Goal: Task Accomplishment & Management: Complete application form

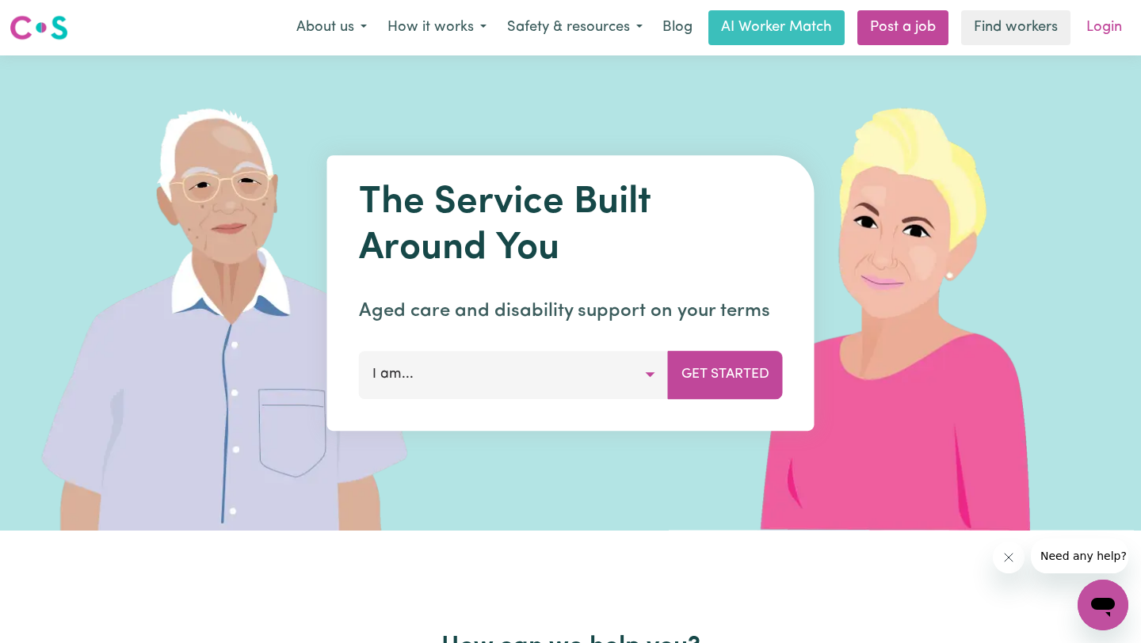
click at [1099, 32] on link "Login" at bounding box center [1104, 27] width 55 height 35
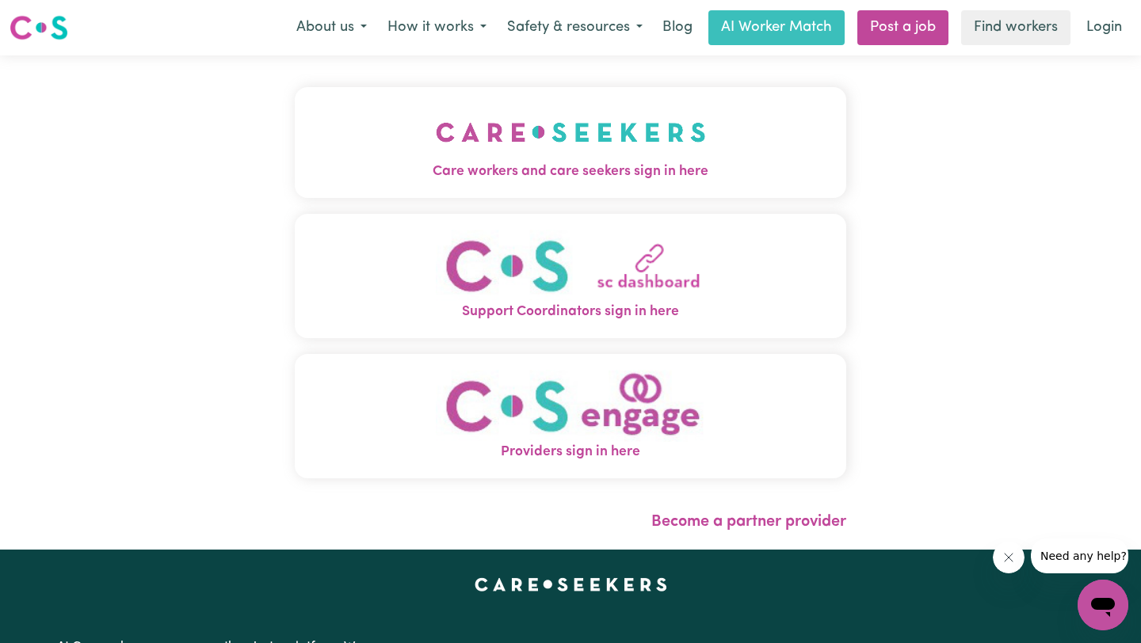
click at [643, 150] on img "Care workers and care seekers sign in here" at bounding box center [571, 132] width 270 height 59
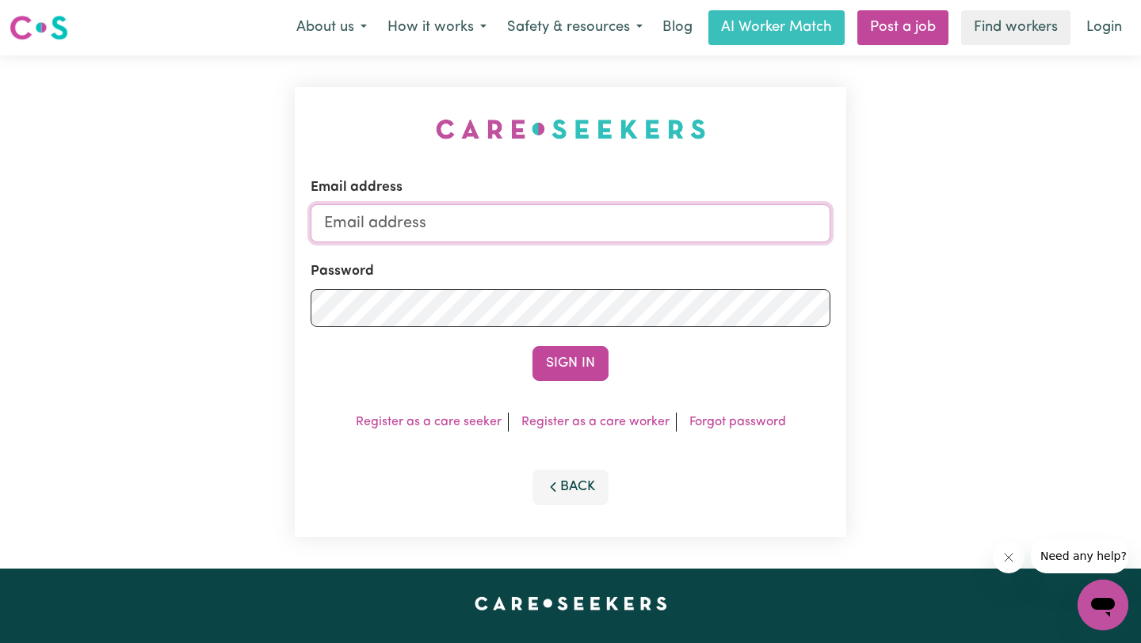
click at [595, 219] on input "Email address" at bounding box center [571, 223] width 520 height 38
click at [528, 227] on input "a" at bounding box center [571, 223] width 520 height 38
type input "[PERSON_NAME][EMAIL_ADDRESS][DOMAIN_NAME]"
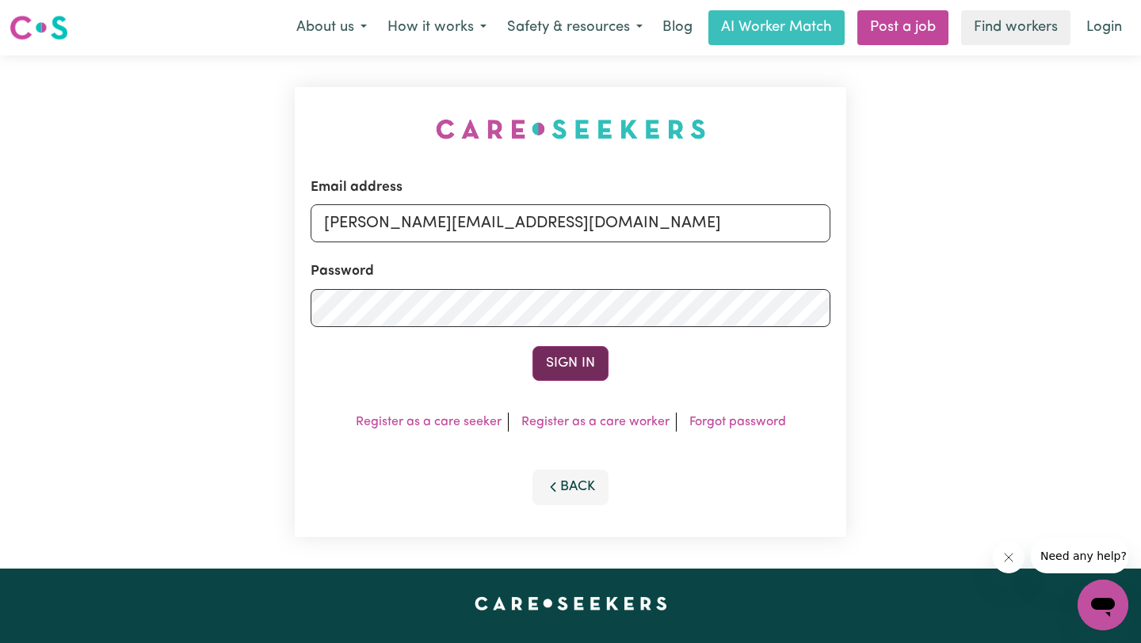
click at [544, 360] on button "Sign In" at bounding box center [570, 363] width 76 height 35
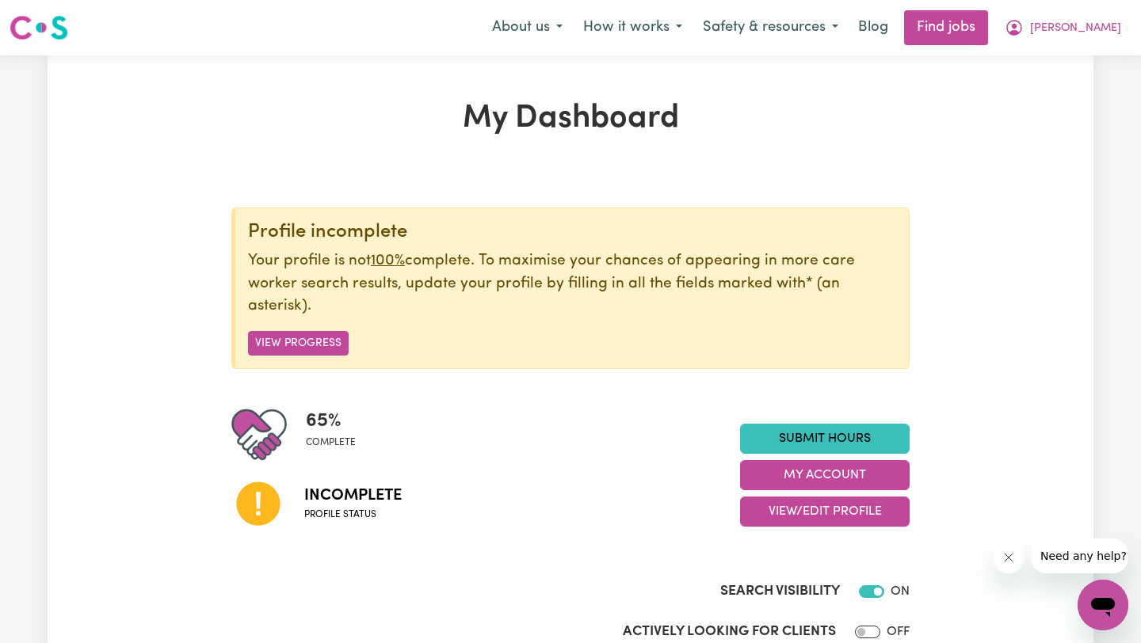
click at [449, 558] on div "Search Visibility ON" at bounding box center [570, 576] width 678 height 65
click at [301, 352] on button "View Progress" at bounding box center [298, 343] width 101 height 25
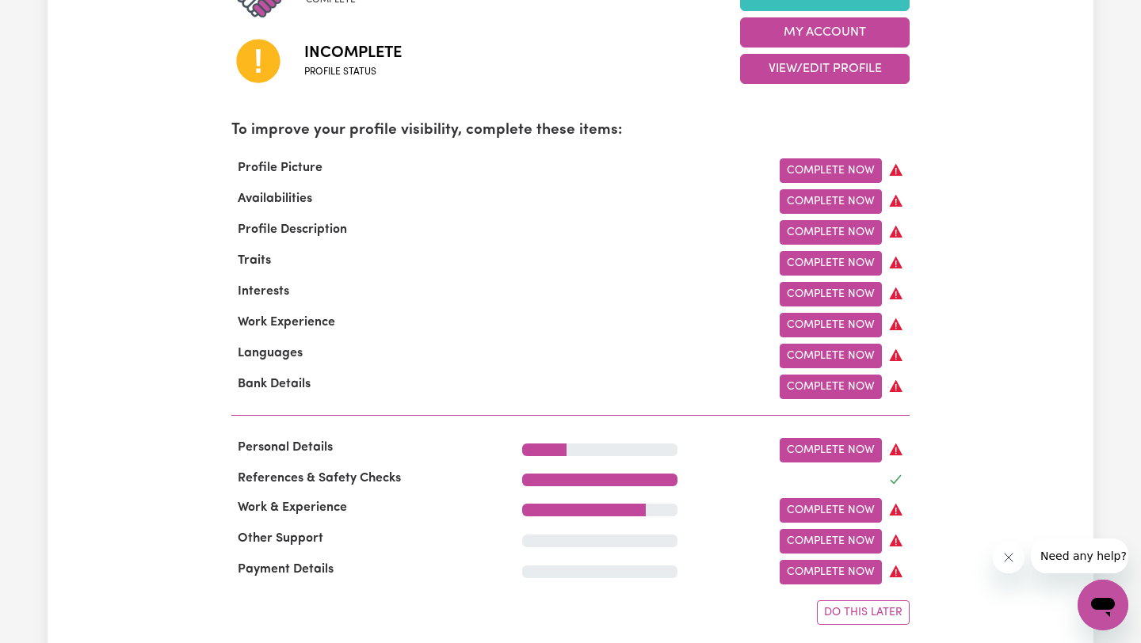
scroll to position [412, 0]
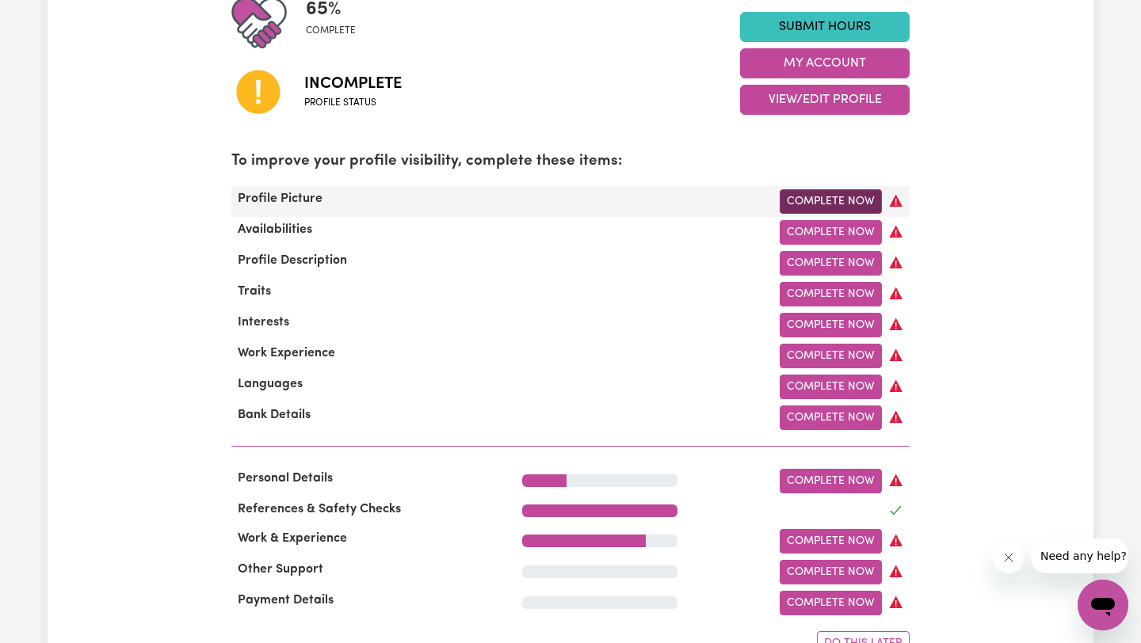
click at [826, 203] on link "Complete Now" at bounding box center [831, 201] width 102 height 25
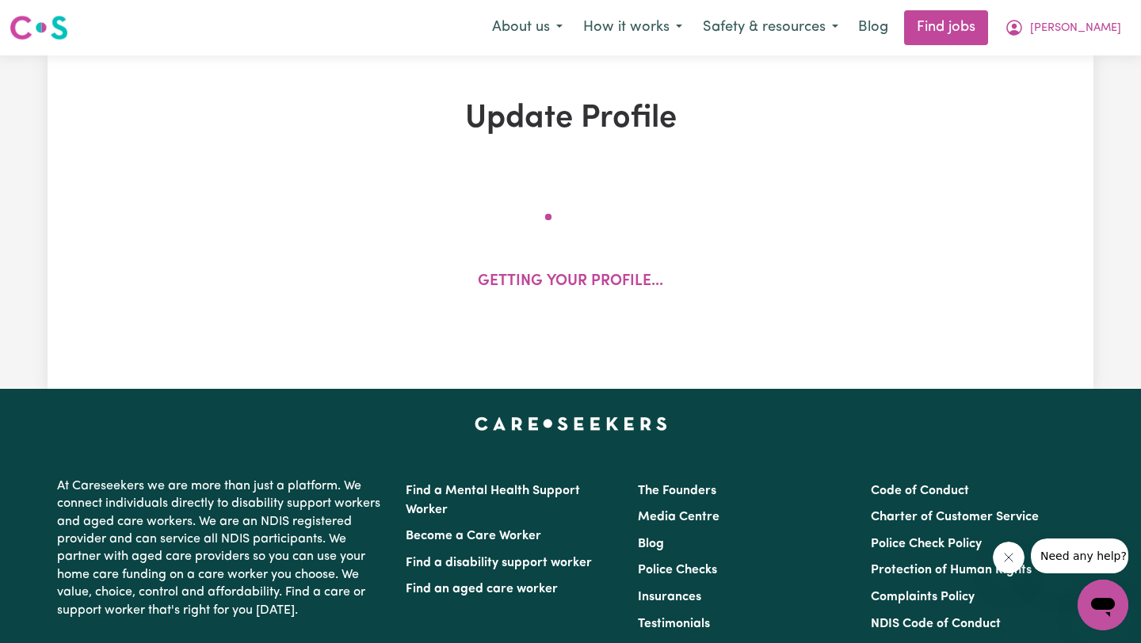
select select "[DEMOGRAPHIC_DATA]"
select select "[DEMOGRAPHIC_DATA] Citizen"
select select "Studying a healthcare related degree or qualification"
select select "75"
select select "100"
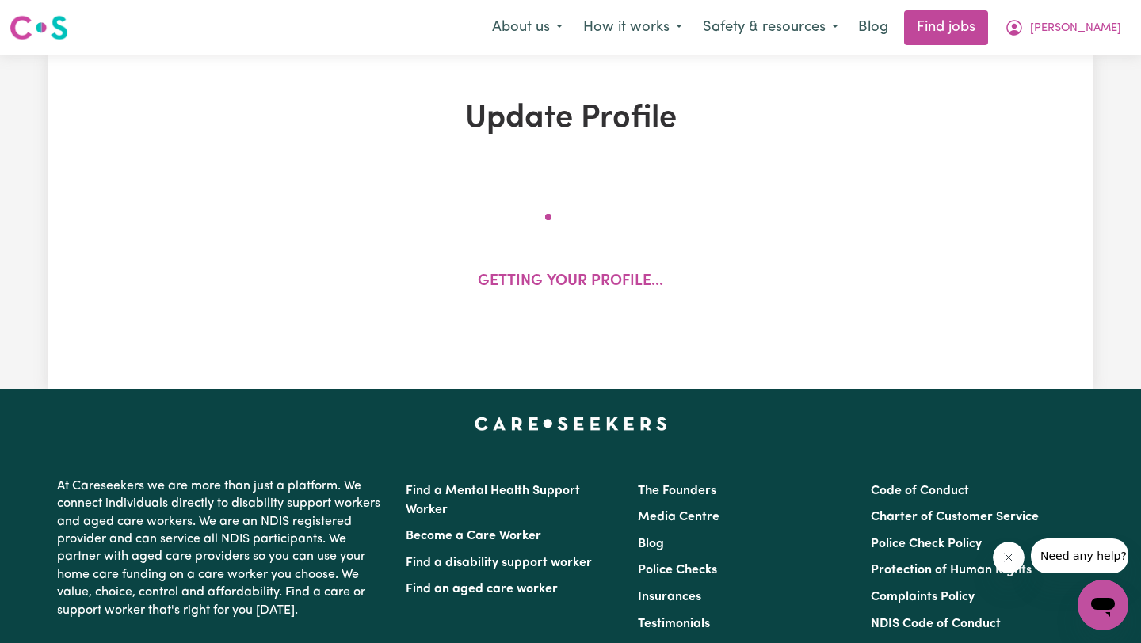
select select "150"
select select "160"
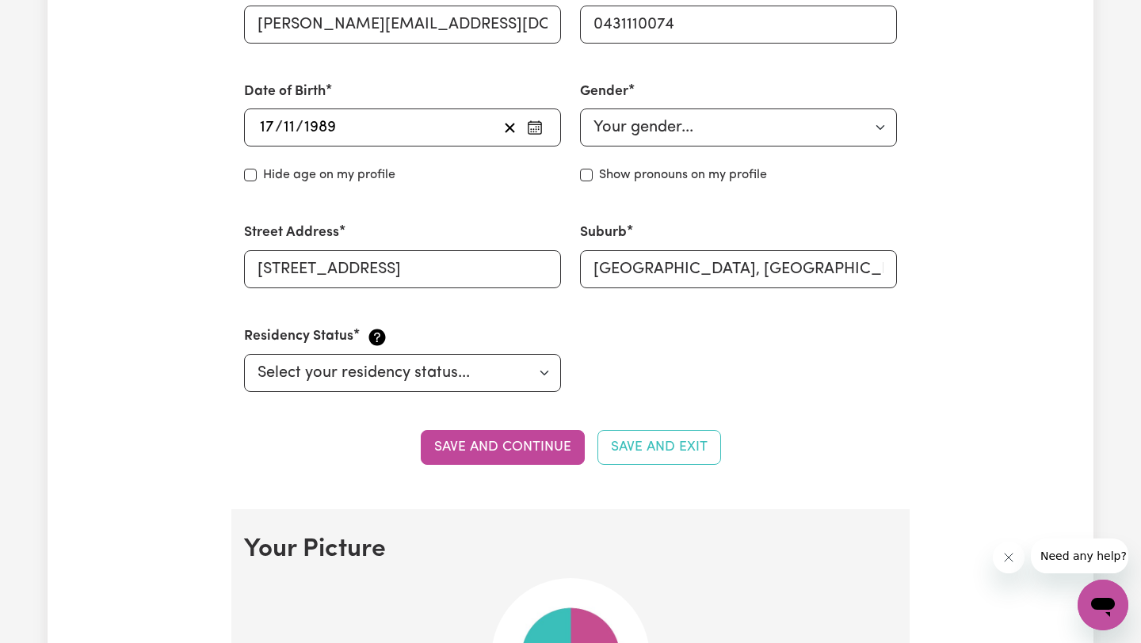
scroll to position [634, 0]
click at [479, 440] on button "Save and continue" at bounding box center [503, 446] width 164 height 35
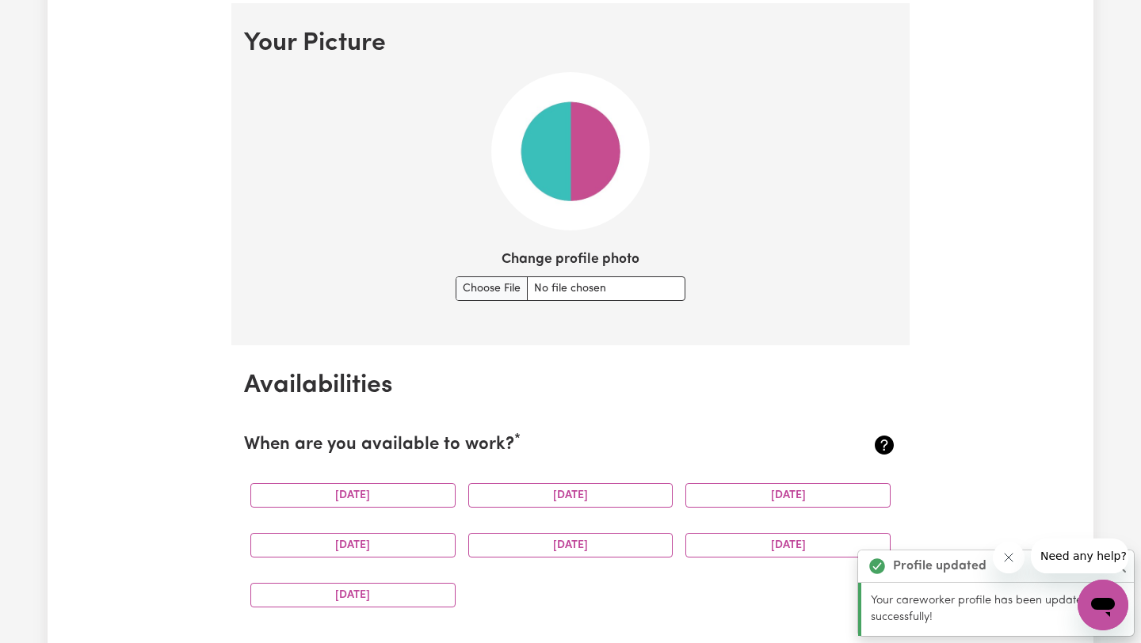
scroll to position [1143, 0]
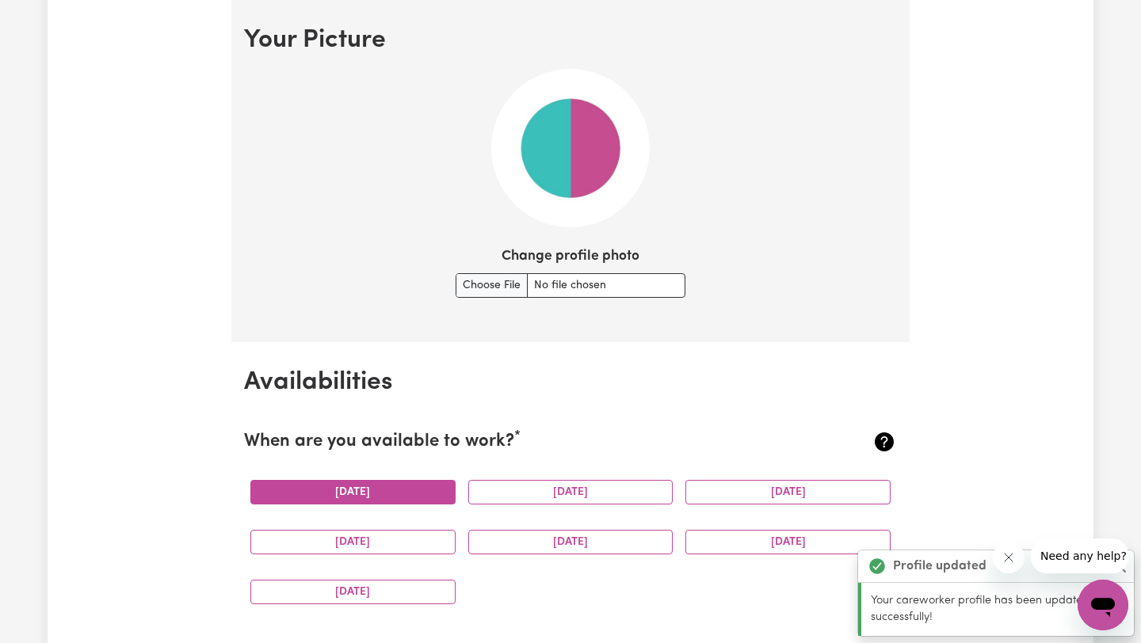
click at [428, 500] on button "[DATE]" at bounding box center [352, 492] width 205 height 25
click at [589, 500] on button "[DATE]" at bounding box center [570, 492] width 205 height 25
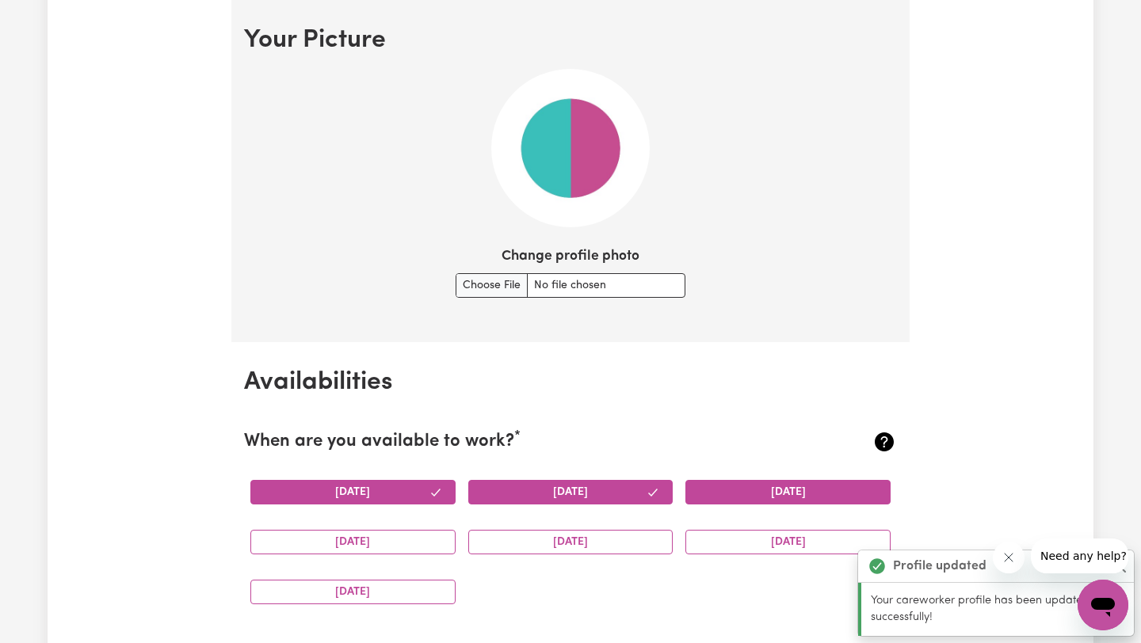
click at [740, 501] on button "[DATE]" at bounding box center [787, 492] width 205 height 25
click at [376, 533] on button "[DATE]" at bounding box center [352, 542] width 205 height 25
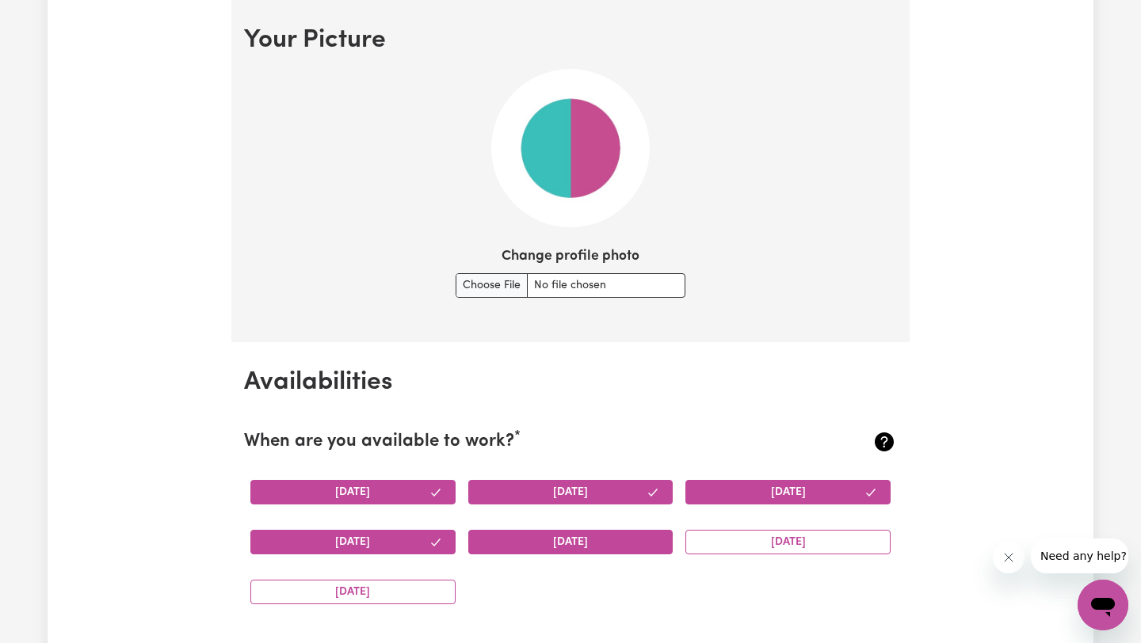
click at [595, 534] on button "[DATE]" at bounding box center [570, 542] width 205 height 25
drag, startPoint x: 803, startPoint y: 536, endPoint x: 718, endPoint y: 536, distance: 84.8
click at [802, 536] on button "[DATE]" at bounding box center [787, 542] width 205 height 25
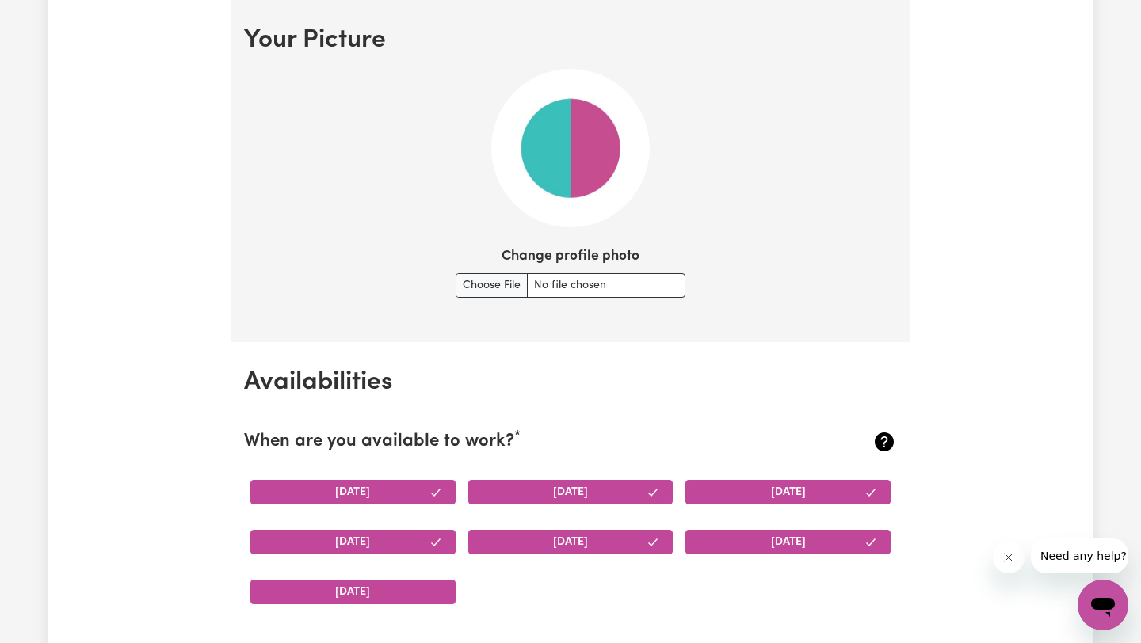
click at [365, 593] on button "[DATE]" at bounding box center [352, 592] width 205 height 25
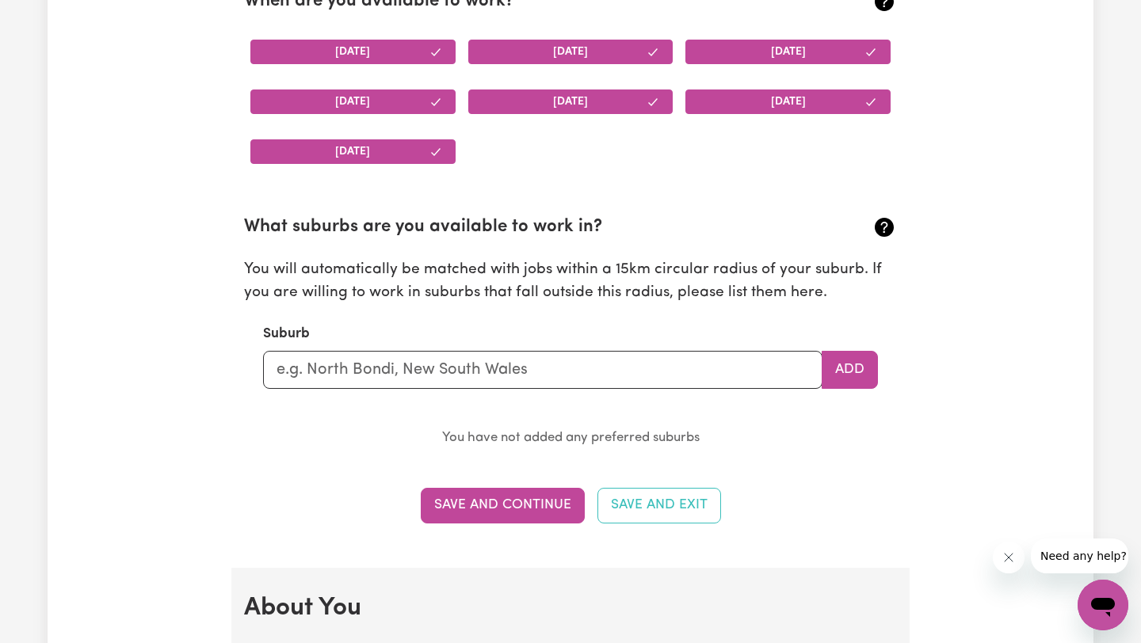
scroll to position [1586, 0]
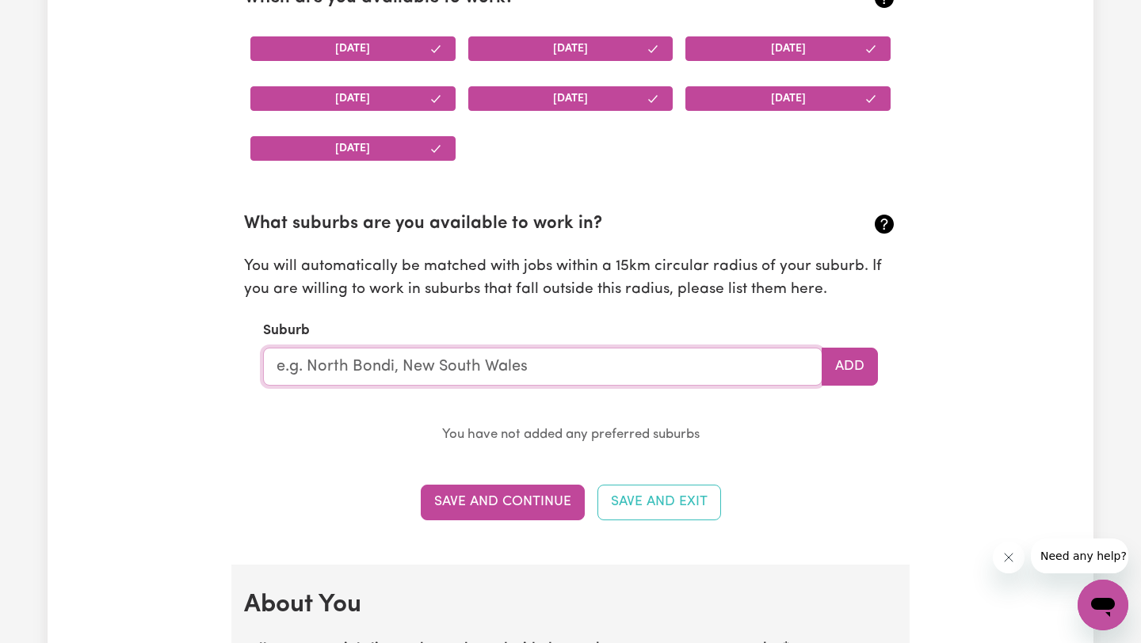
click at [623, 374] on input "text" at bounding box center [542, 367] width 559 height 38
type input "a"
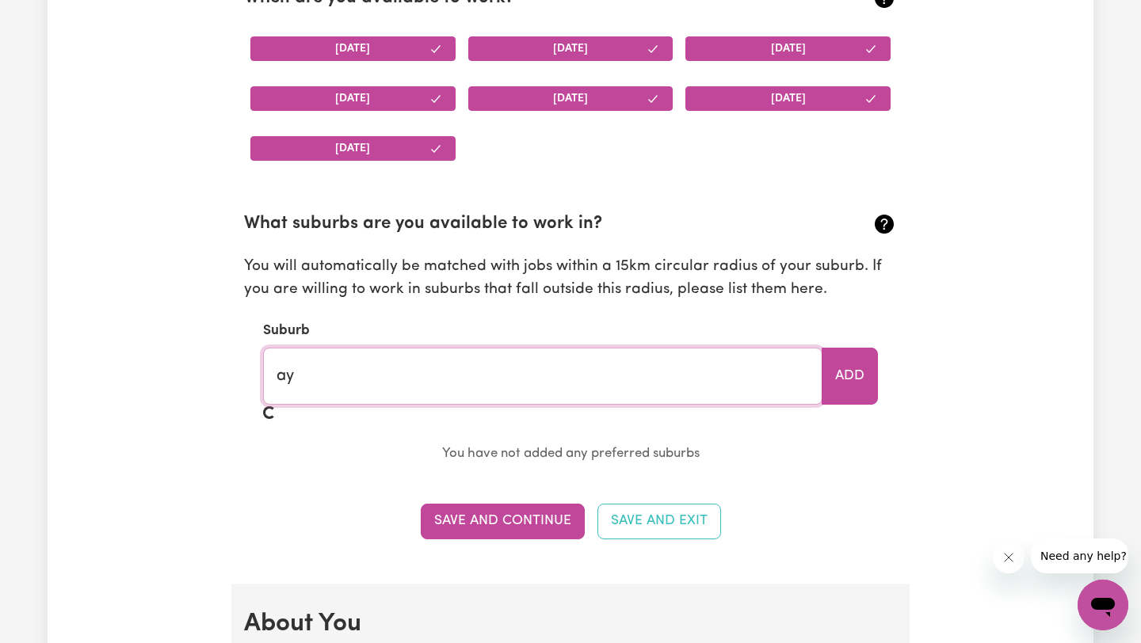
type input "a"
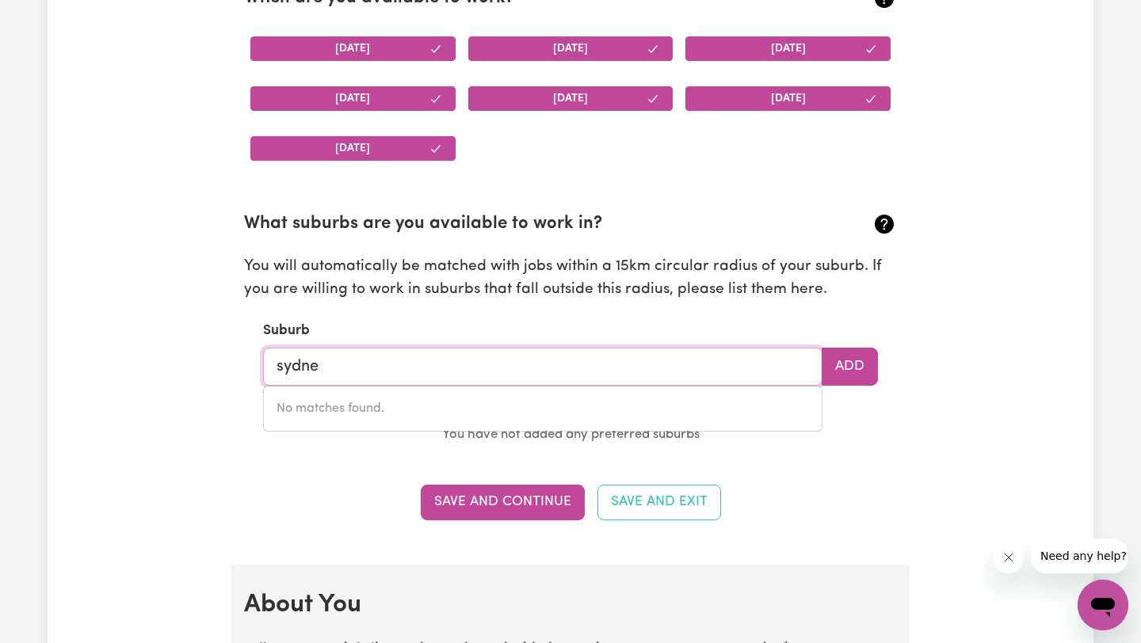
type input "[GEOGRAPHIC_DATA]"
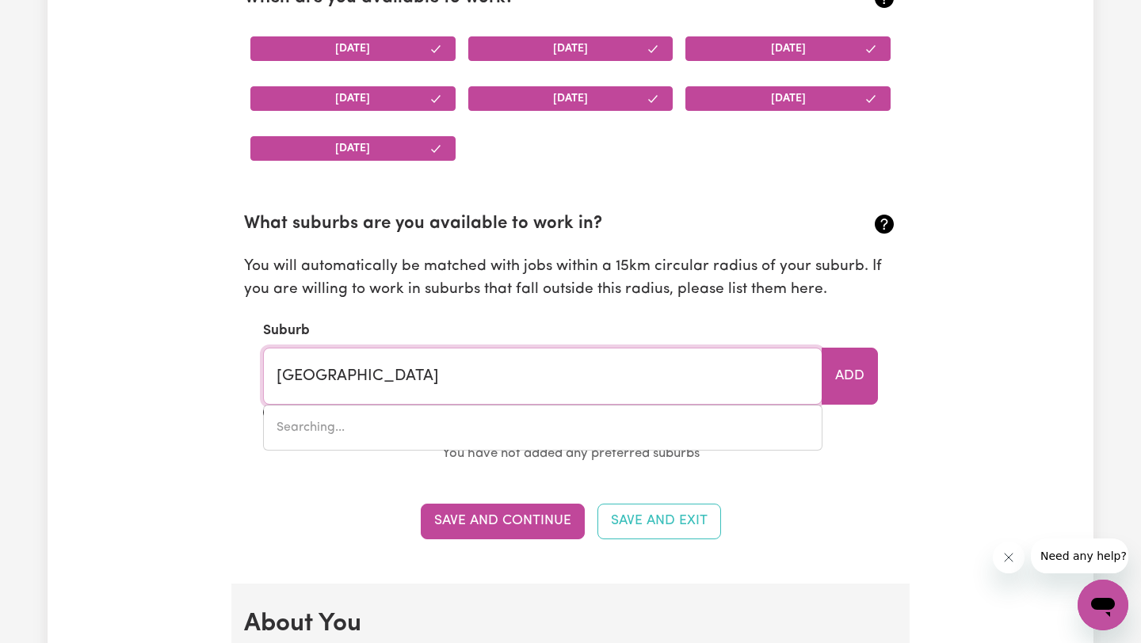
type input "[GEOGRAPHIC_DATA], [GEOGRAPHIC_DATA], 2000"
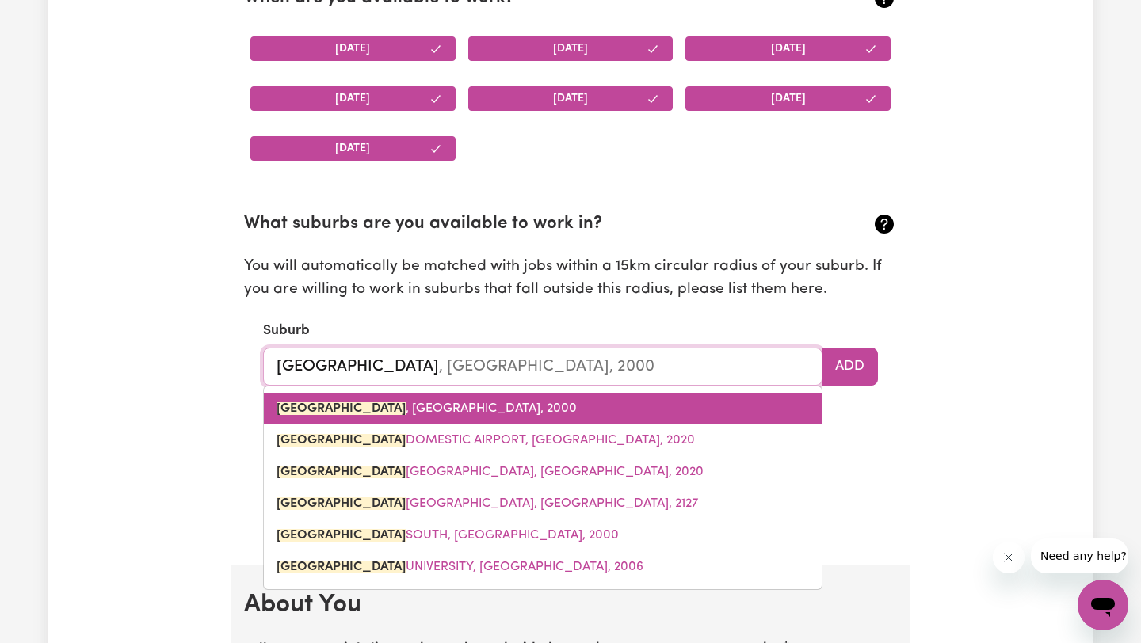
click at [466, 409] on span "[GEOGRAPHIC_DATA] , [GEOGRAPHIC_DATA], 2000" at bounding box center [427, 408] width 300 height 13
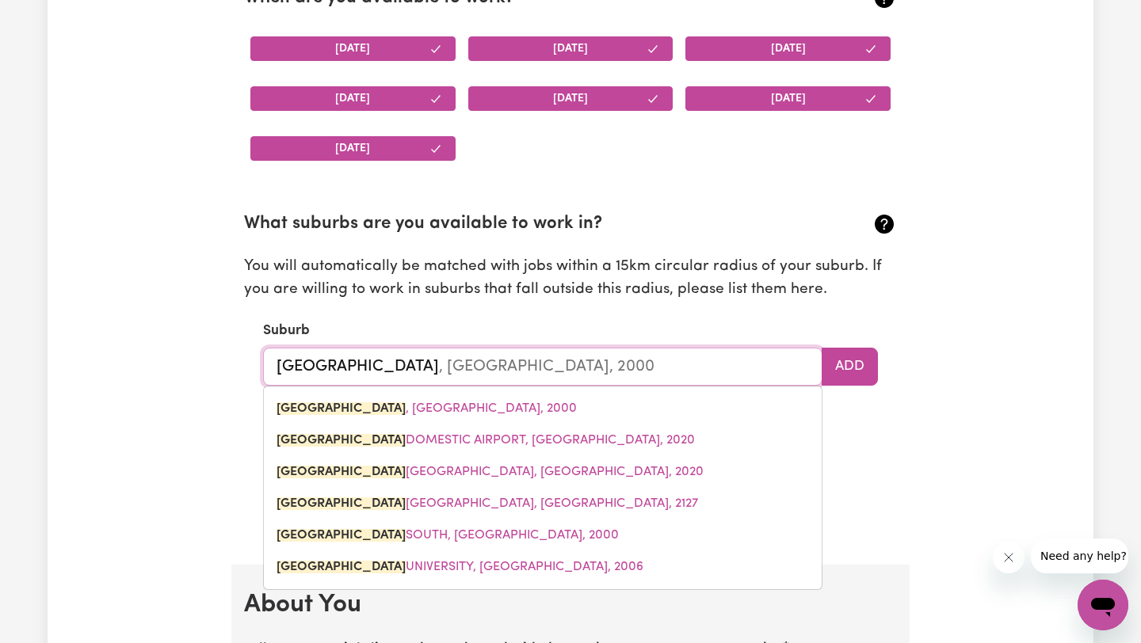
type input "[GEOGRAPHIC_DATA], [GEOGRAPHIC_DATA], 2000"
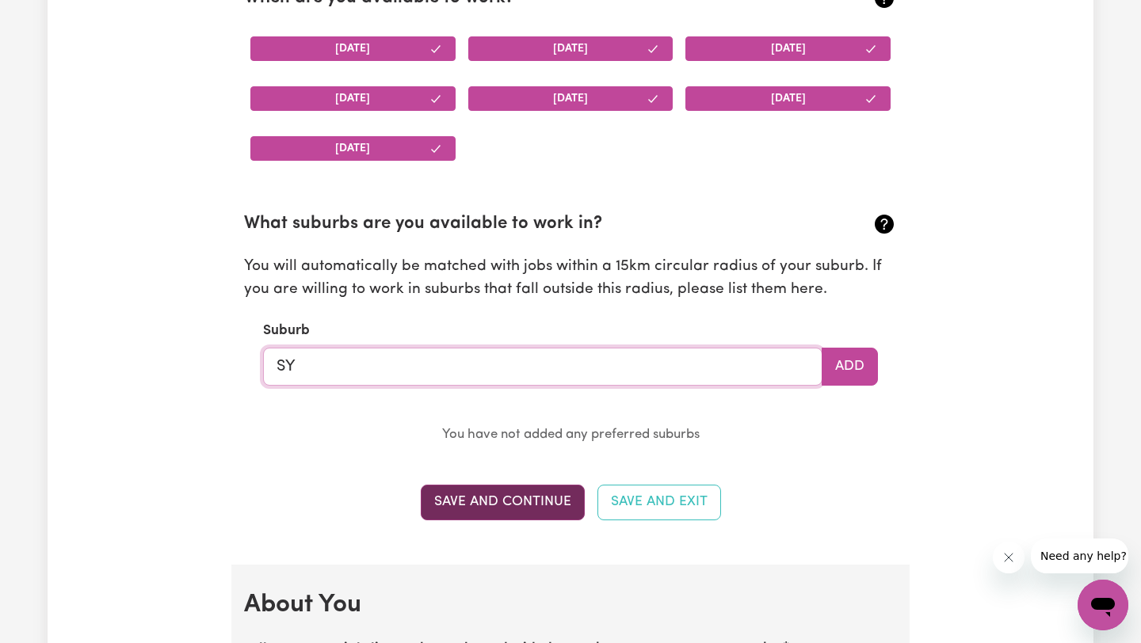
type input "S"
type input "[PERSON_NAME]"
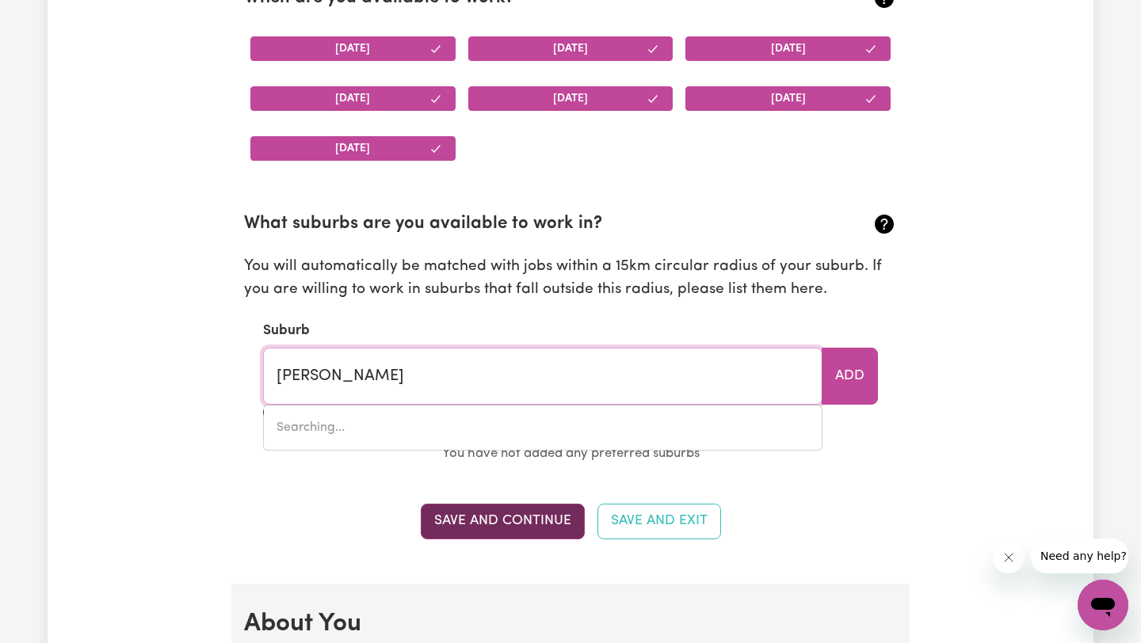
type input "[GEOGRAPHIC_DATA], [GEOGRAPHIC_DATA], 4670"
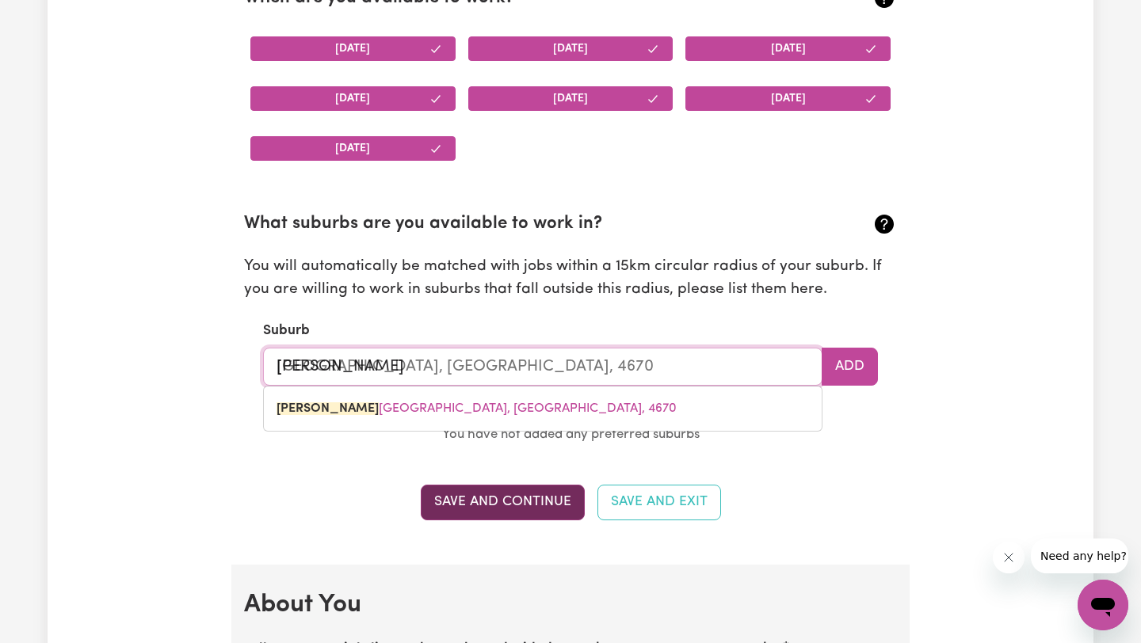
type input "sve"
type input "[GEOGRAPHIC_DATA], [GEOGRAPHIC_DATA], 4670"
type input "sv"
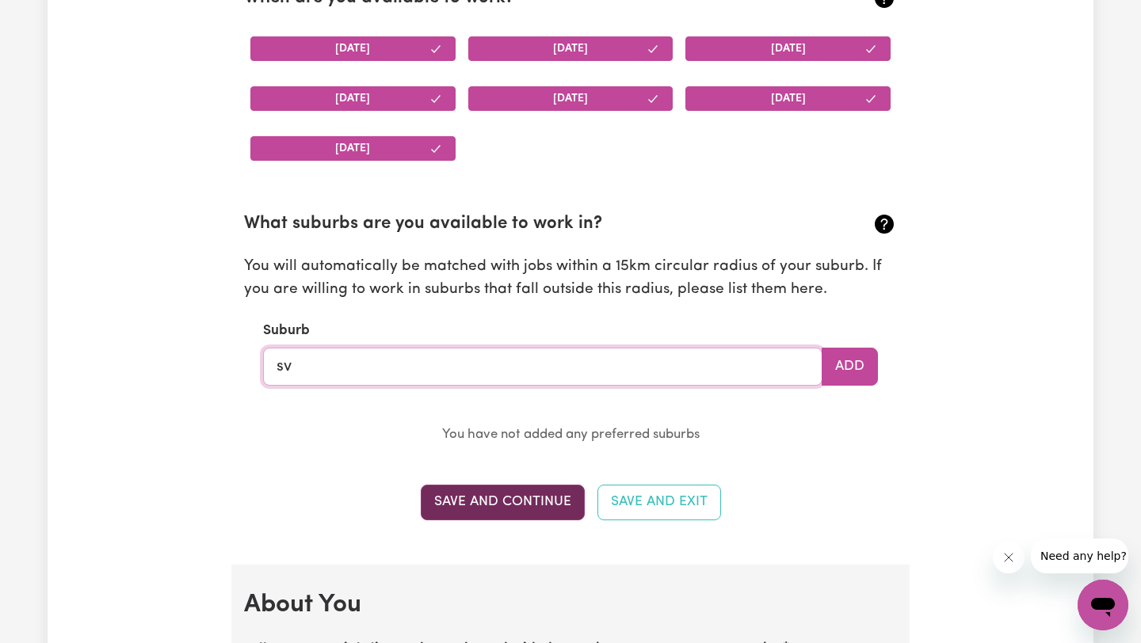
type input "s"
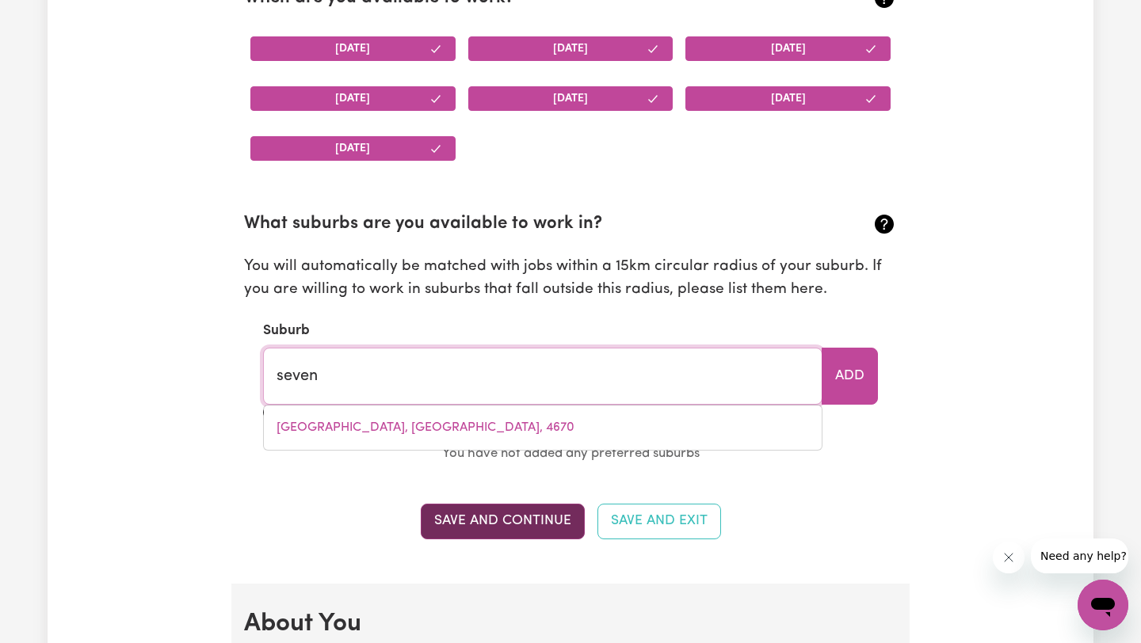
type input "seven"
type input "[GEOGRAPHIC_DATA], [GEOGRAPHIC_DATA], 2147"
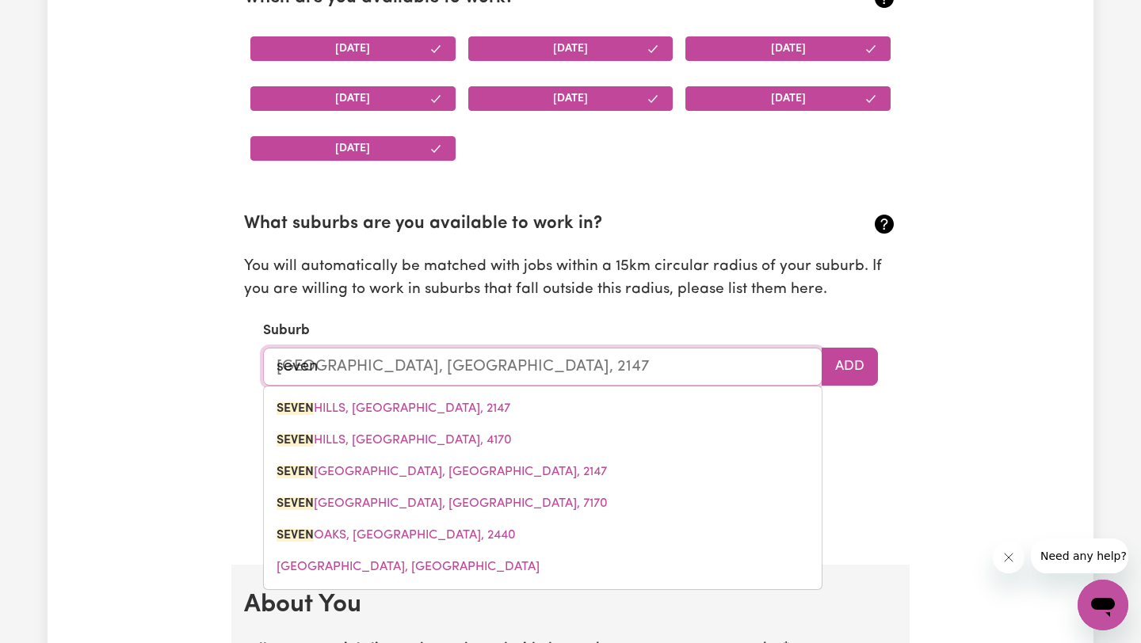
type input "seven h"
type input "seven hILLS, [GEOGRAPHIC_DATA], 2147"
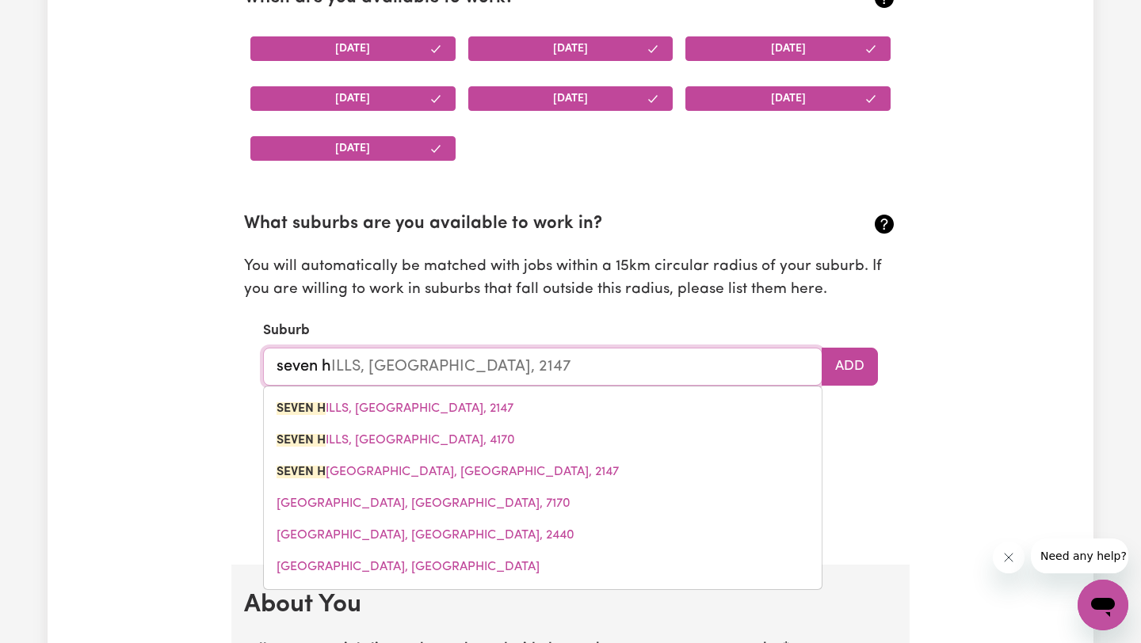
type input "seven hi"
type input "seven hiLLS, [GEOGRAPHIC_DATA], 2147"
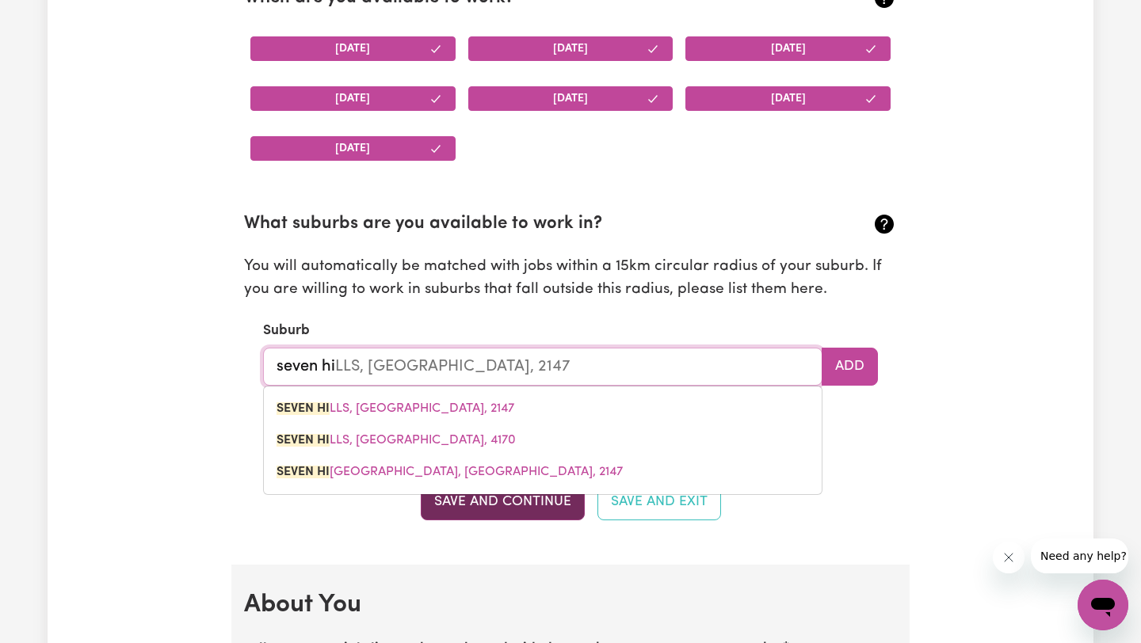
type input "seven hil"
type input "seven hilLS, [GEOGRAPHIC_DATA], 2147"
type input "seven hils"
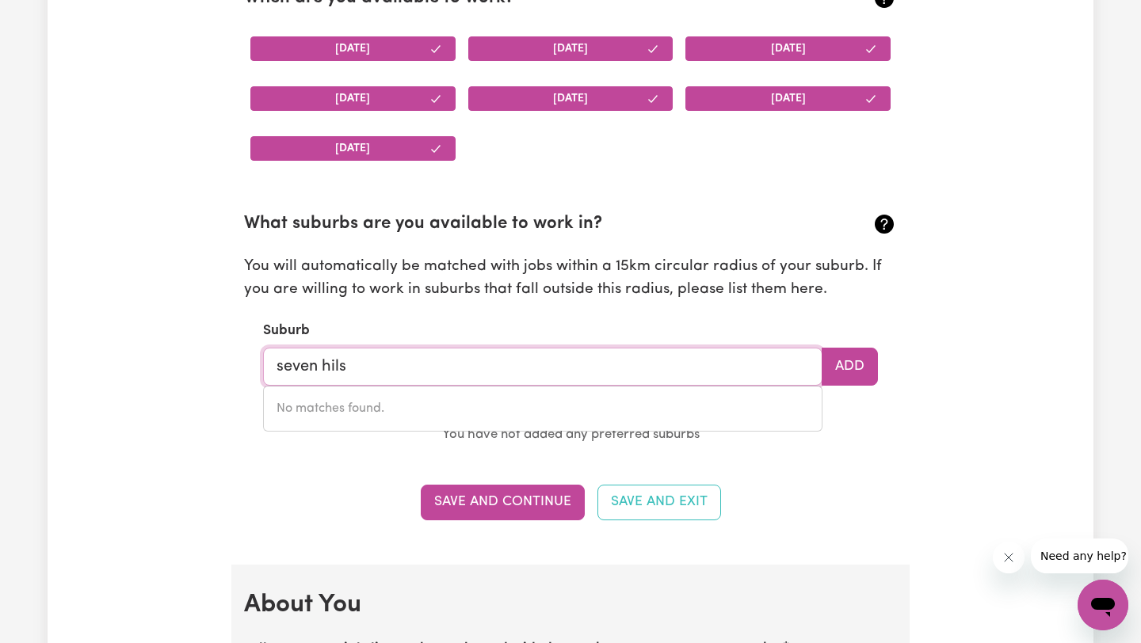
type input "seven hil"
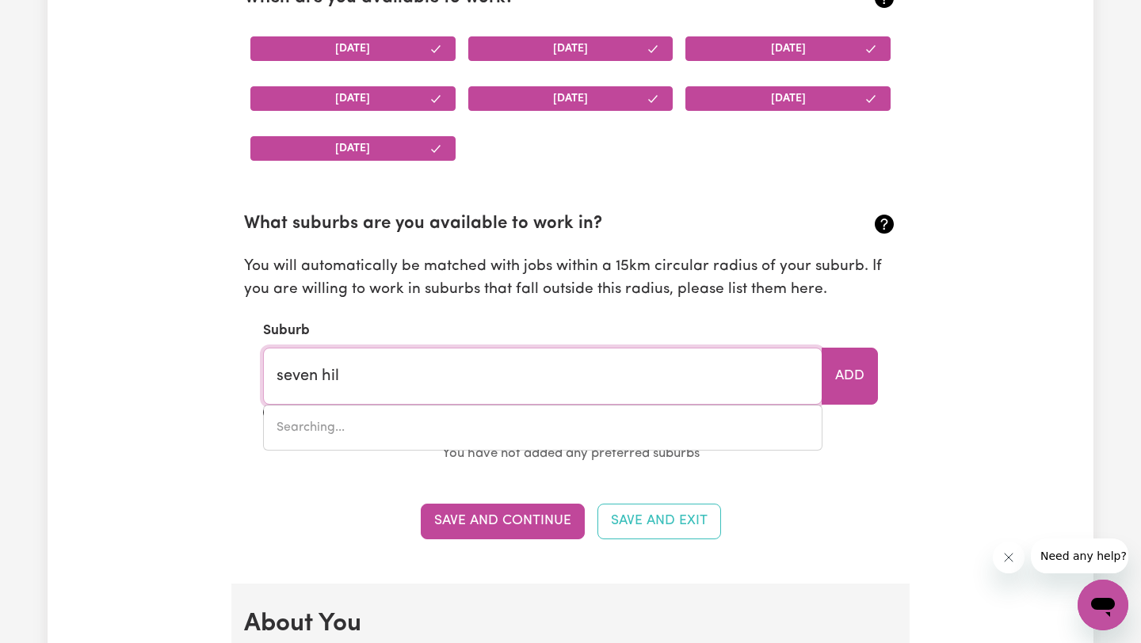
type input "seven hilLS, [GEOGRAPHIC_DATA], 2147"
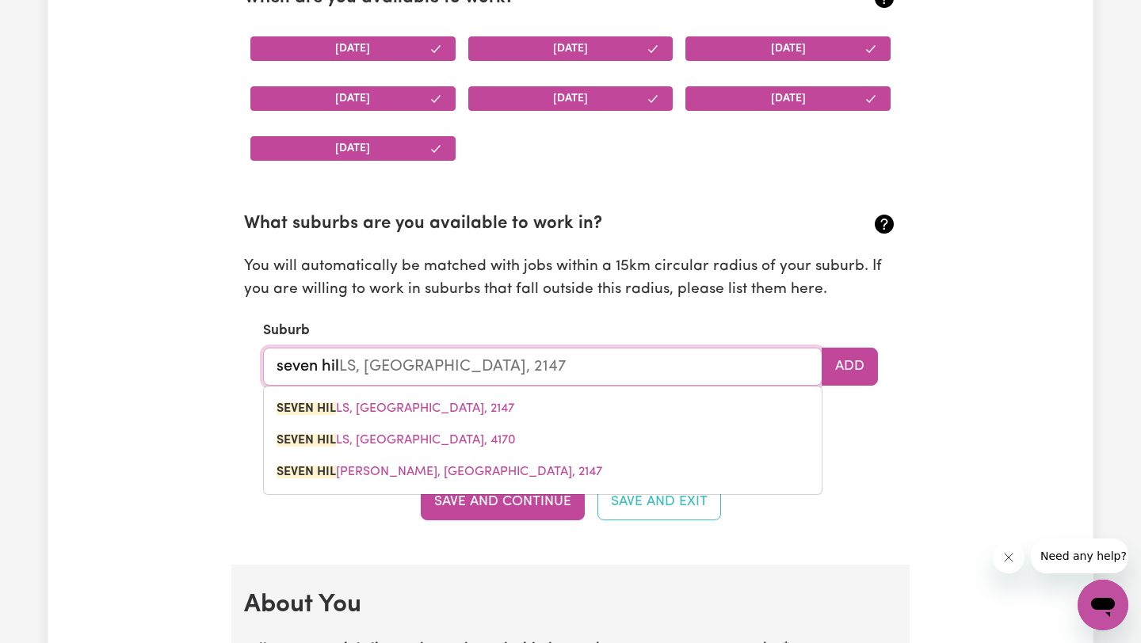
click at [373, 412] on span "SEVEN HIL LS, [GEOGRAPHIC_DATA], 2147" at bounding box center [396, 408] width 238 height 13
type input "[GEOGRAPHIC_DATA], [GEOGRAPHIC_DATA], 2147"
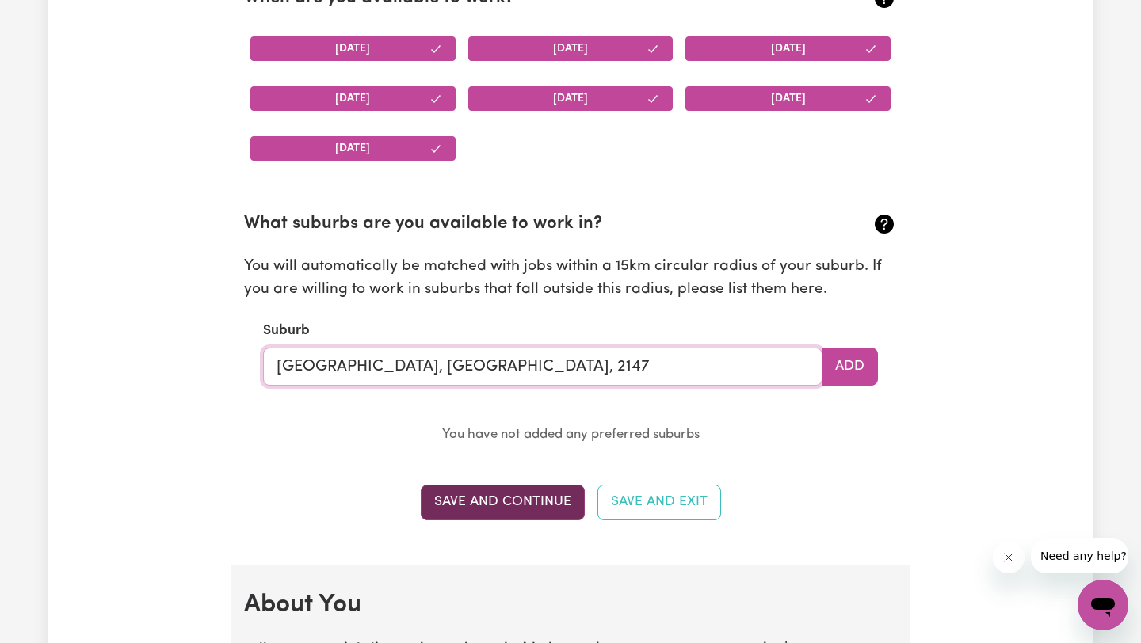
type input "[GEOGRAPHIC_DATA], [GEOGRAPHIC_DATA], 2147"
click at [553, 496] on button "Save and Continue" at bounding box center [503, 502] width 164 height 35
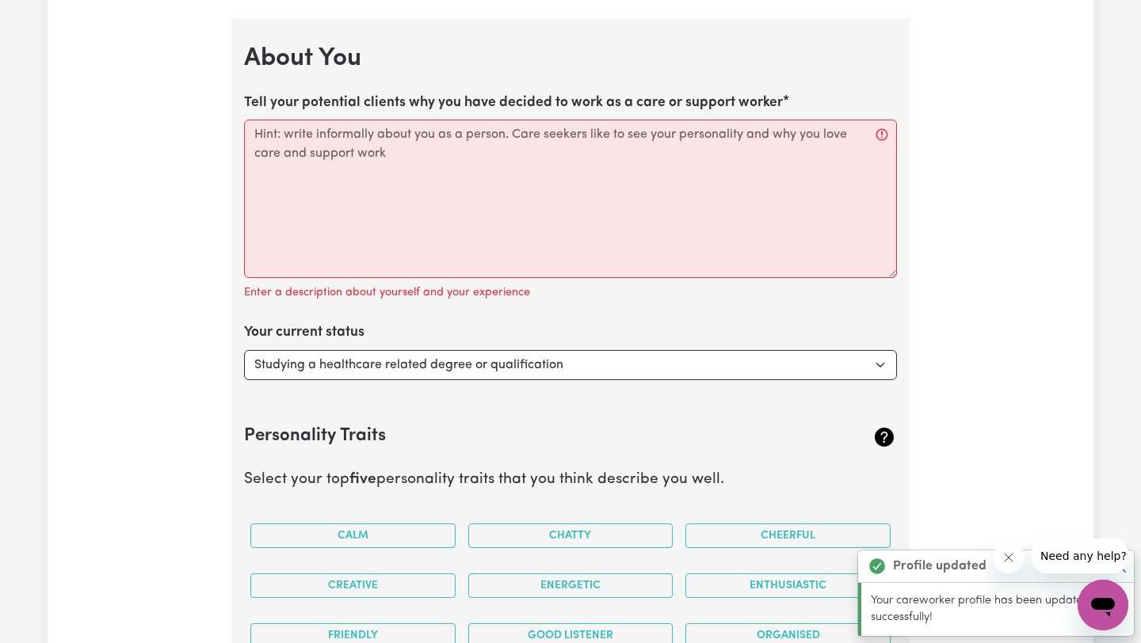
scroll to position [2151, 0]
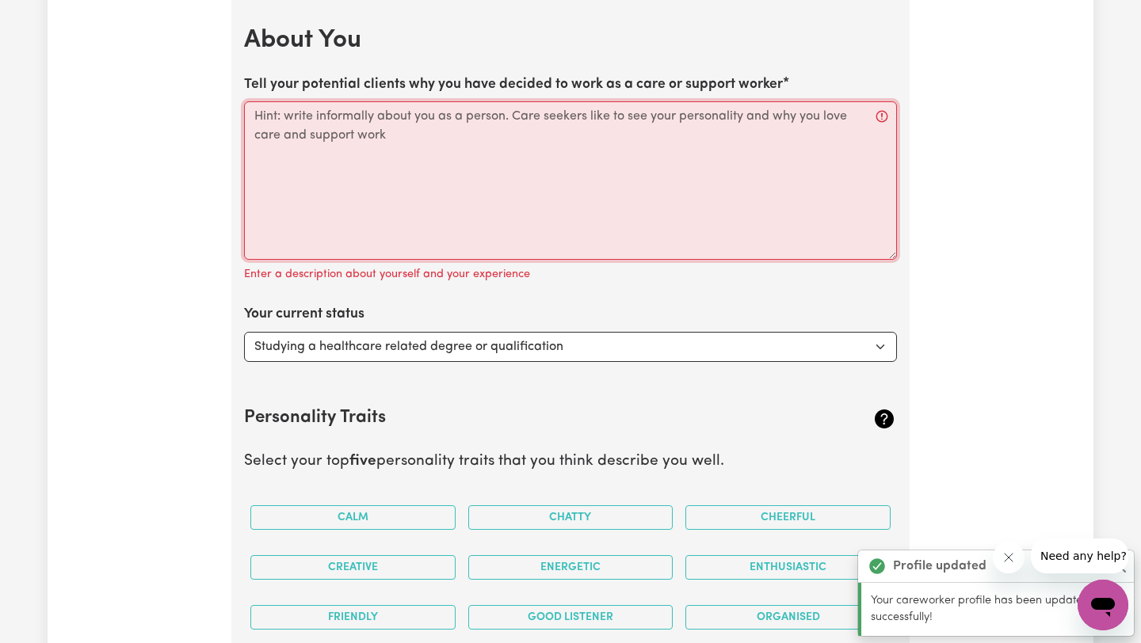
click at [572, 166] on textarea "Tell your potential clients why you have decided to work as a care or support w…" at bounding box center [570, 180] width 653 height 158
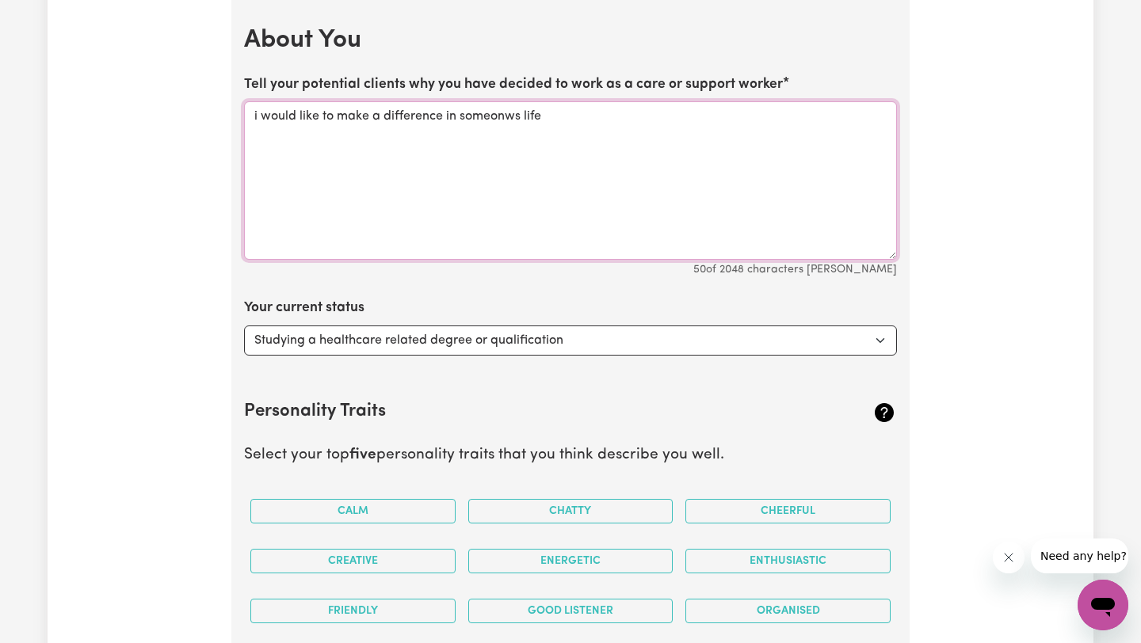
type textarea "i would like to make a difference in someonws life"
click at [633, 386] on section "Personality Traits Select your top five personality traits that you think descr…" at bounding box center [570, 530] width 653 height 311
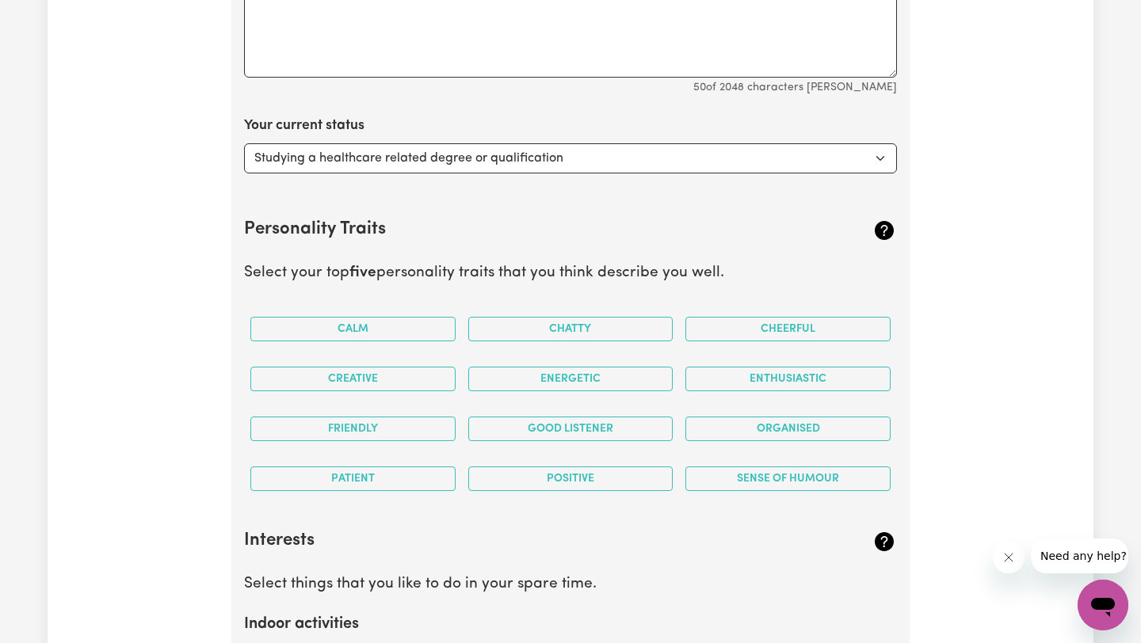
scroll to position [2341, 0]
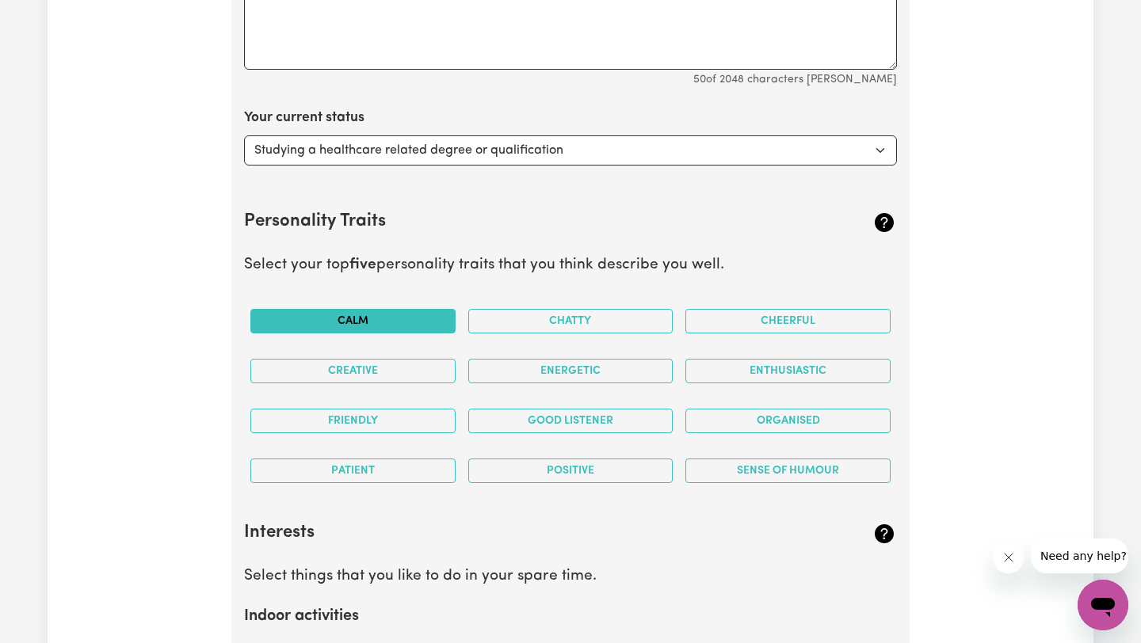
click at [357, 326] on button "Calm" at bounding box center [352, 321] width 205 height 25
click at [755, 318] on button "Cheerful" at bounding box center [787, 321] width 205 height 25
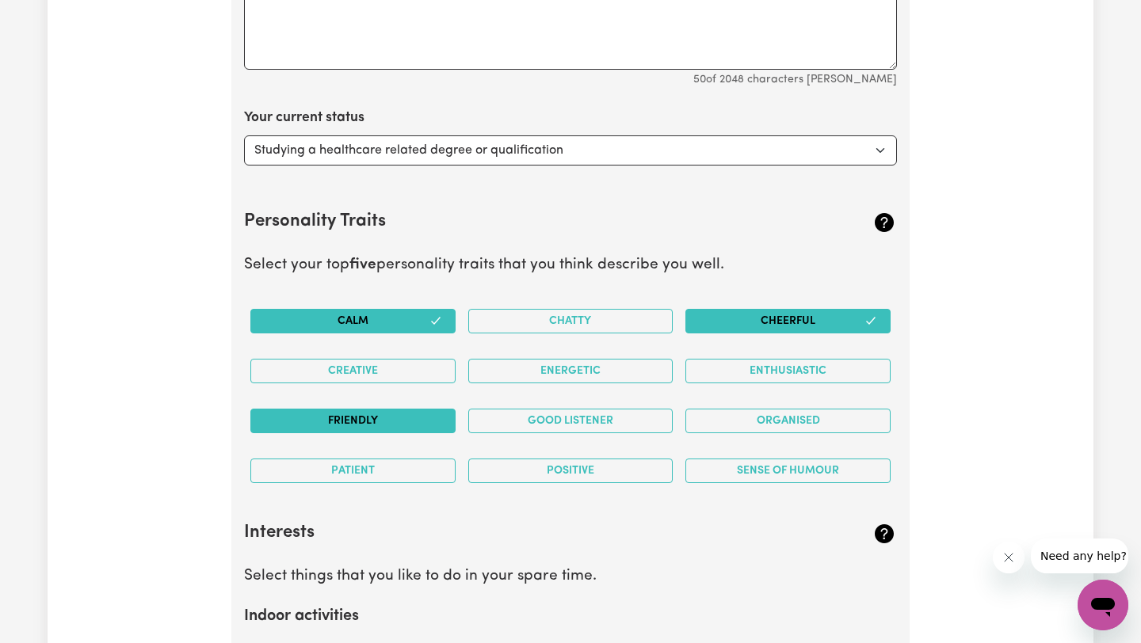
click at [385, 418] on button "Friendly" at bounding box center [352, 421] width 205 height 25
click at [615, 417] on button "Good Listener" at bounding box center [570, 421] width 205 height 25
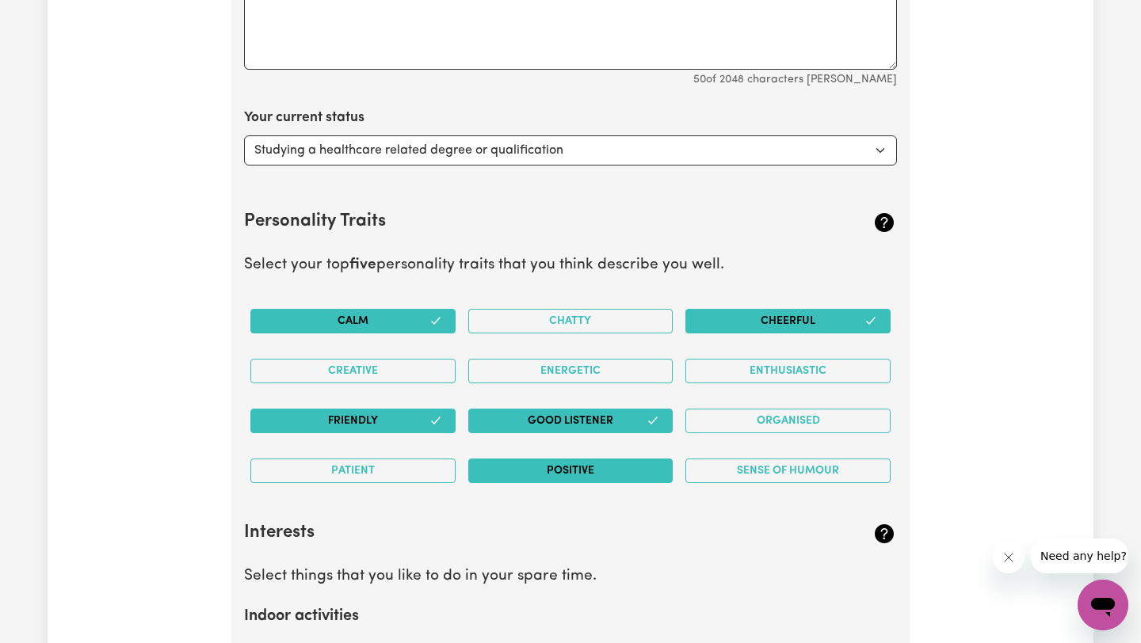
click at [625, 480] on button "Positive" at bounding box center [570, 471] width 205 height 25
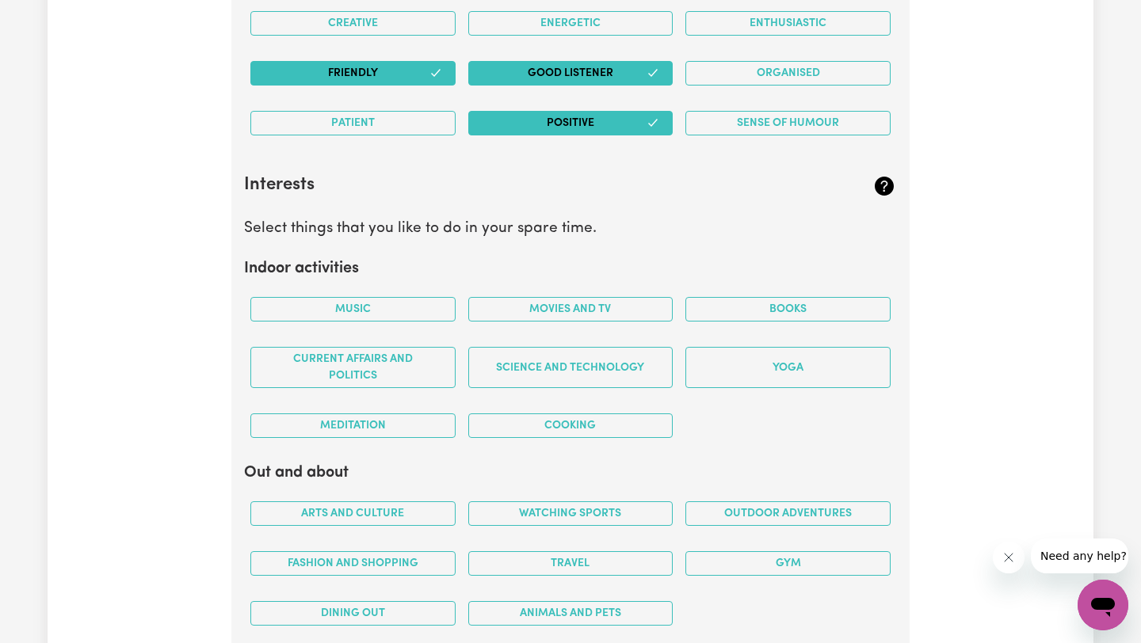
scroll to position [2722, 0]
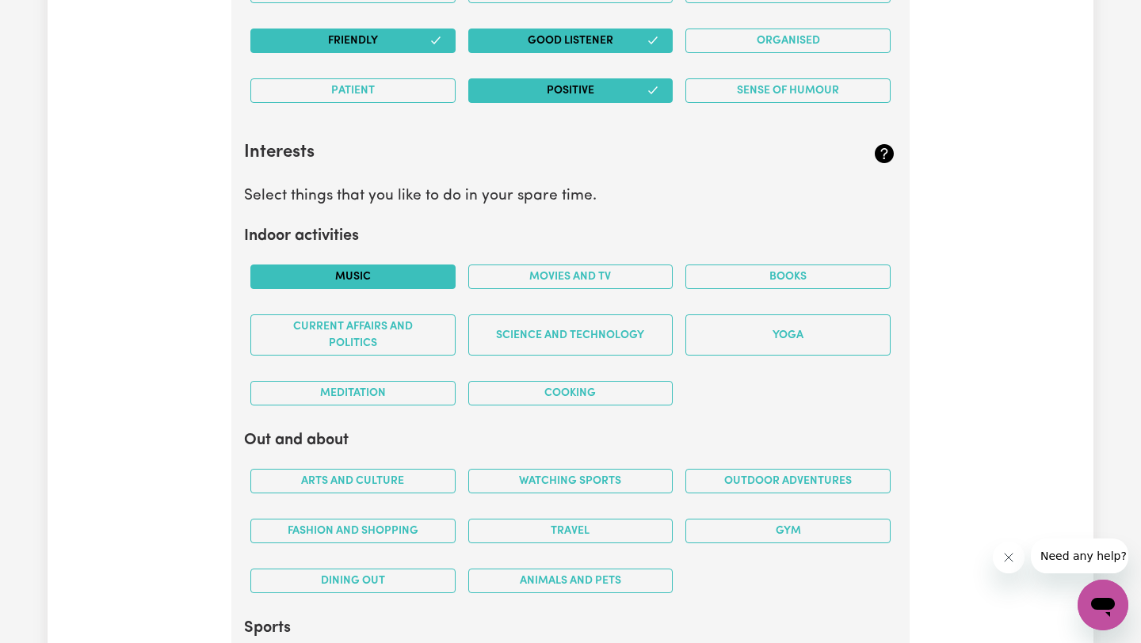
click at [406, 283] on button "Music" at bounding box center [352, 277] width 205 height 25
click at [596, 294] on div "Movies and TV" at bounding box center [571, 277] width 218 height 50
click at [611, 263] on div "Movies and TV" at bounding box center [571, 277] width 218 height 50
click at [609, 277] on button "Movies and TV" at bounding box center [570, 277] width 205 height 25
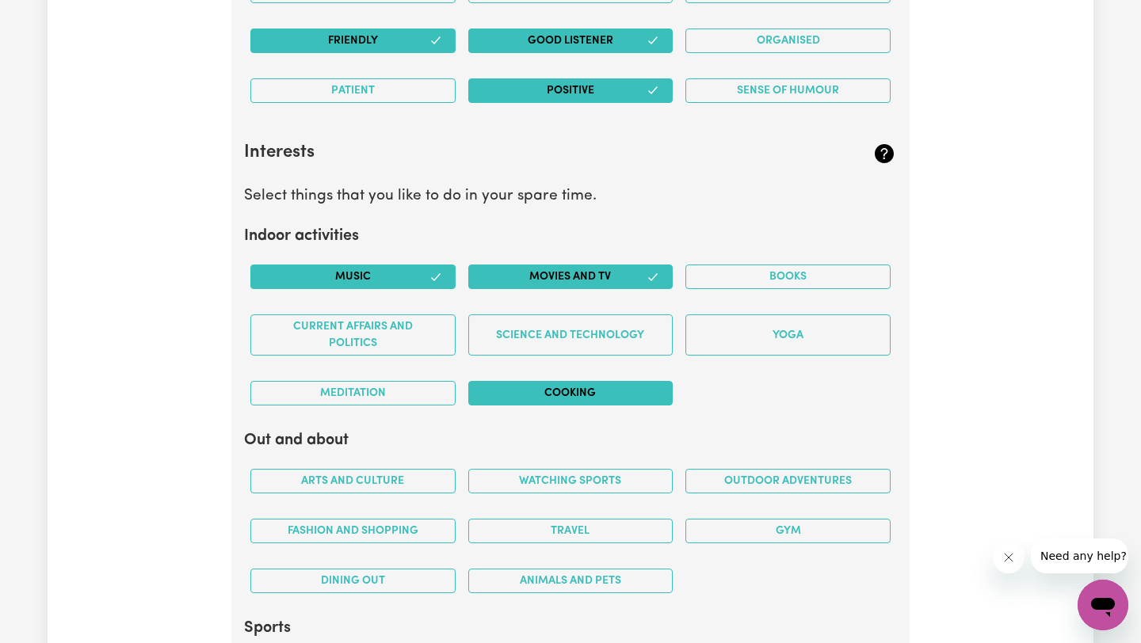
click at [591, 381] on button "Cooking" at bounding box center [570, 393] width 205 height 25
click at [801, 386] on div "Music Movies and TV Books Current Affairs and Politics Science and Technology Y…" at bounding box center [570, 335] width 653 height 166
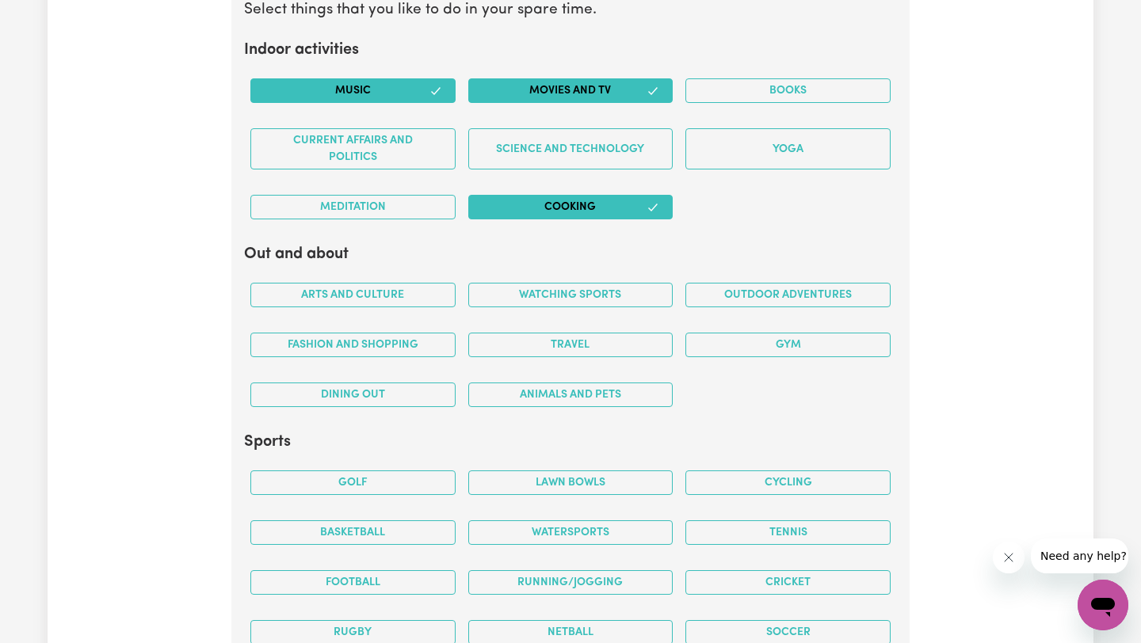
scroll to position [2912, 0]
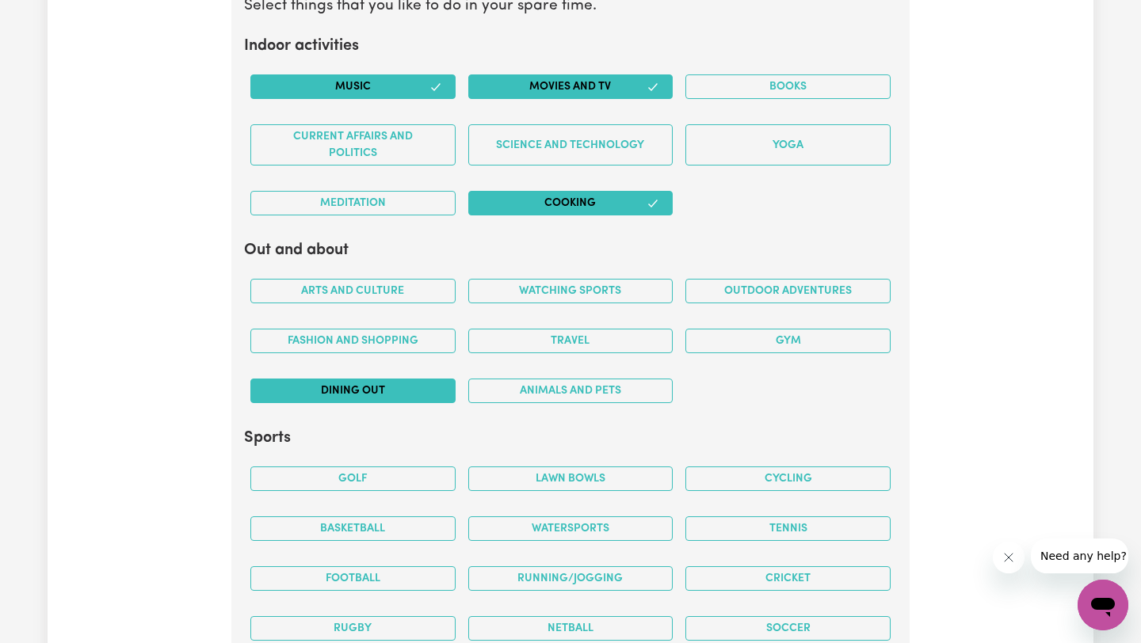
click at [408, 383] on button "Dining out" at bounding box center [352, 391] width 205 height 25
click at [633, 397] on button "Animals and pets" at bounding box center [570, 391] width 205 height 25
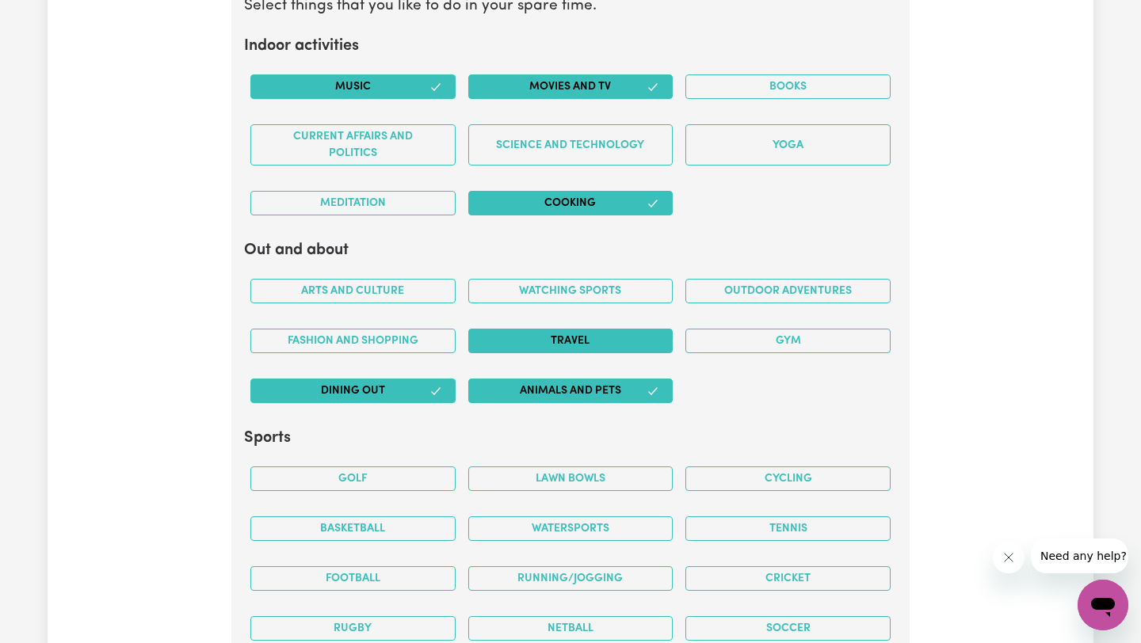
click at [583, 347] on button "Travel" at bounding box center [570, 341] width 205 height 25
click at [851, 395] on div "Arts and Culture Watching sports Outdoor adventures Fashion and shopping Travel…" at bounding box center [570, 341] width 653 height 150
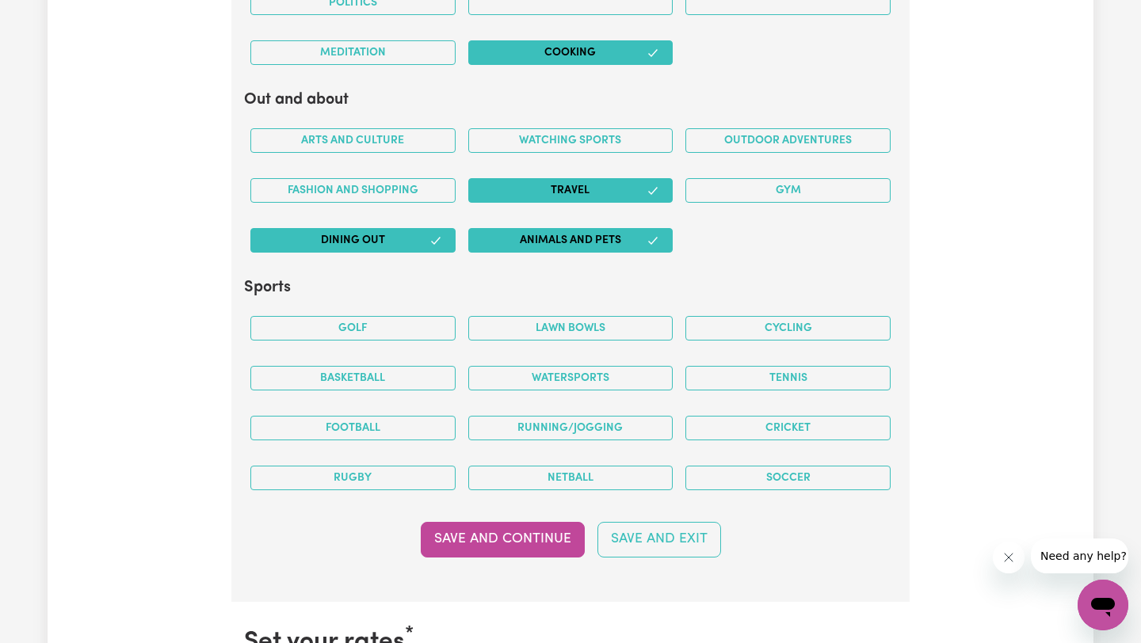
scroll to position [3070, 0]
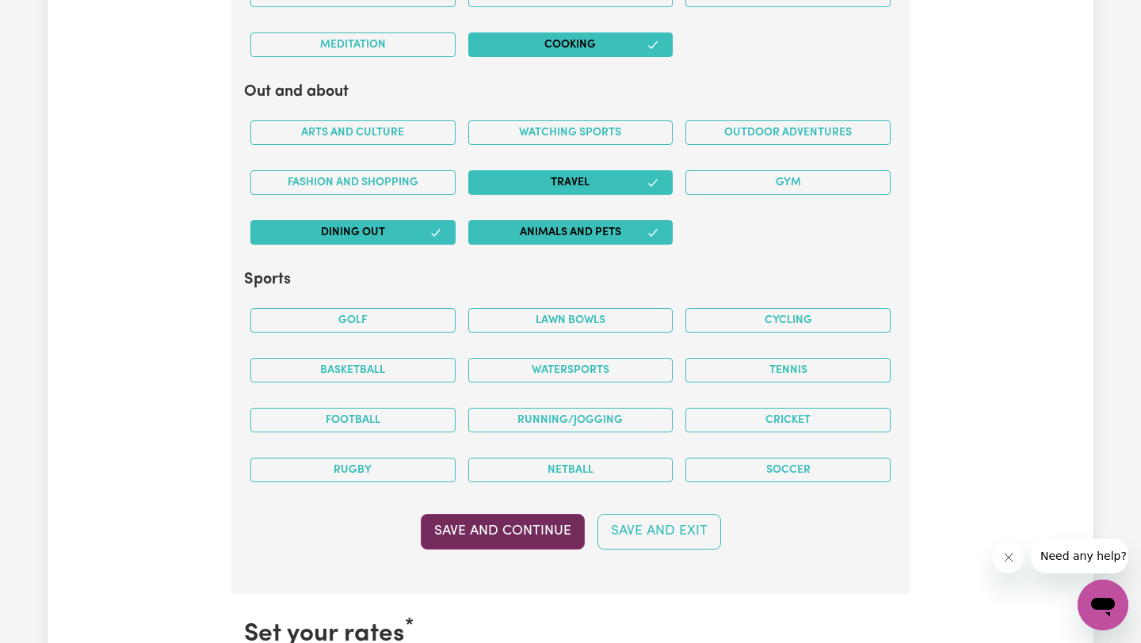
click at [569, 536] on button "Save and Continue" at bounding box center [503, 531] width 164 height 35
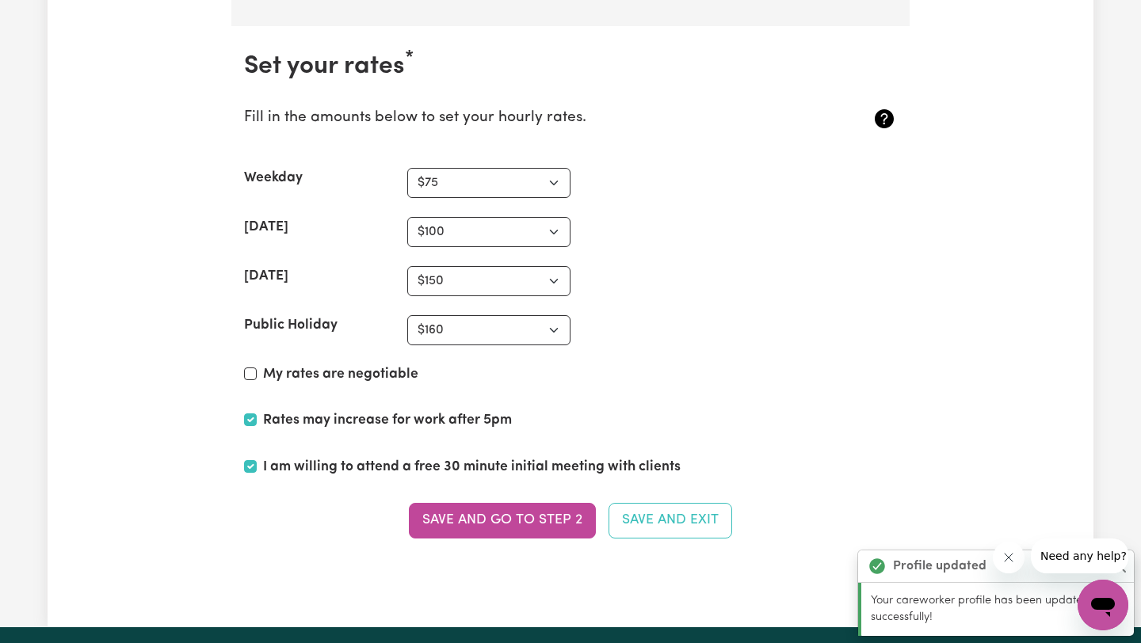
scroll to position [3664, 0]
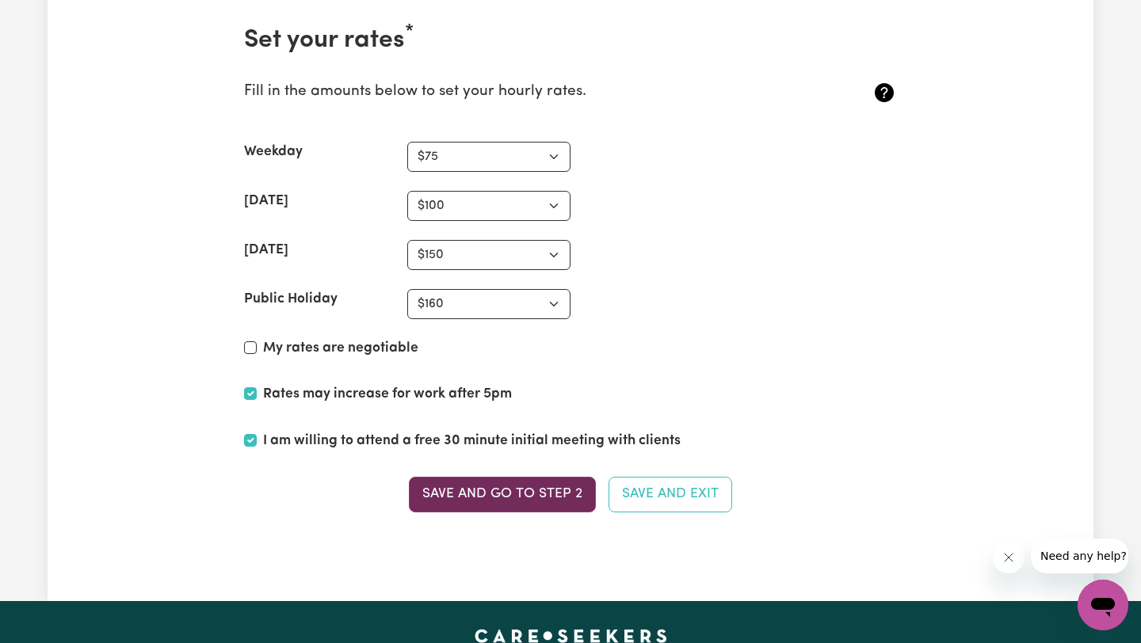
click at [522, 506] on button "Save and go to Step 2" at bounding box center [502, 494] width 187 height 35
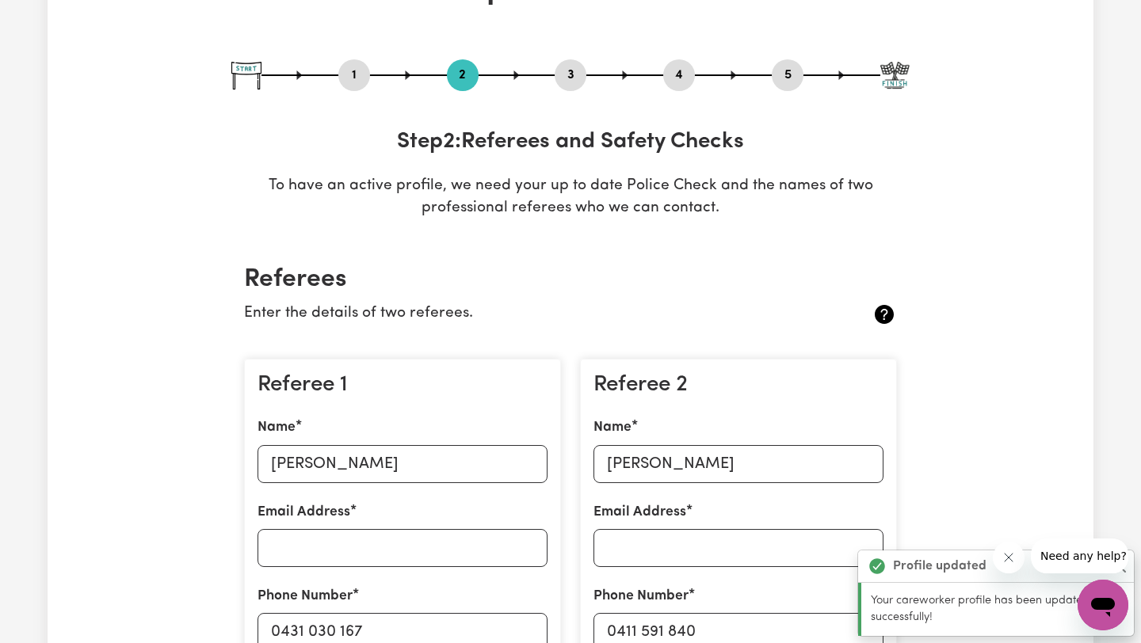
scroll to position [0, 0]
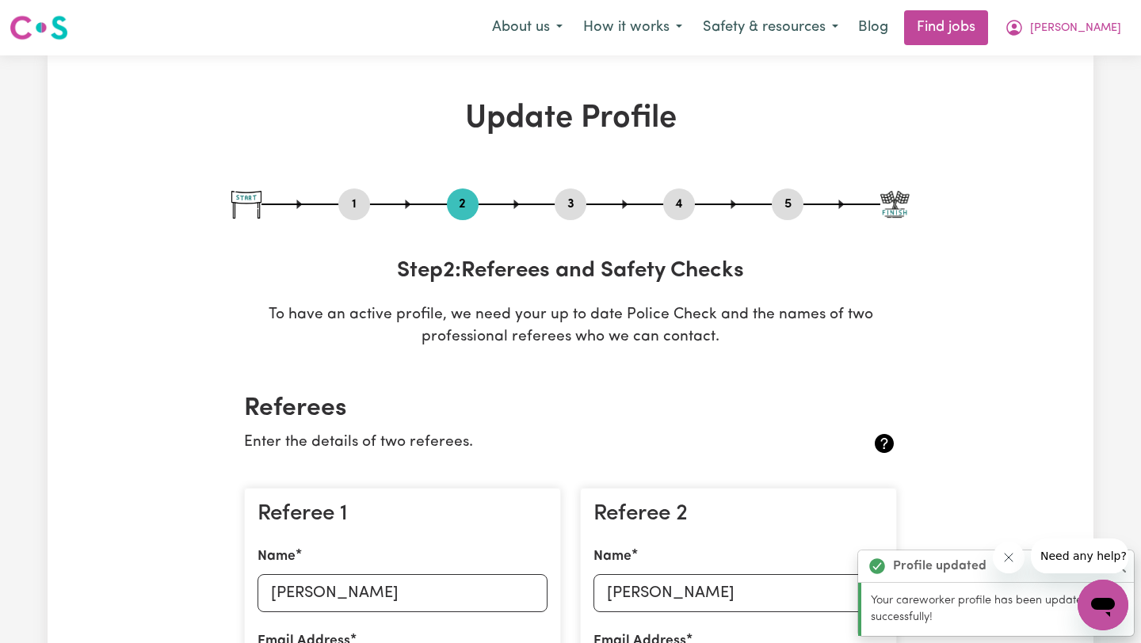
click at [605, 417] on h2 "Referees" at bounding box center [570, 409] width 653 height 30
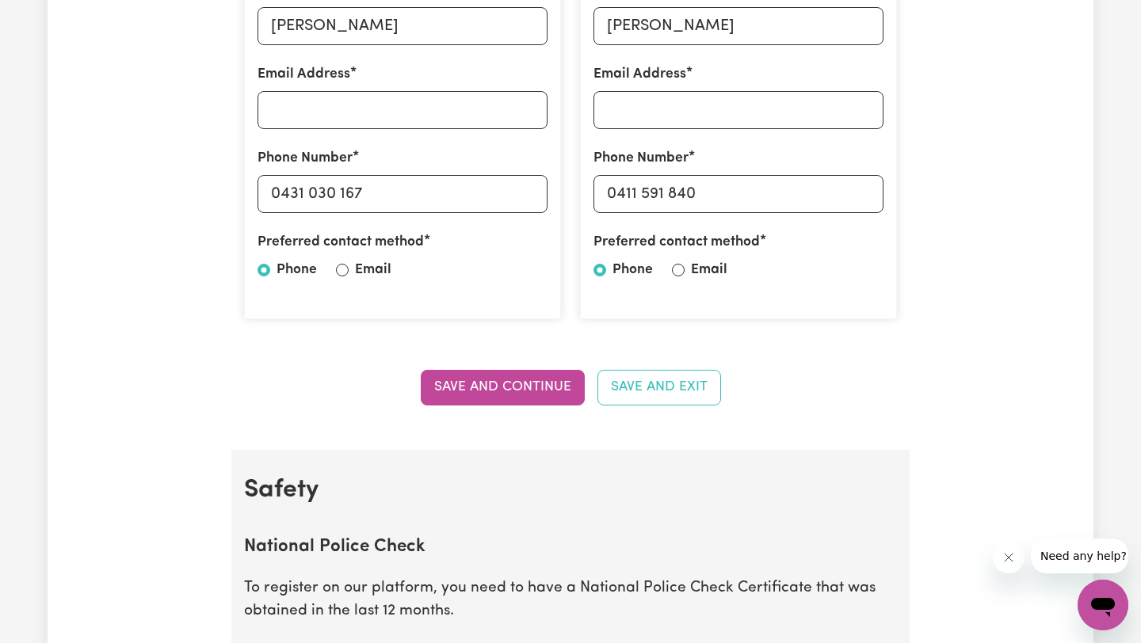
scroll to position [570, 0]
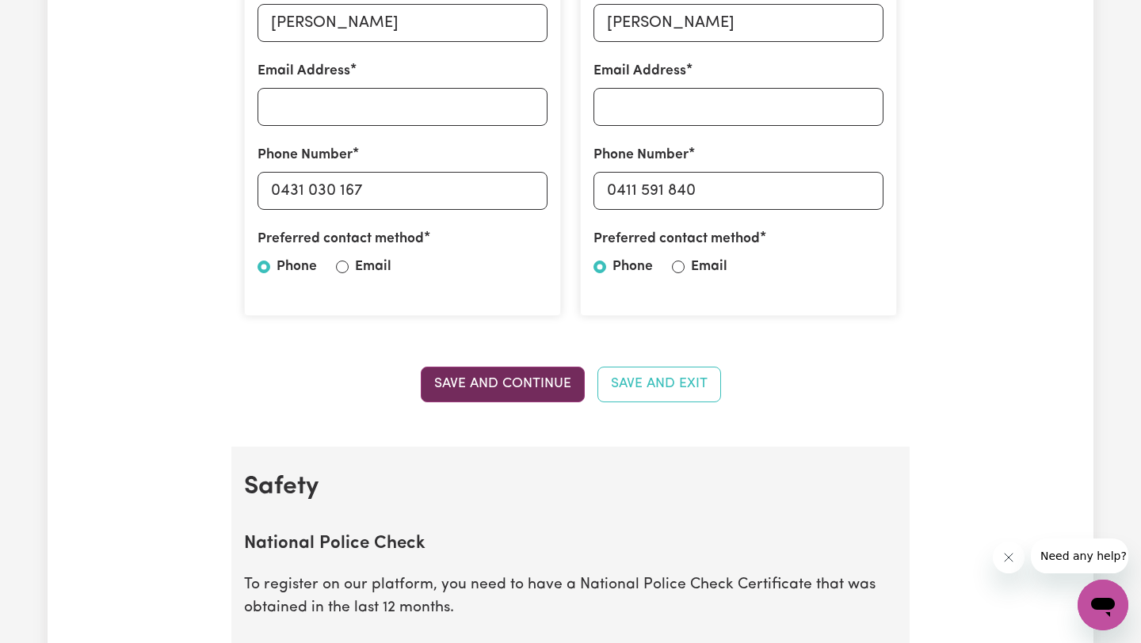
click at [512, 384] on button "Save and Continue" at bounding box center [503, 384] width 164 height 35
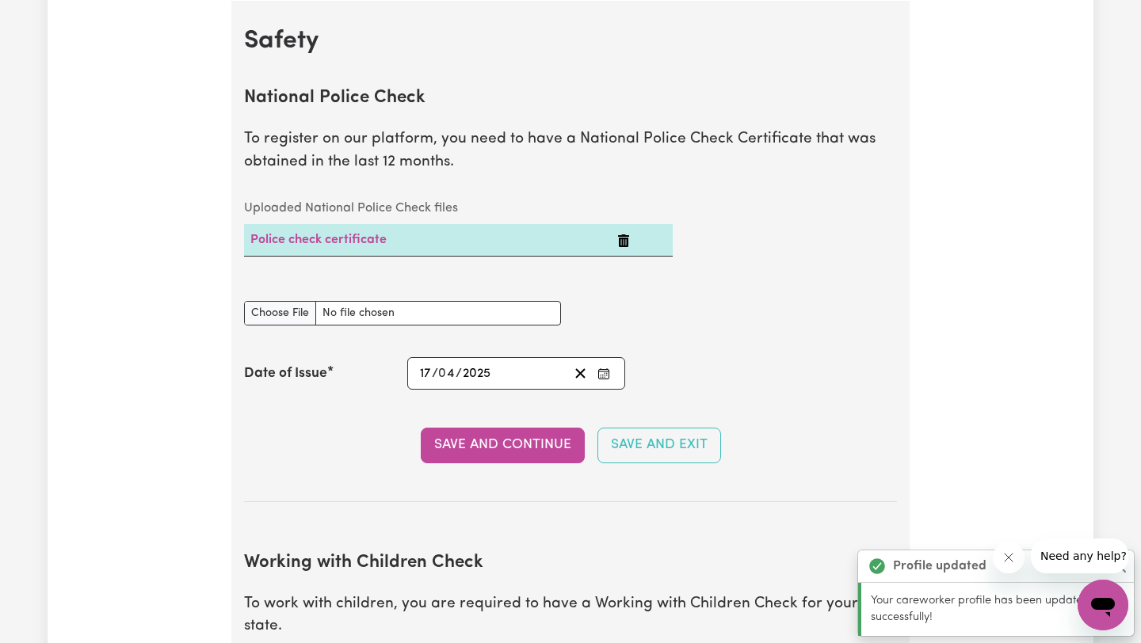
scroll to position [1017, 0]
click at [463, 446] on button "Save and Continue" at bounding box center [503, 444] width 164 height 35
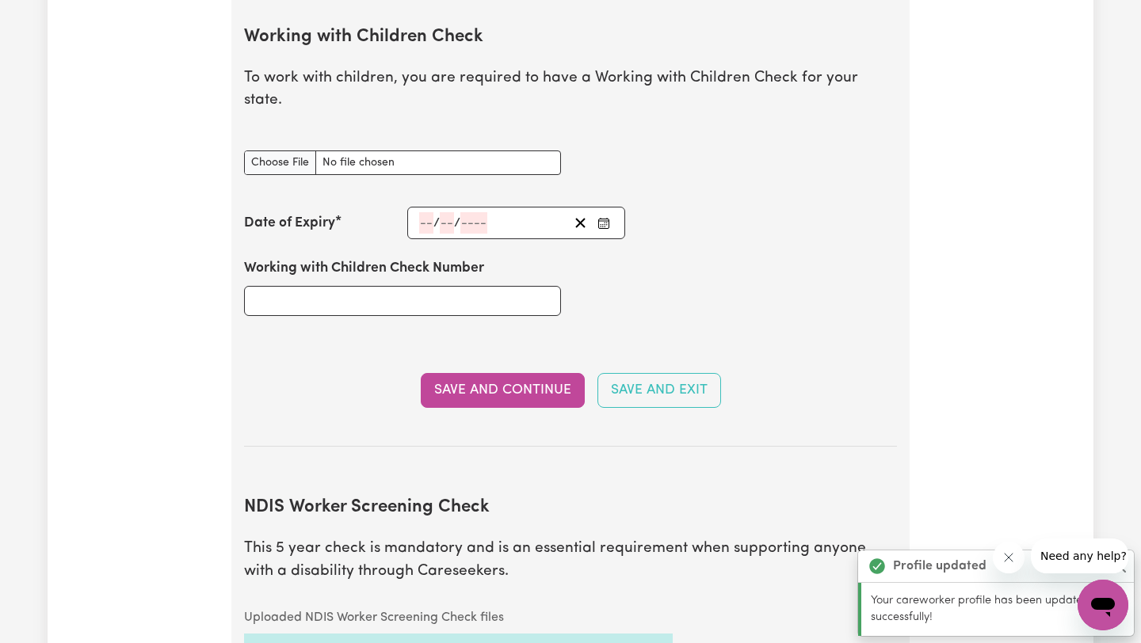
scroll to position [1544, 0]
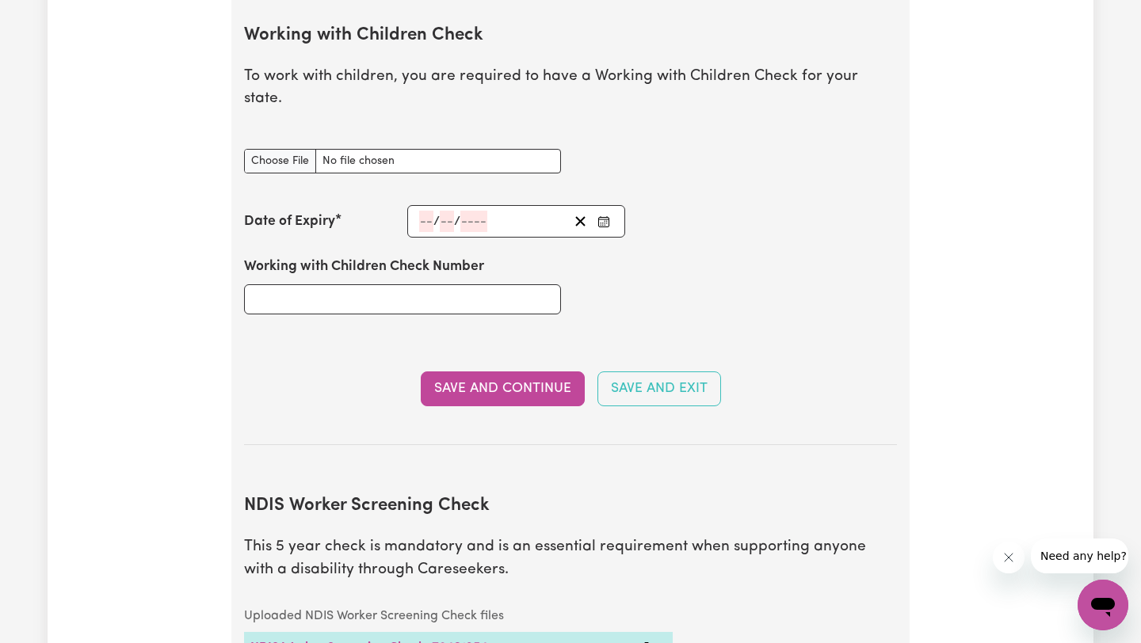
click at [811, 346] on section "Working with Children Check To work with children, you are required to have a W…" at bounding box center [570, 222] width 653 height 445
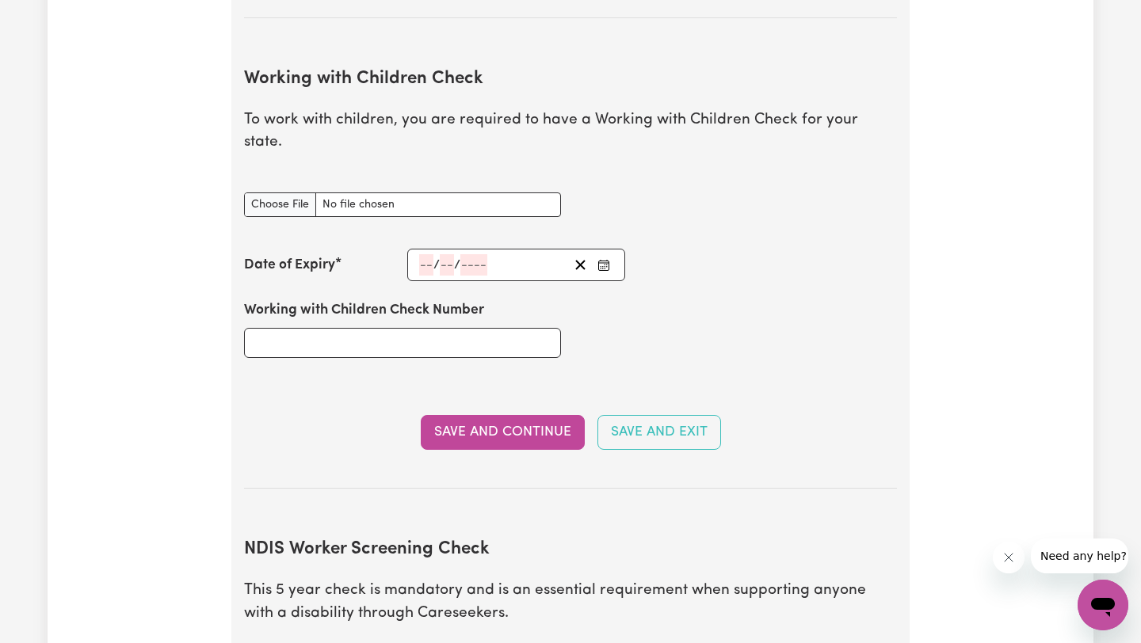
scroll to position [1481, 0]
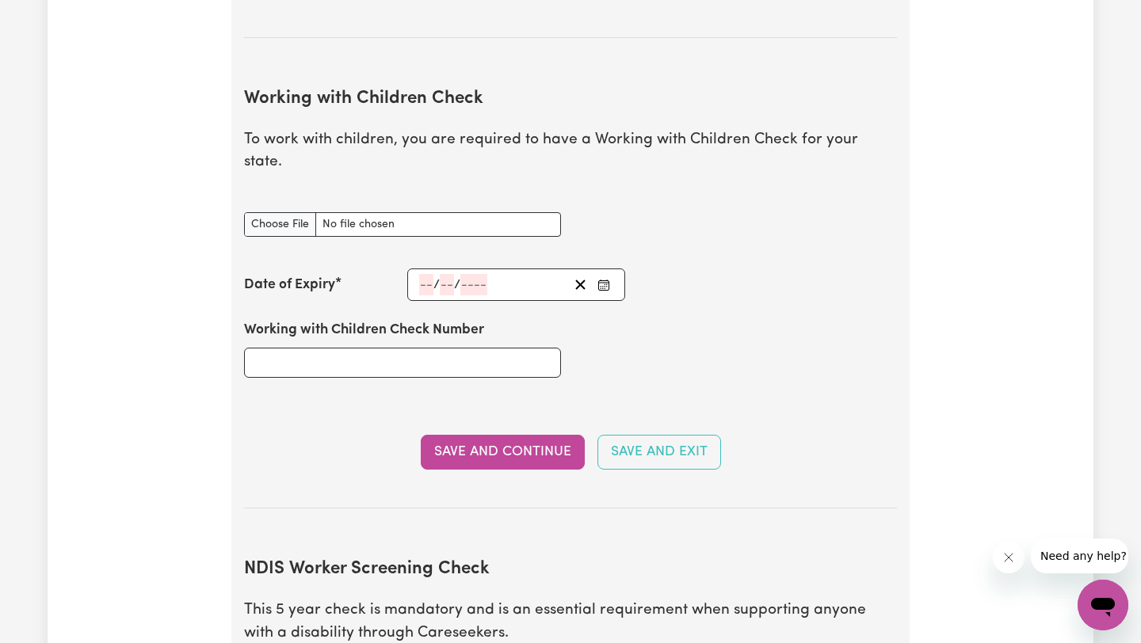
click at [418, 274] on div "/ /" at bounding box center [493, 284] width 151 height 21
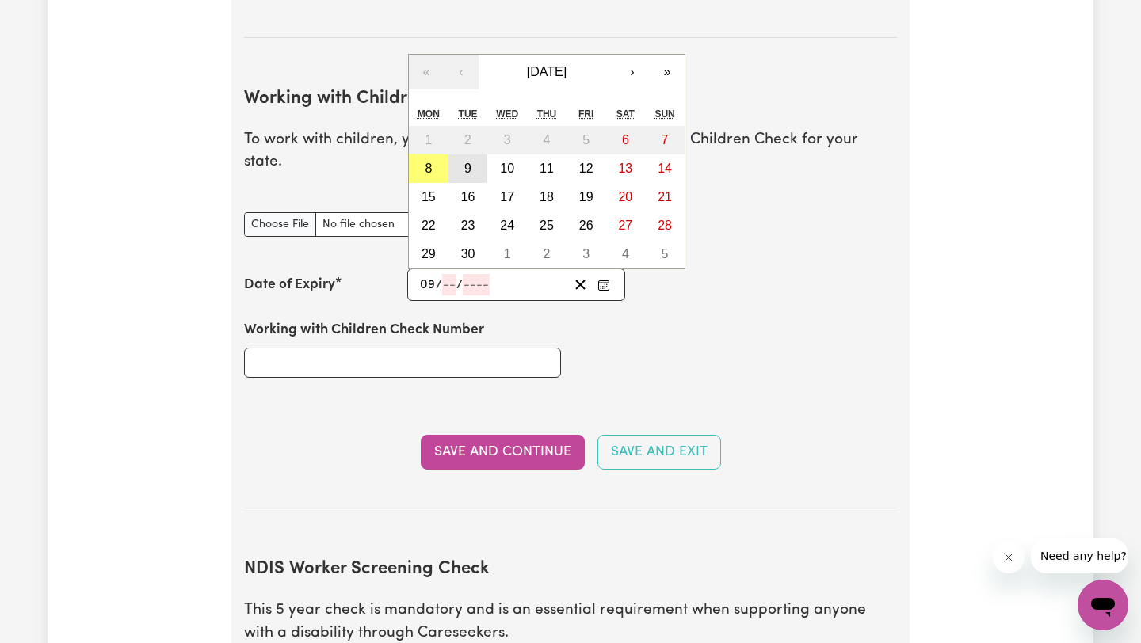
type input "09"
type input "06"
type input "202"
type input "[DATE]"
type input "9"
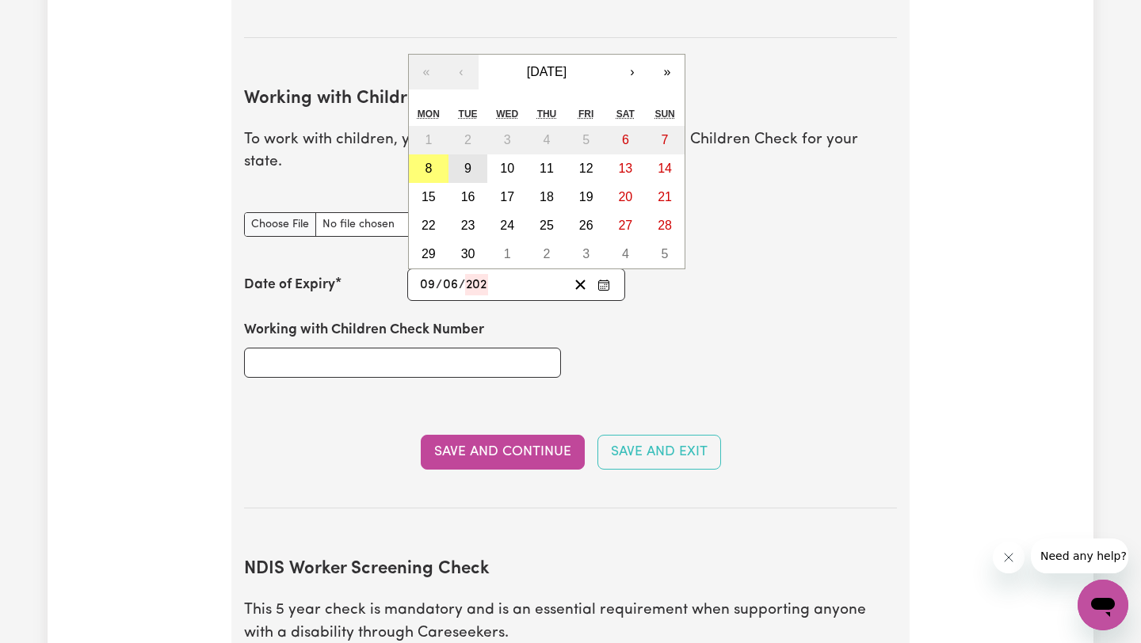
type input "6"
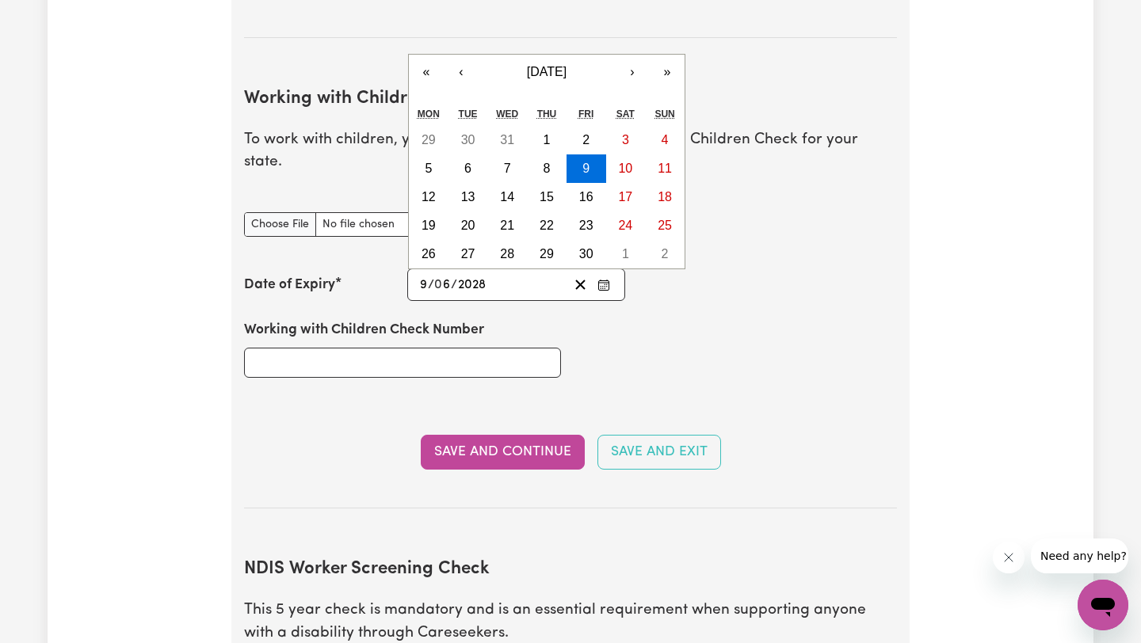
type input "2028"
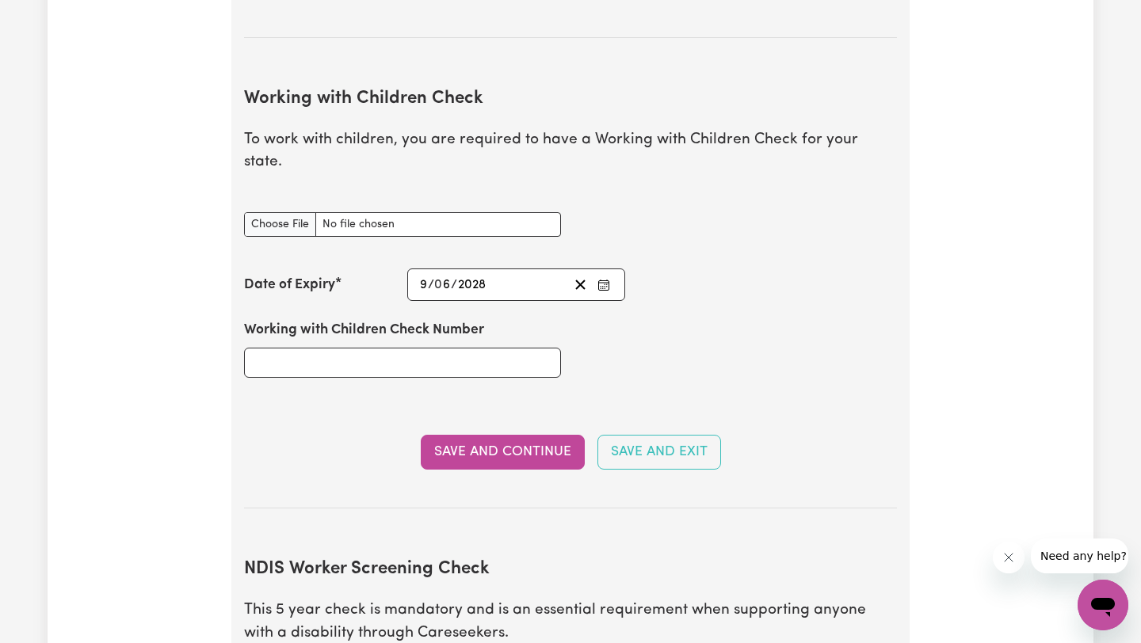
click at [644, 332] on div "Working with Children Check Number" at bounding box center [571, 348] width 672 height 95
click at [452, 348] on input "Working with Children Check Number" at bounding box center [402, 363] width 317 height 30
type input "WWC1692578E"
click at [303, 212] on input "Working with Children Check document" at bounding box center [402, 224] width 317 height 25
click at [479, 435] on button "Save and Continue" at bounding box center [503, 452] width 164 height 35
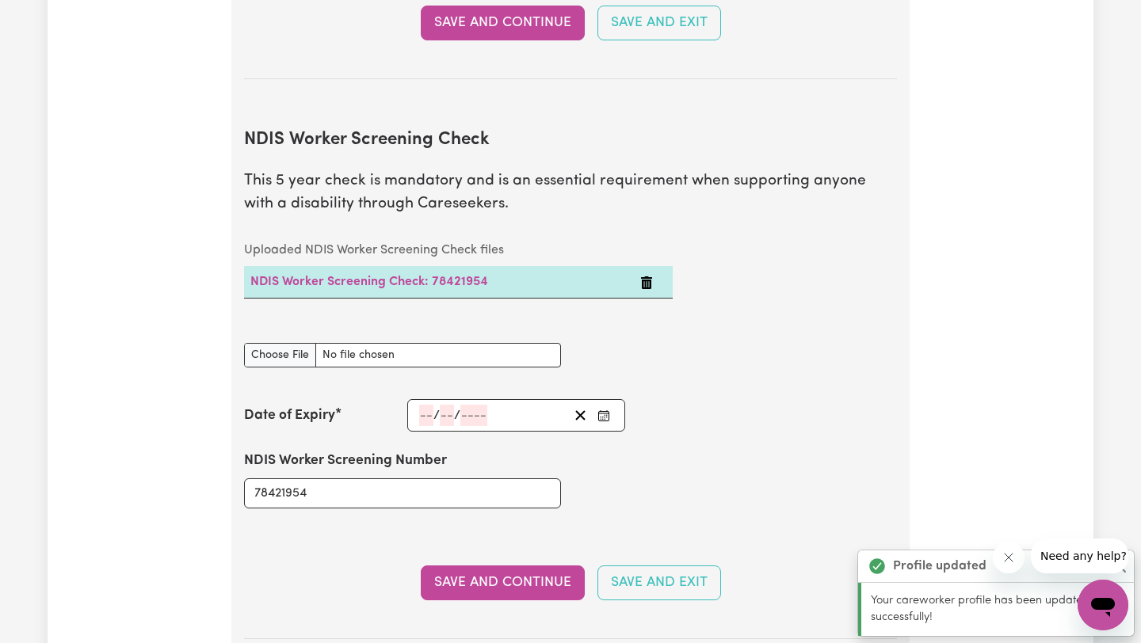
scroll to position [1992, 0]
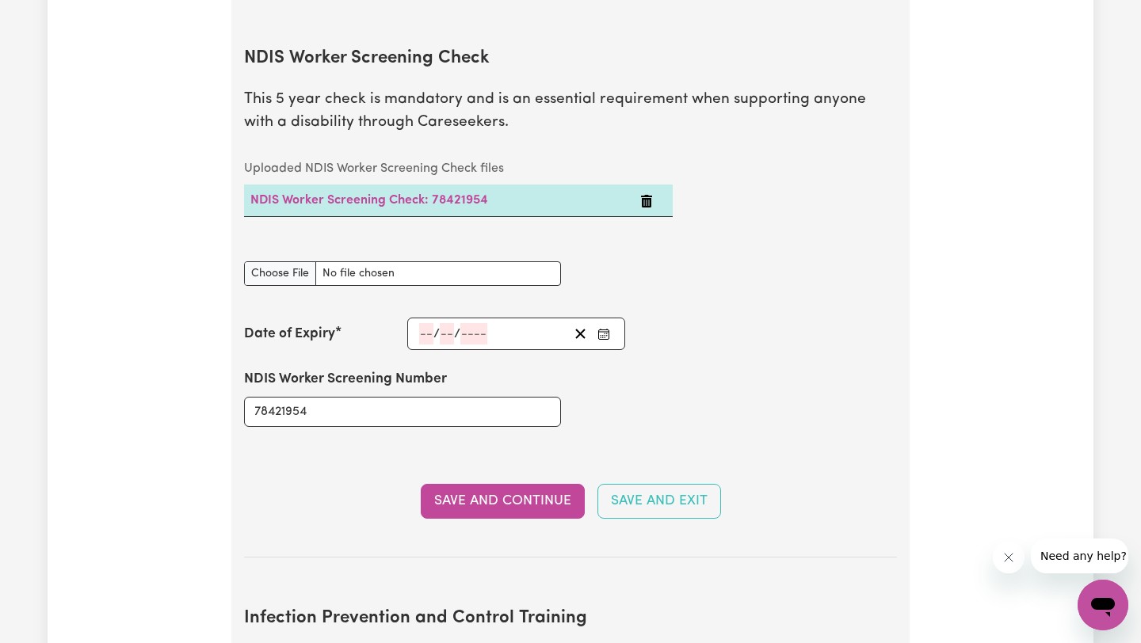
click at [422, 323] on input "number" at bounding box center [426, 333] width 14 height 21
click at [745, 399] on div "NDIS Worker Screening Number 78421954" at bounding box center [571, 397] width 672 height 95
click at [839, 391] on div "NDIS Worker Screening Number 78421954" at bounding box center [571, 397] width 672 height 95
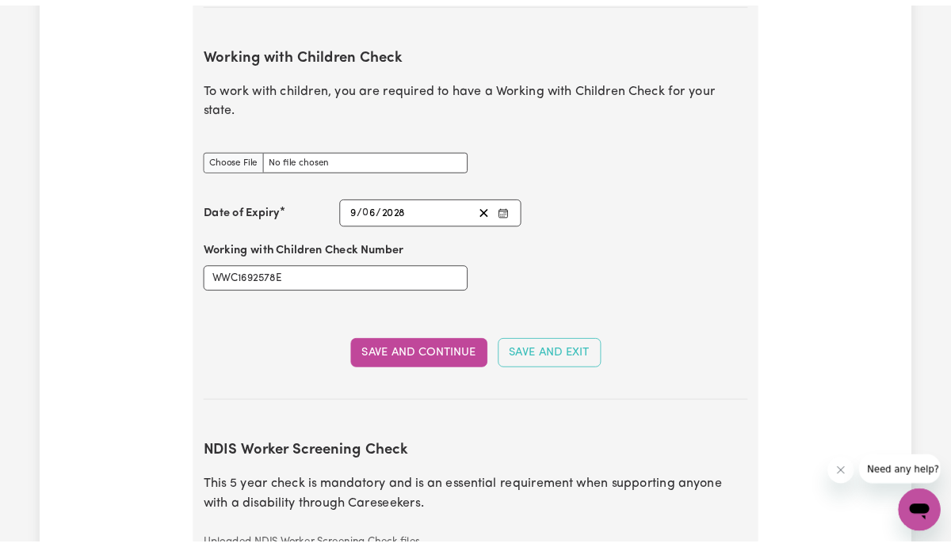
scroll to position [1485, 0]
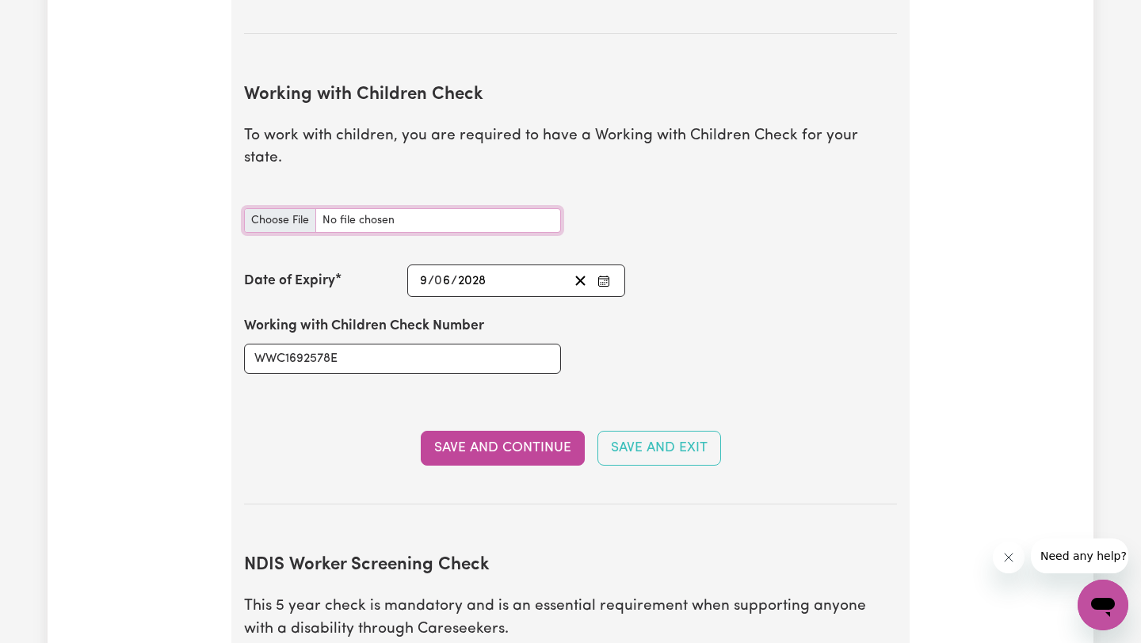
click at [291, 208] on input "Working with Children Check document" at bounding box center [402, 220] width 317 height 25
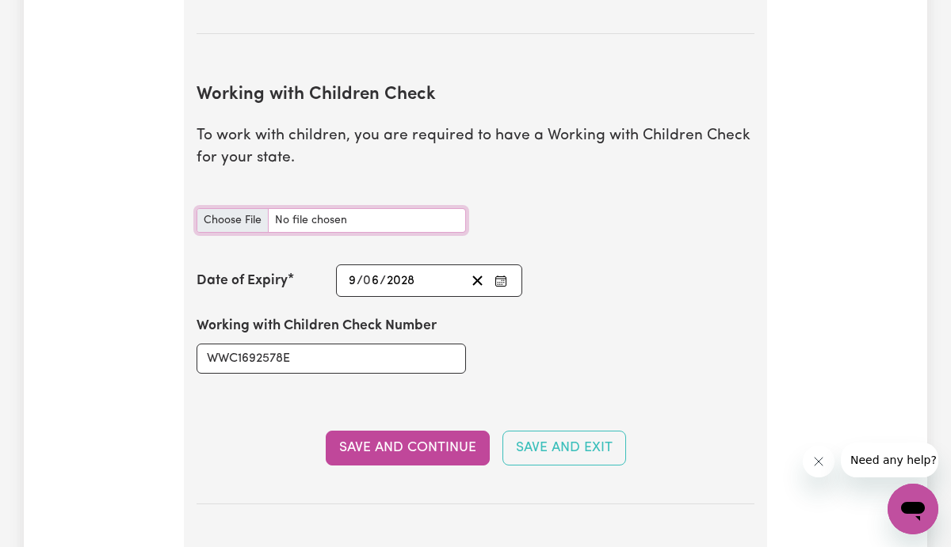
click at [238, 227] on input "Working with Children Check document" at bounding box center [330, 220] width 269 height 25
type input "C:\fakepath\Unknown.jpg"
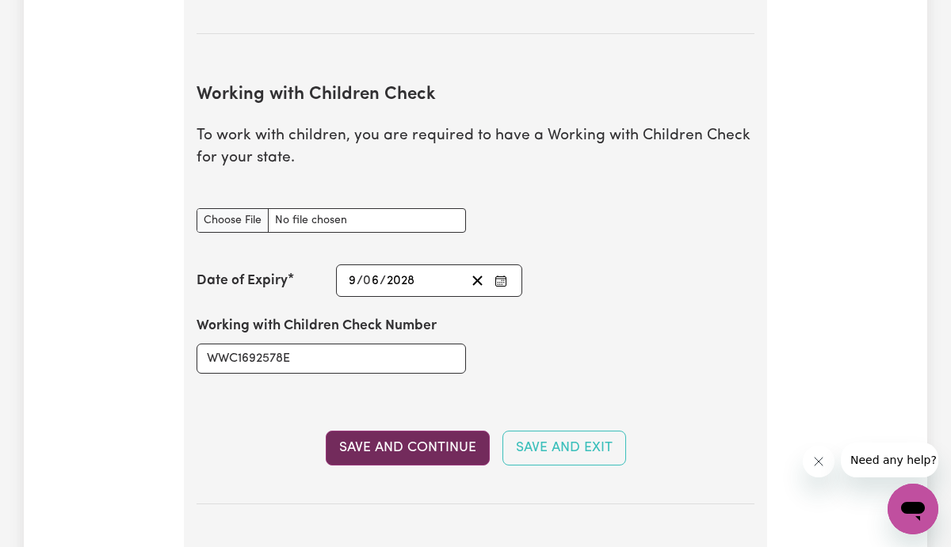
click at [409, 449] on button "Save and Continue" at bounding box center [408, 448] width 164 height 35
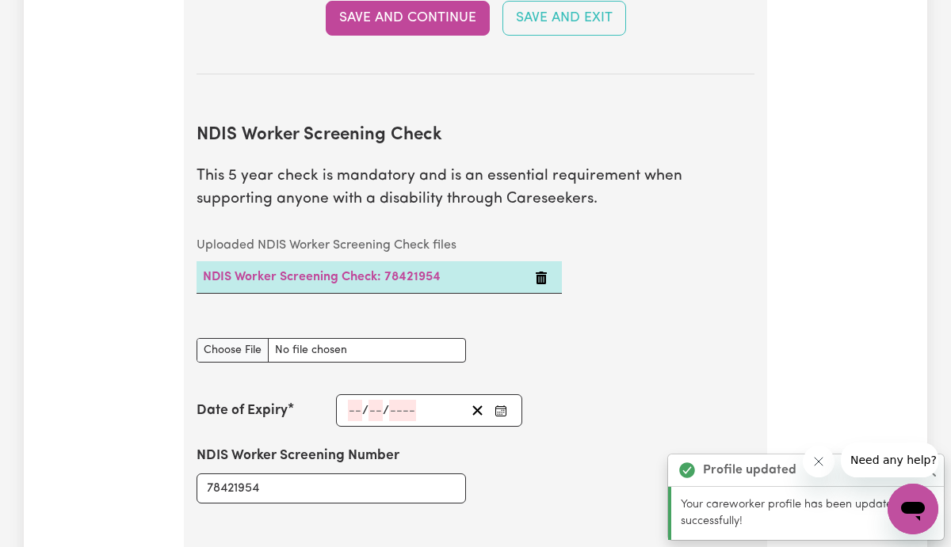
scroll to position [2015, 0]
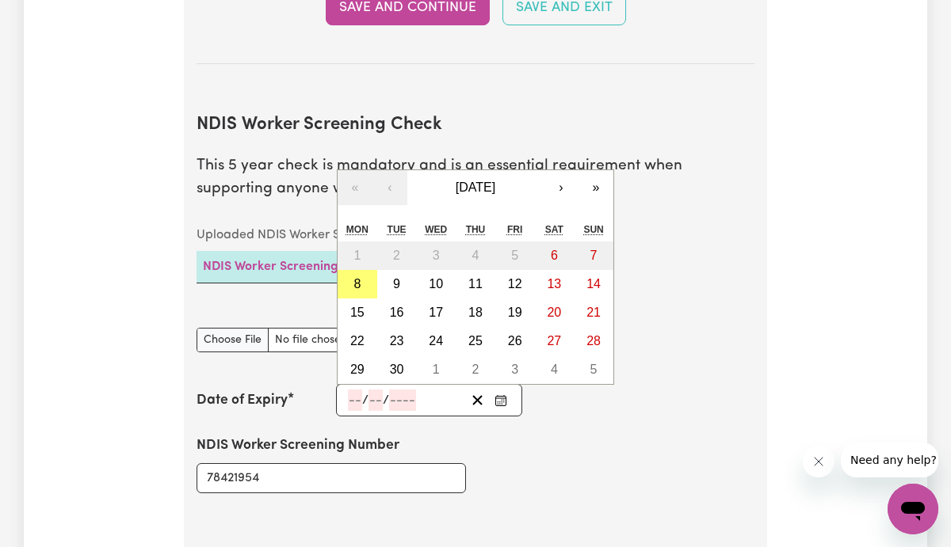
click at [353, 402] on input "number" at bounding box center [355, 400] width 14 height 21
type input "12"
type input "07"
type input "202"
type input "[DATE]"
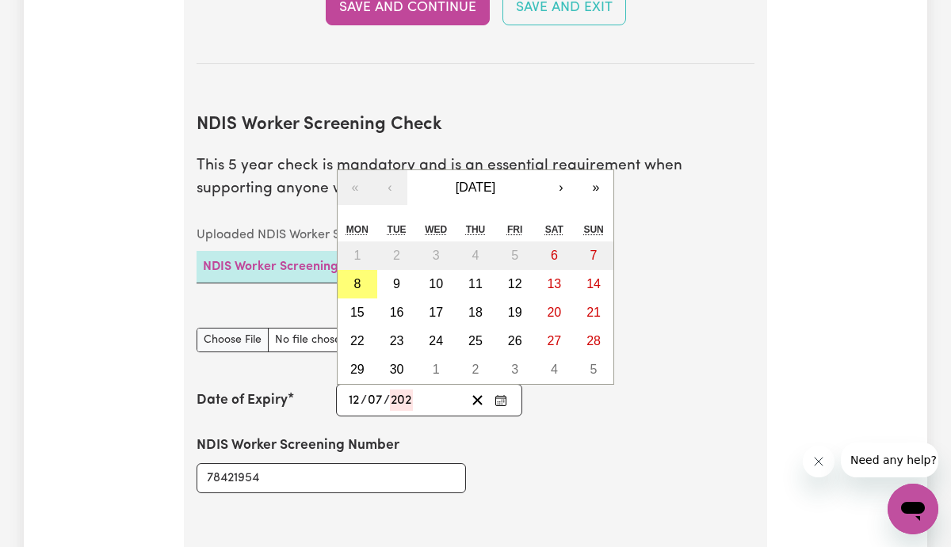
type input "7"
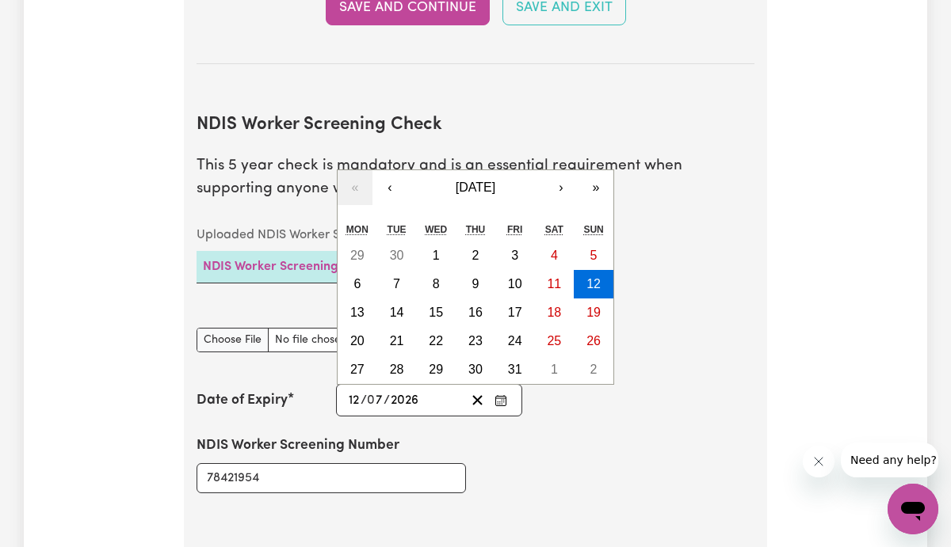
type input "2026"
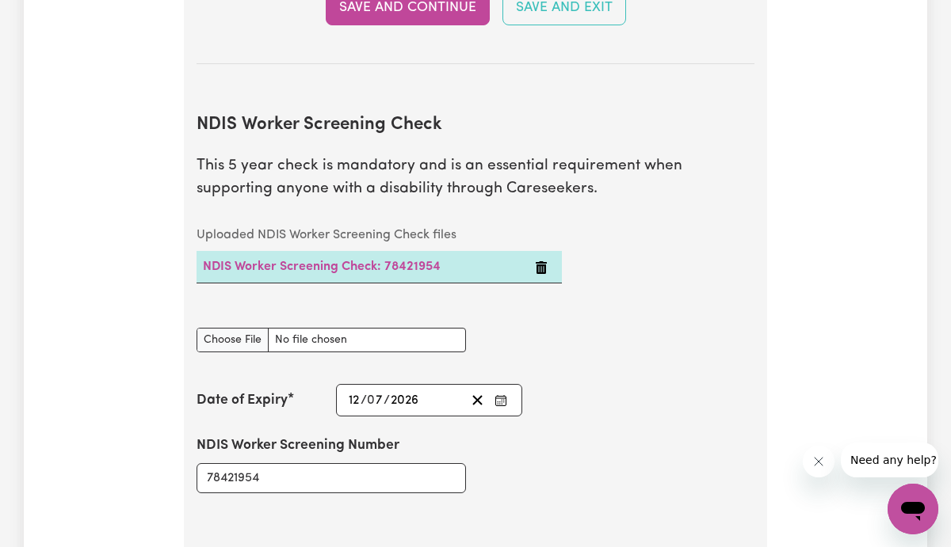
click at [544, 482] on div "NDIS Worker Screening Number 78421954" at bounding box center [475, 464] width 577 height 95
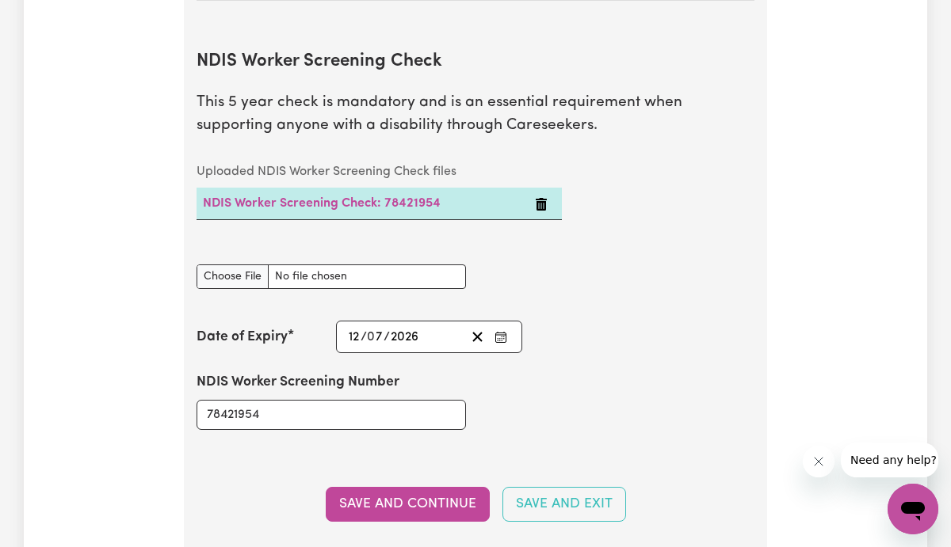
scroll to position [2110, 0]
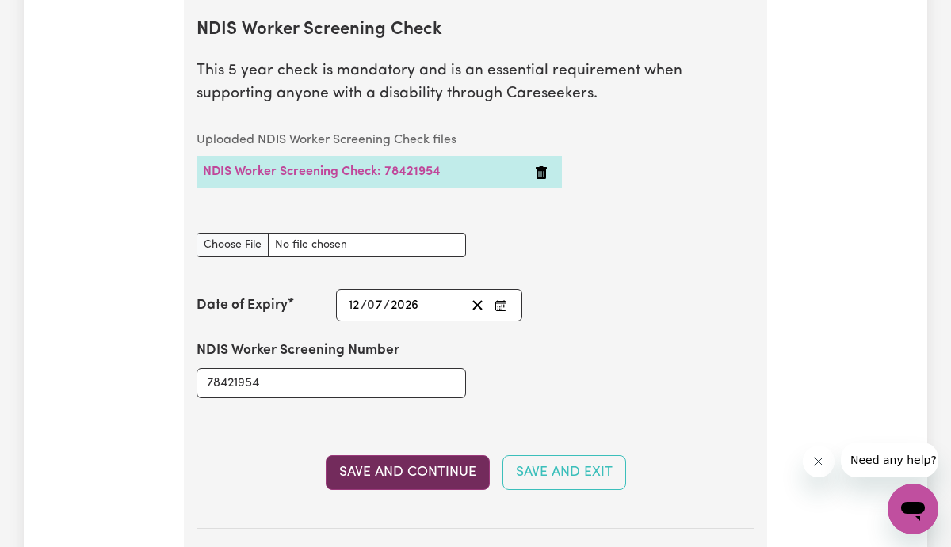
click at [445, 487] on button "Save and Continue" at bounding box center [408, 473] width 164 height 35
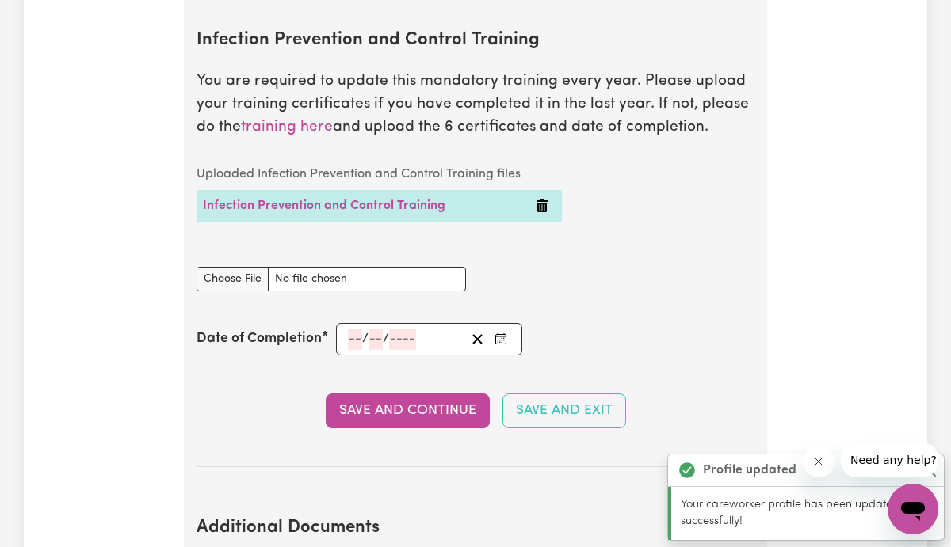
scroll to position [2665, 0]
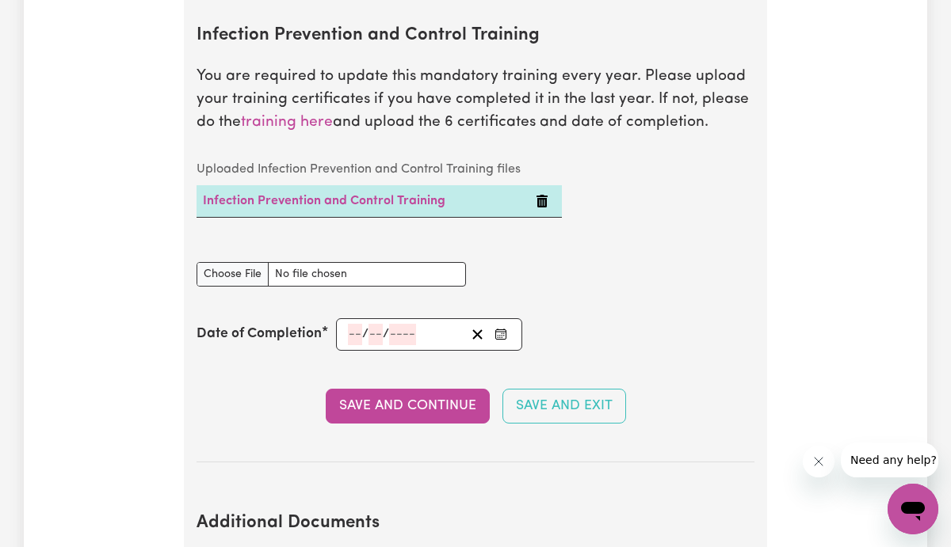
click at [345, 339] on div "/ /" at bounding box center [429, 335] width 186 height 32
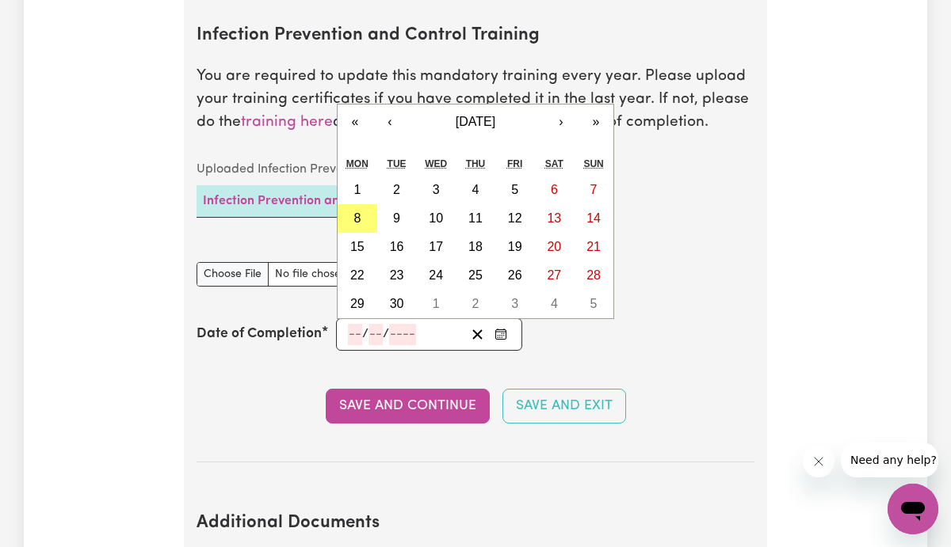
click at [357, 335] on input "number" at bounding box center [355, 334] width 14 height 21
type input "17"
type input "08"
type input "0002-08-17"
type input "8"
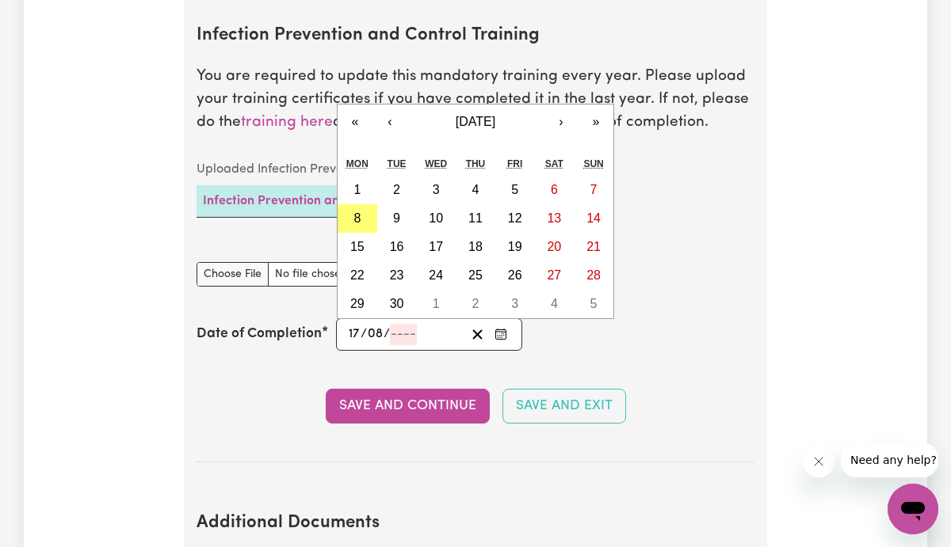
type input "2"
type input "0029-08-17"
type input "29"
type input "0002-08-17"
type input "2"
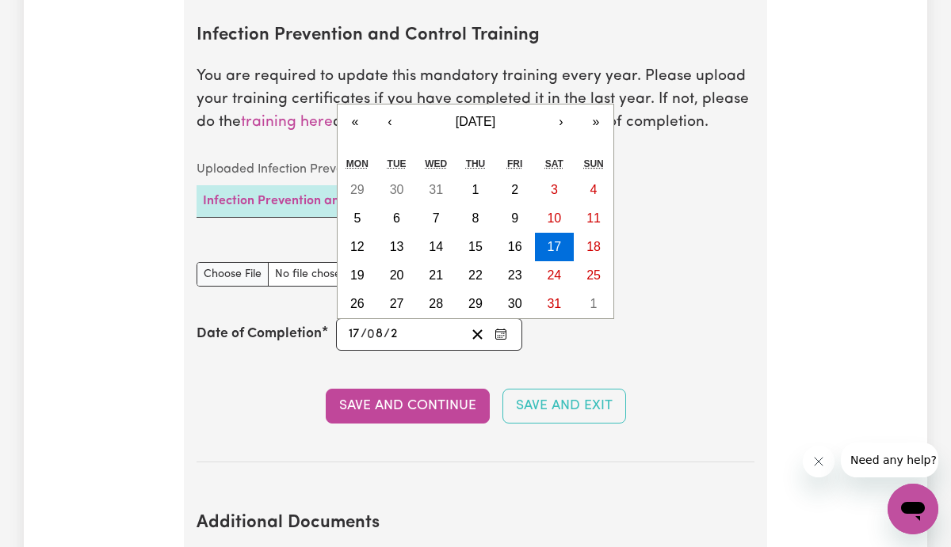
type input "0020-08-17"
type input "20"
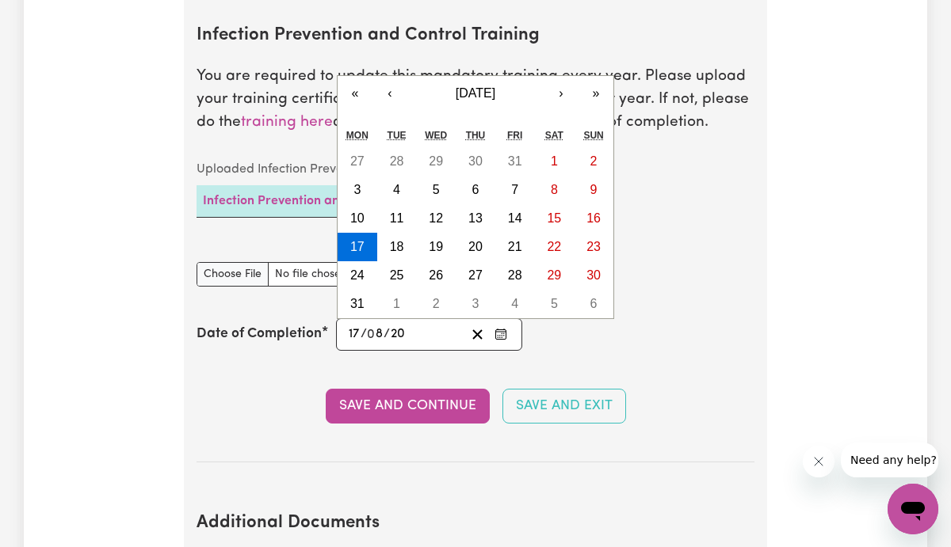
type input "0202-08-17"
type input "202"
type input "[DATE]"
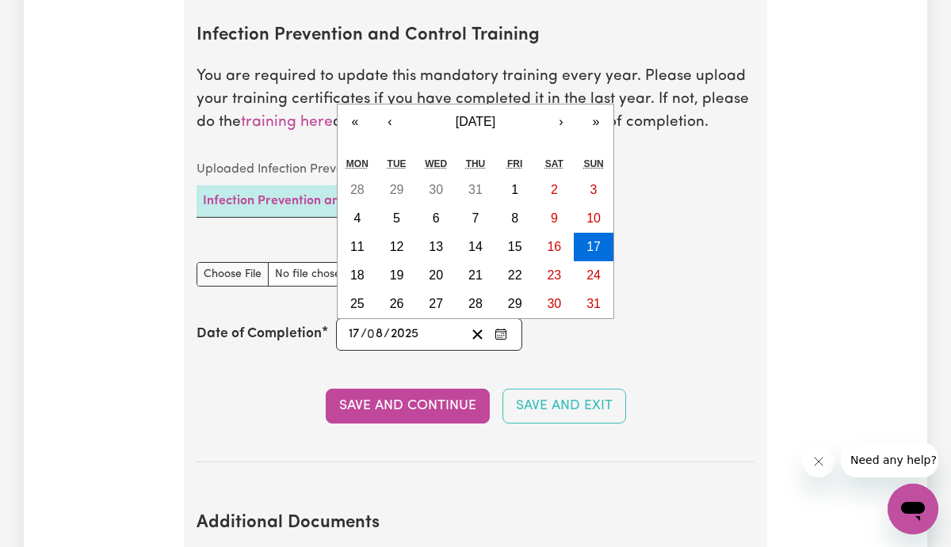
type input "2025"
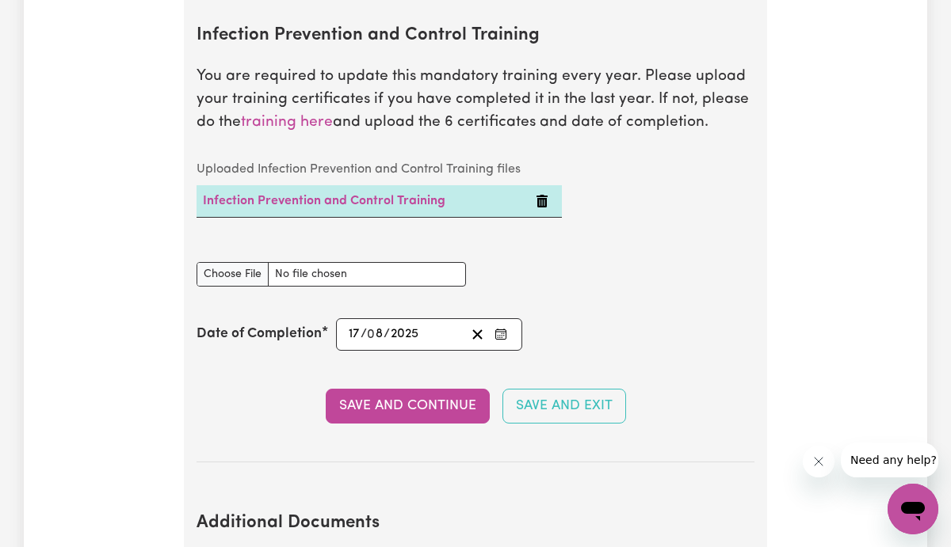
click at [612, 356] on section "Infection Prevention and Control Training You are required to update this manda…" at bounding box center [475, 231] width 558 height 463
click at [372, 416] on button "Save and Continue" at bounding box center [408, 406] width 164 height 35
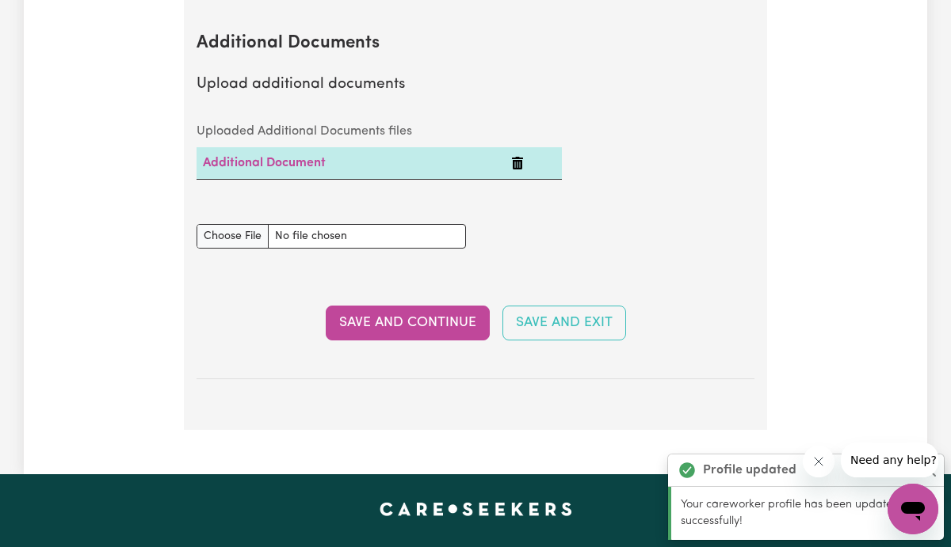
scroll to position [3153, 0]
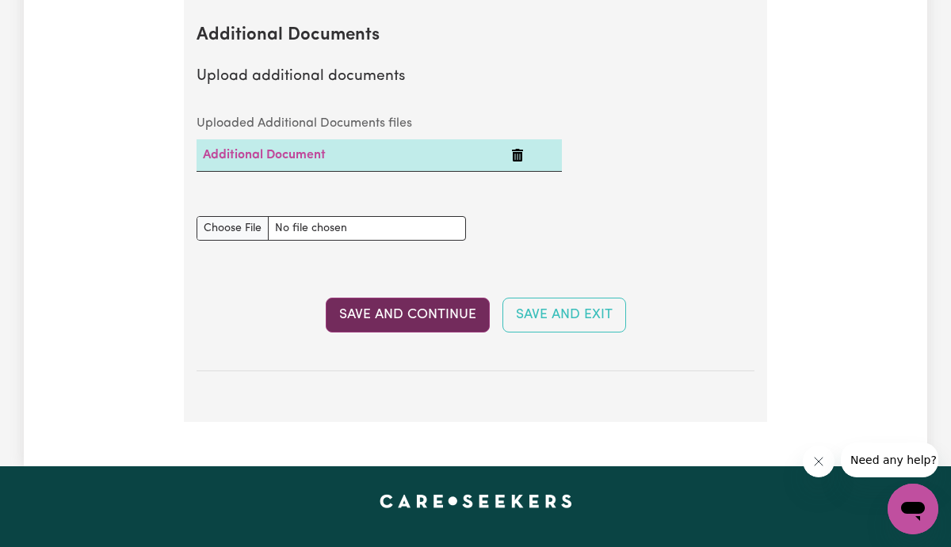
click at [395, 315] on button "Save and Continue" at bounding box center [408, 315] width 164 height 35
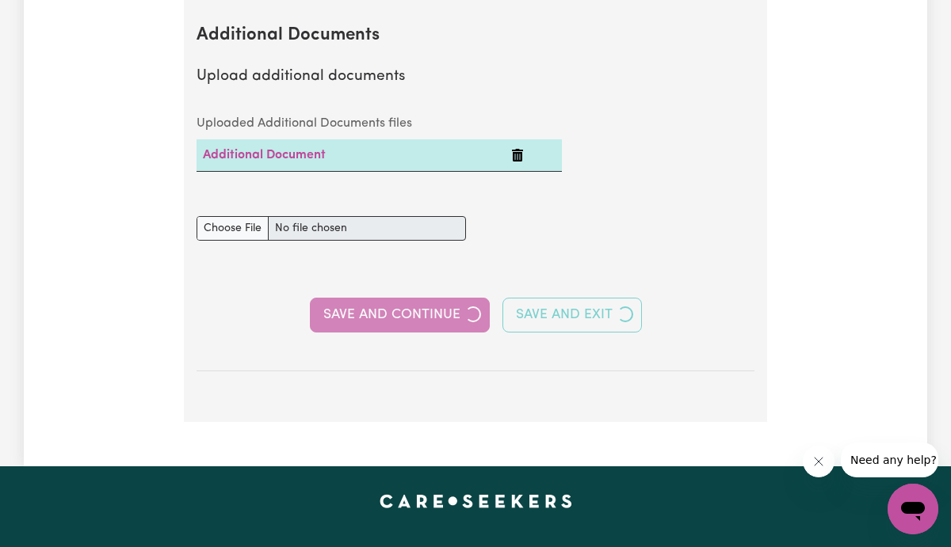
select select "Certificate III (Individual Support)"
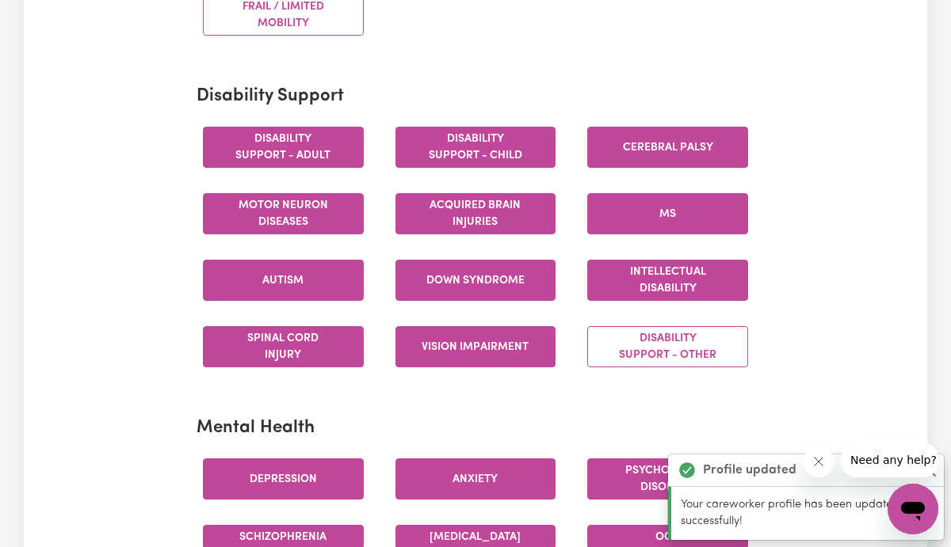
scroll to position [0, 0]
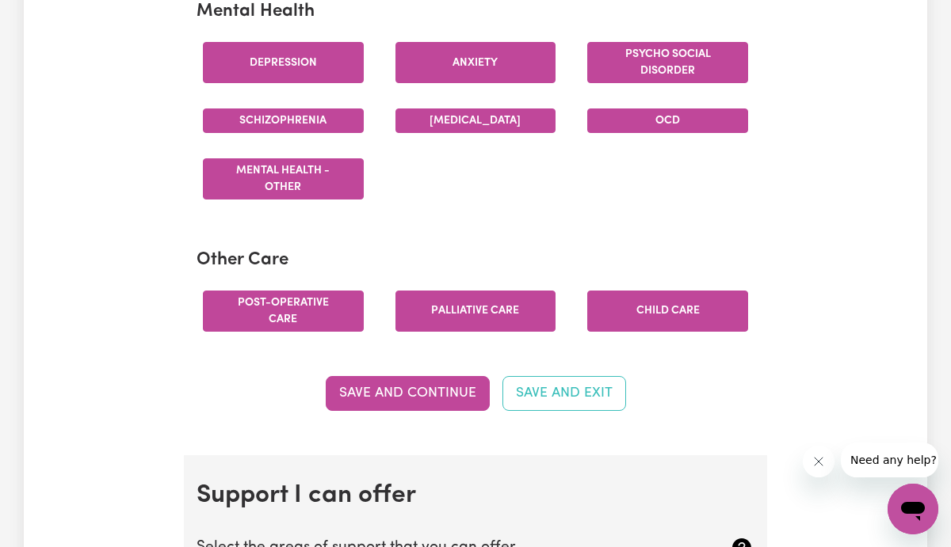
scroll to position [1078, 0]
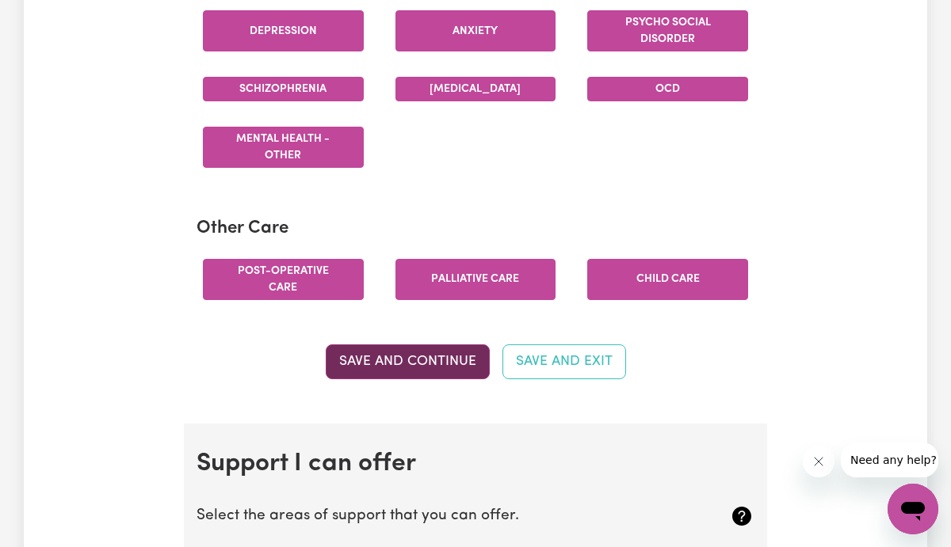
click at [396, 360] on button "Save and Continue" at bounding box center [408, 362] width 164 height 35
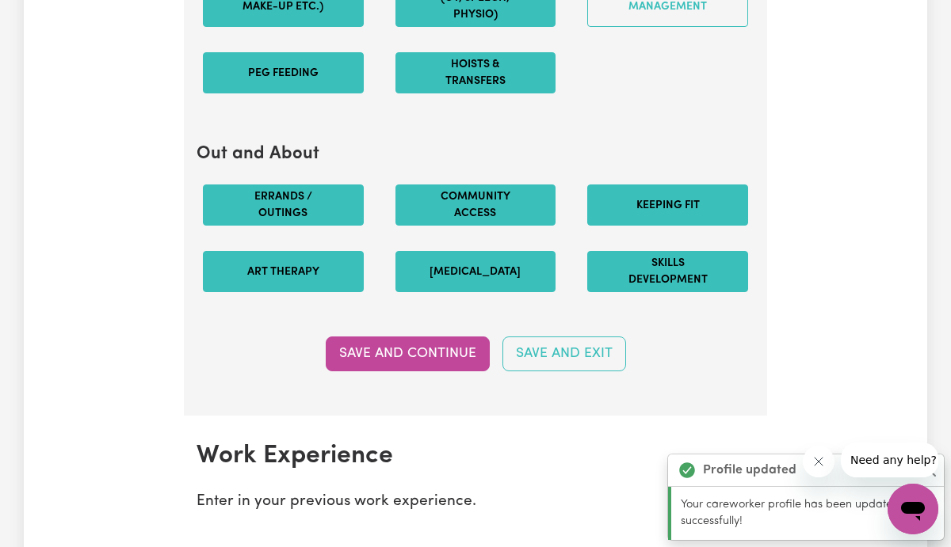
scroll to position [2023, 0]
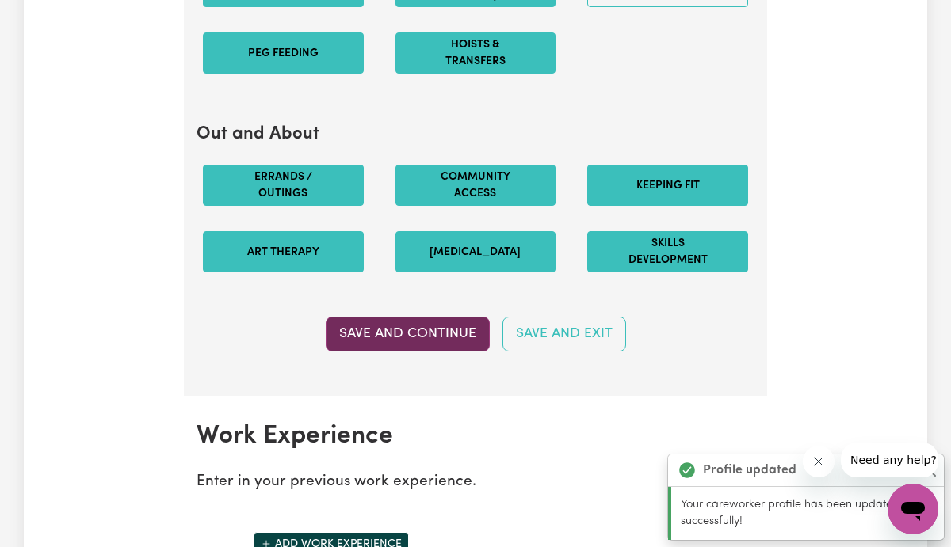
click at [383, 332] on button "Save and Continue" at bounding box center [408, 334] width 164 height 35
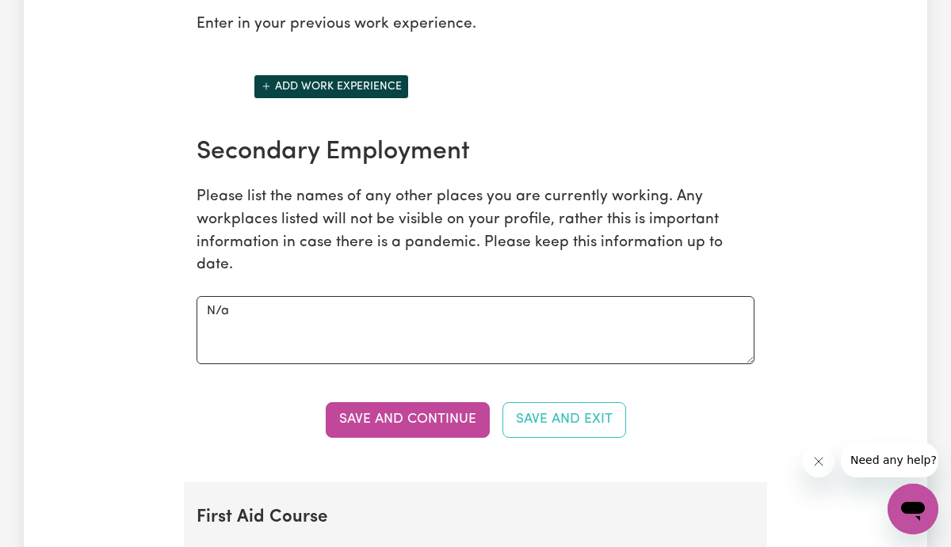
scroll to position [2483, 0]
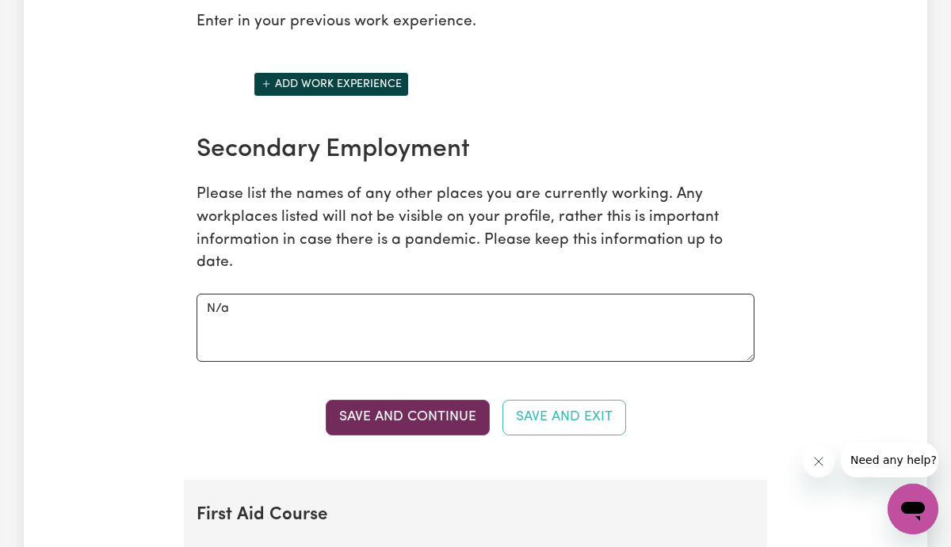
click at [400, 413] on button "Save and Continue" at bounding box center [408, 417] width 164 height 35
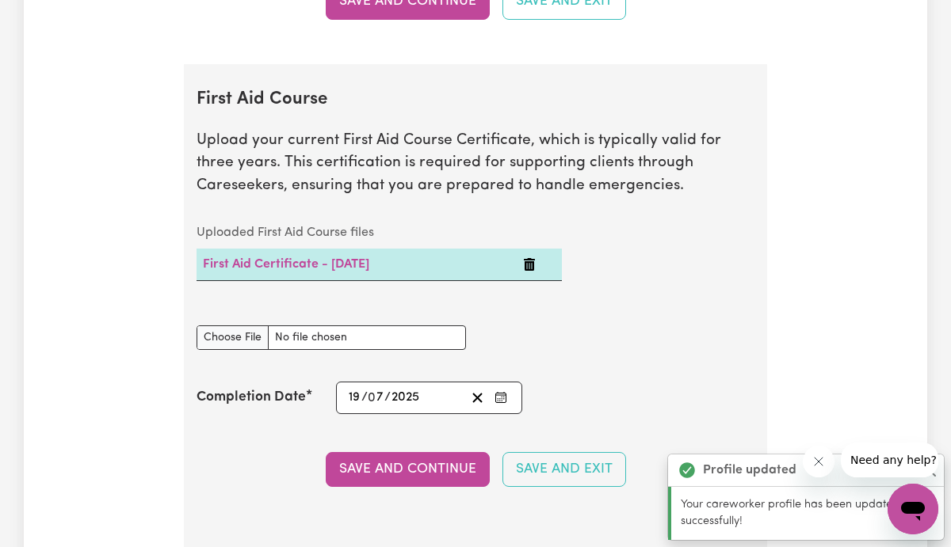
scroll to position [2963, 0]
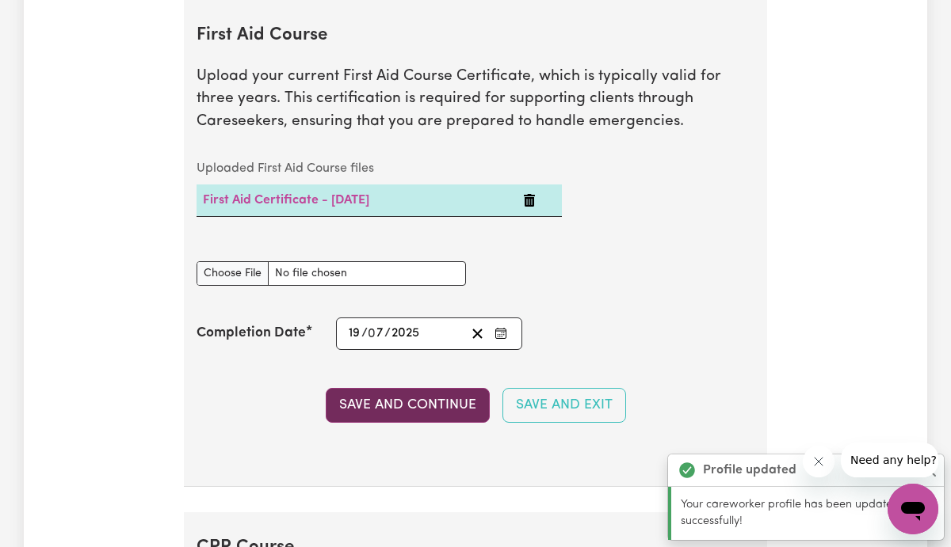
click at [383, 407] on button "Save and Continue" at bounding box center [408, 405] width 164 height 35
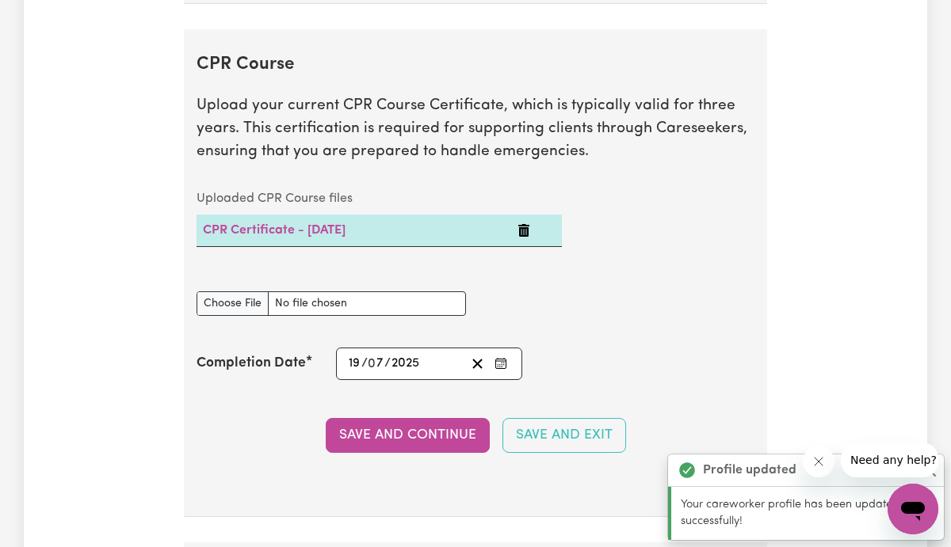
scroll to position [3476, 0]
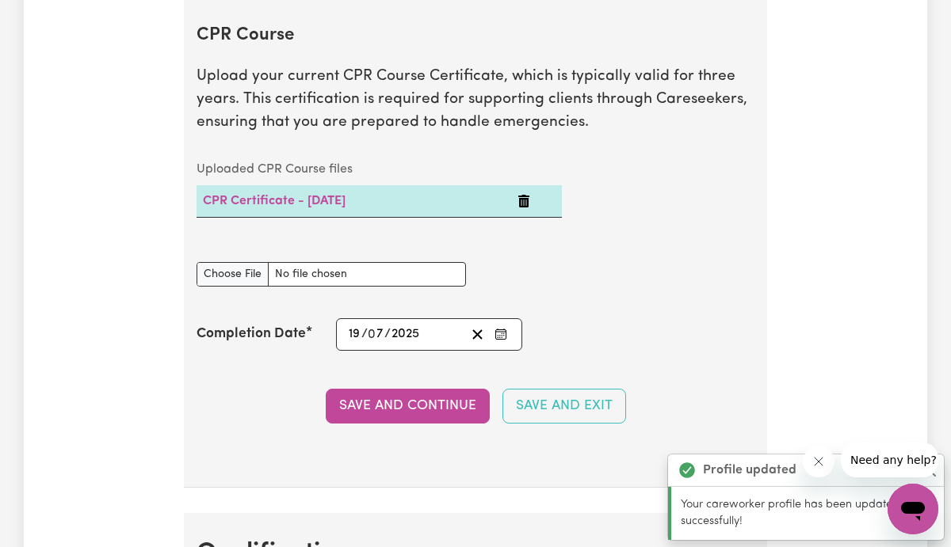
click at [383, 407] on button "Save and Continue" at bounding box center [408, 406] width 164 height 35
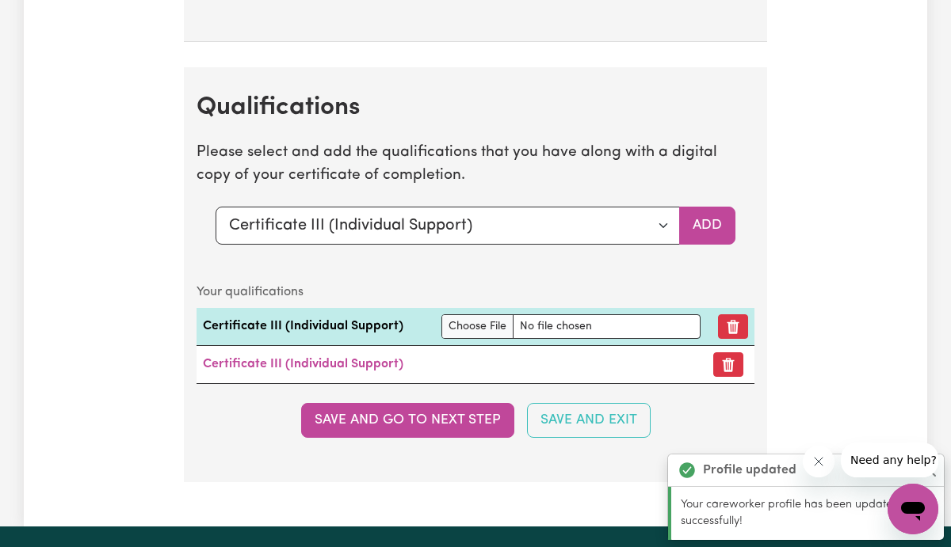
scroll to position [3989, 0]
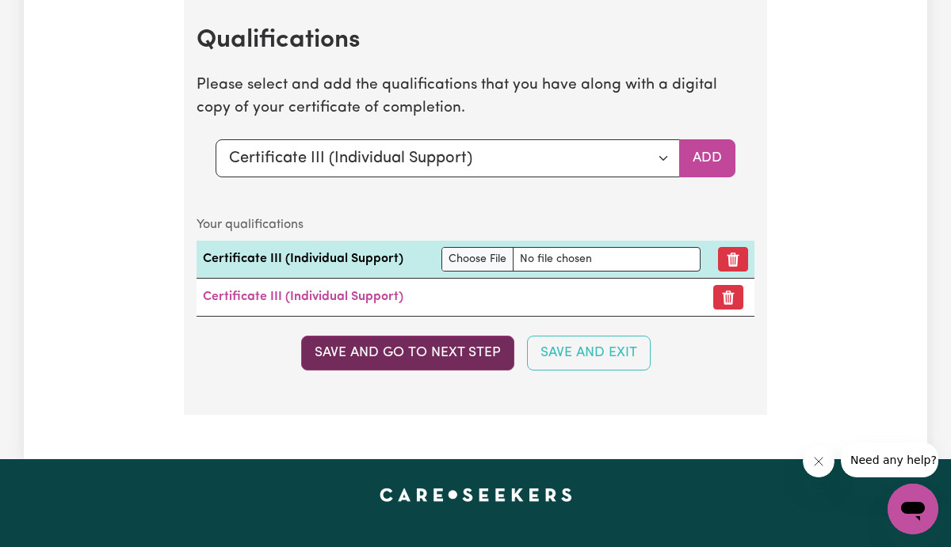
click at [385, 357] on button "Save and go to next step" at bounding box center [407, 353] width 213 height 35
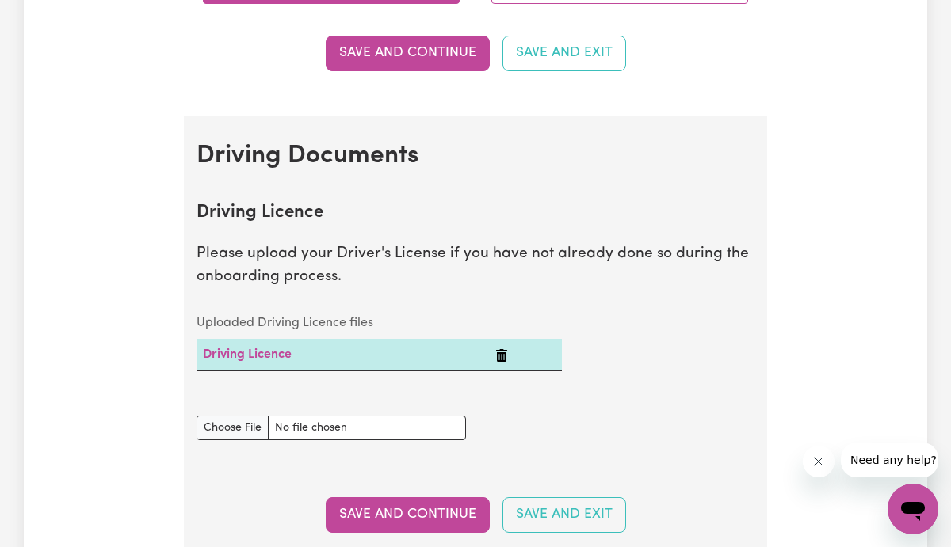
scroll to position [570, 0]
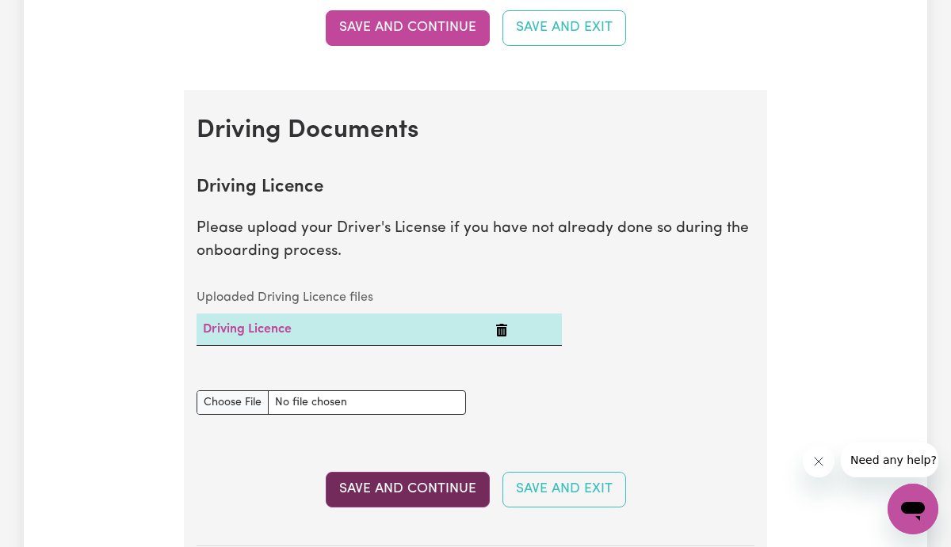
click at [437, 501] on button "Save and Continue" at bounding box center [408, 489] width 164 height 35
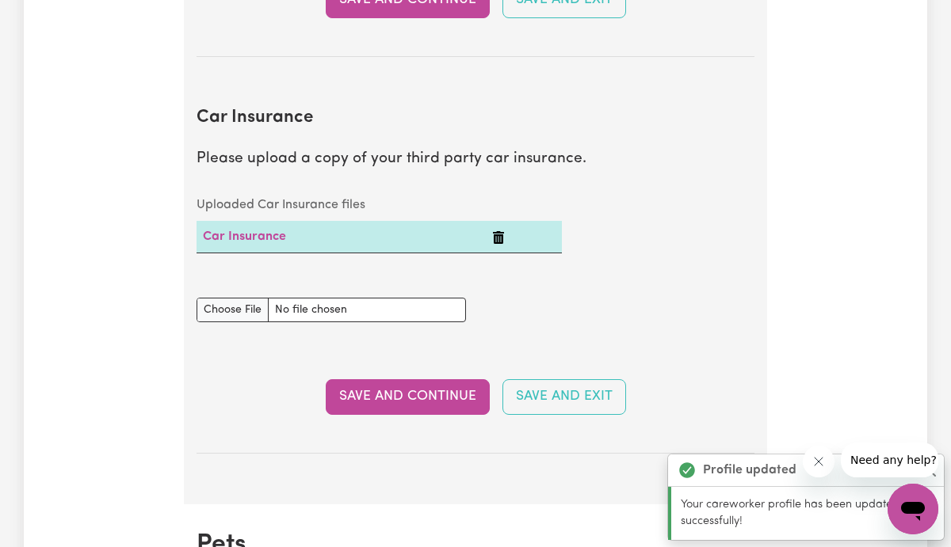
scroll to position [1143, 0]
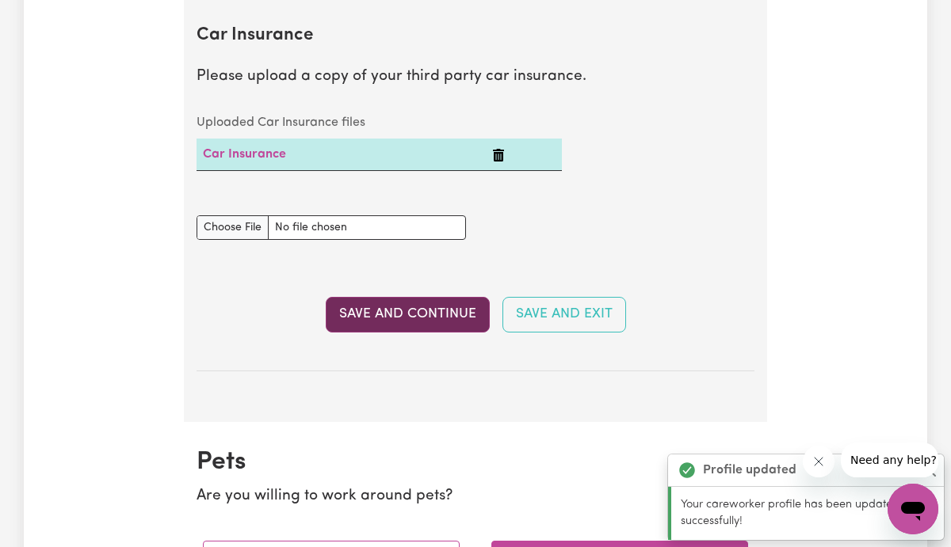
click at [387, 307] on button "Save and Continue" at bounding box center [408, 314] width 164 height 35
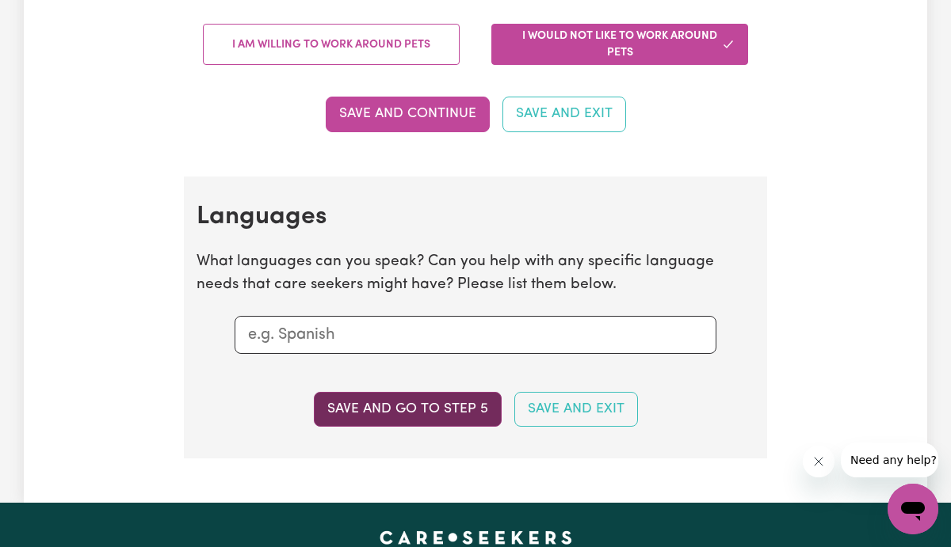
scroll to position [1723, 0]
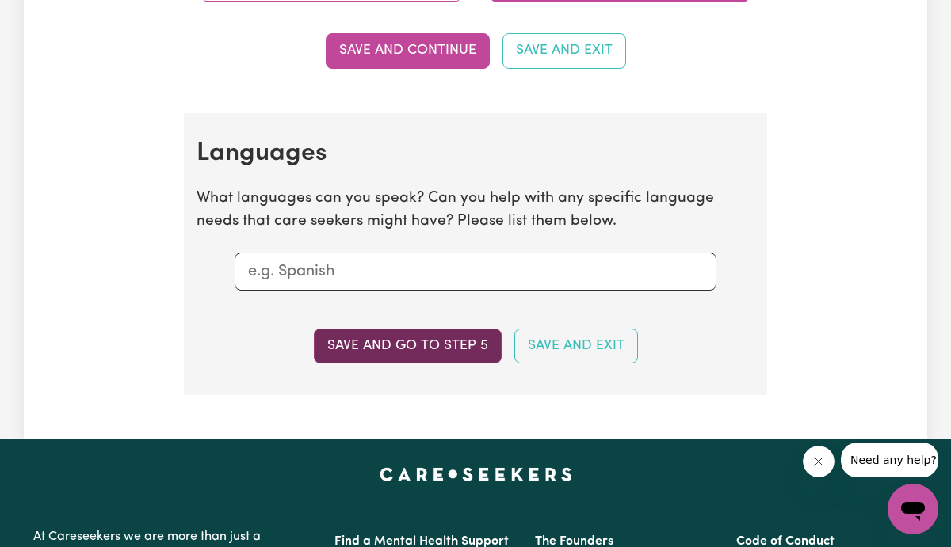
click at [403, 350] on button "Save and go to step 5" at bounding box center [408, 346] width 188 height 35
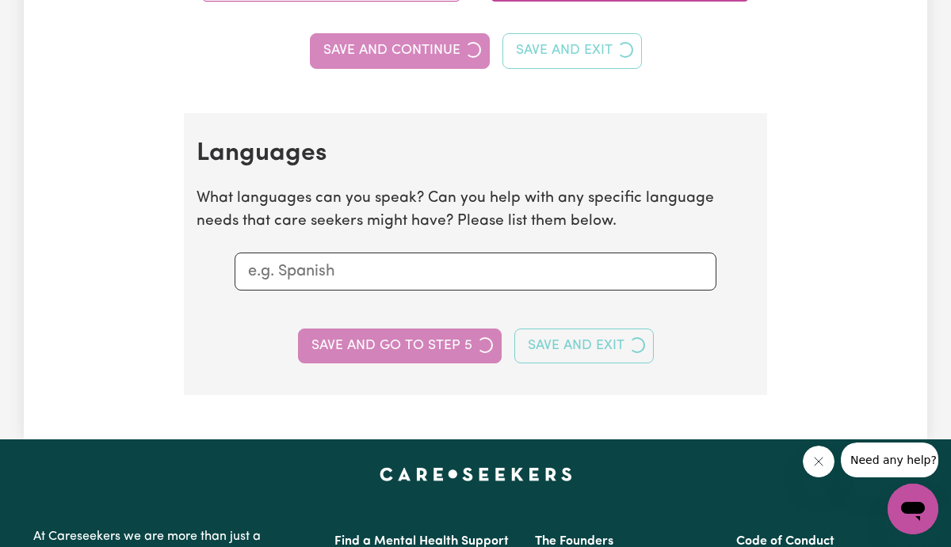
select select "I am providing services privately on my own"
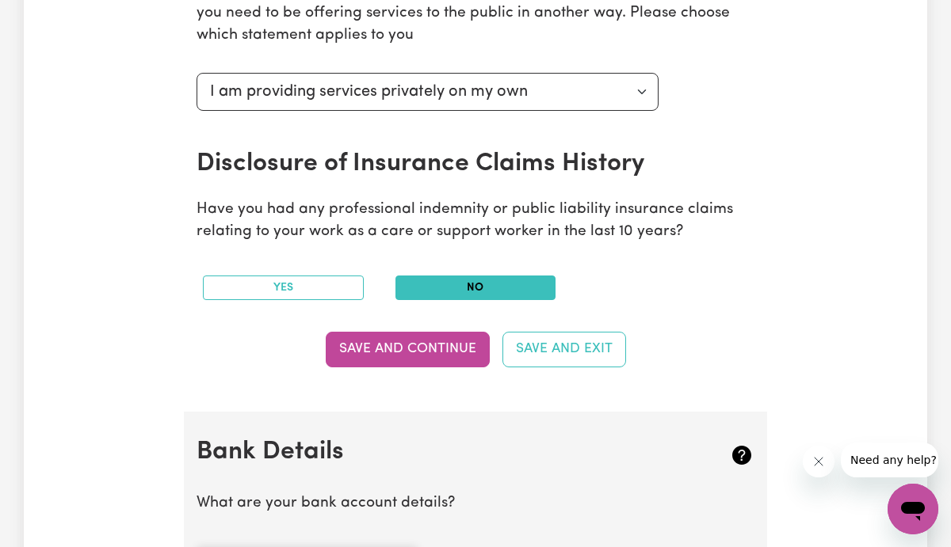
scroll to position [729, 0]
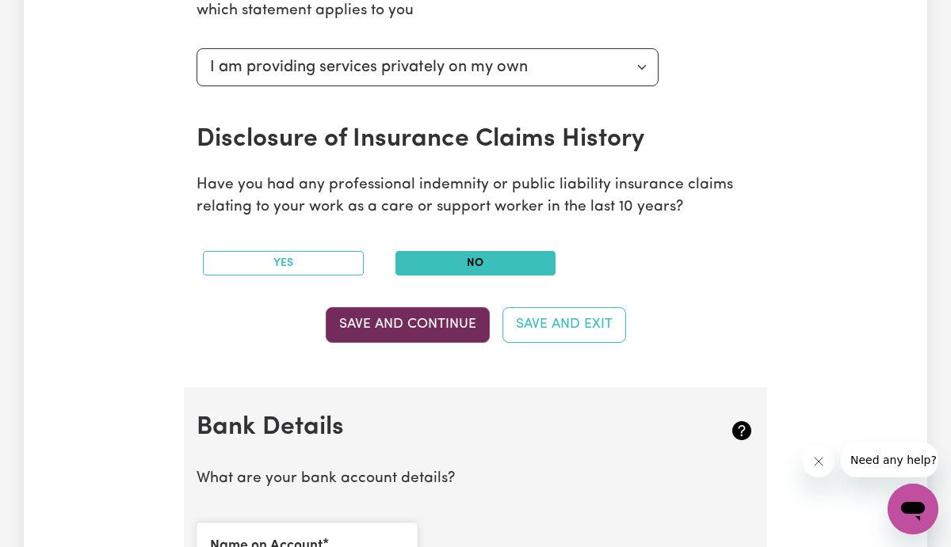
click at [407, 319] on button "Save and Continue" at bounding box center [408, 324] width 164 height 35
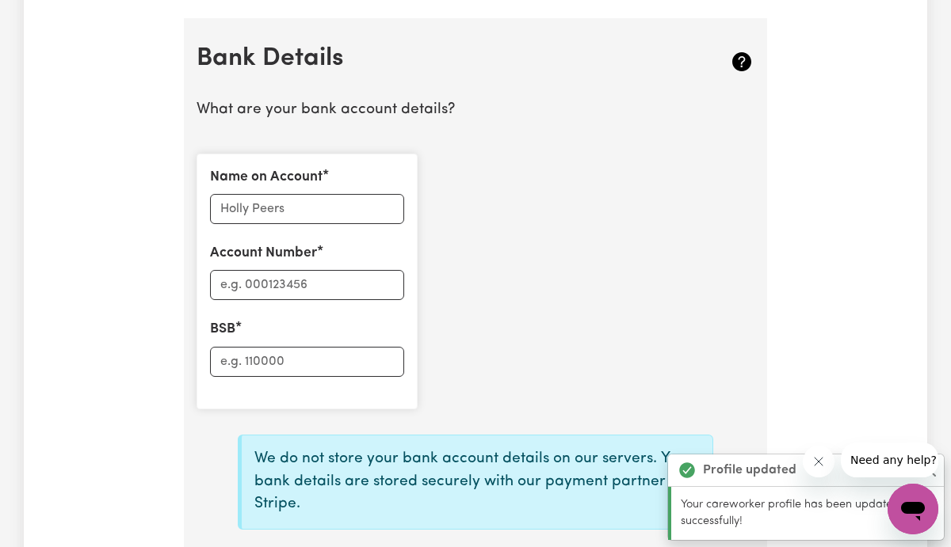
scroll to position [1130, 0]
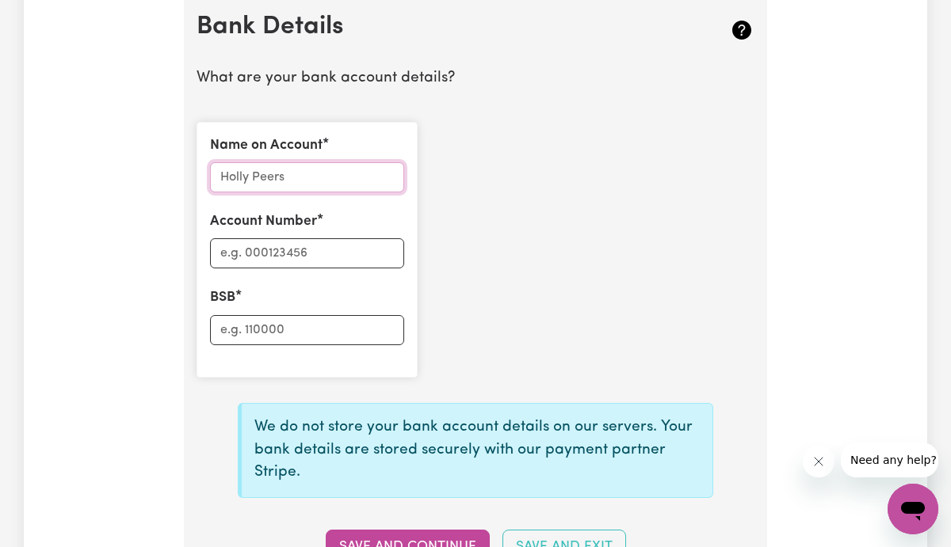
click at [320, 169] on input "Name on Account" at bounding box center [307, 177] width 194 height 30
type input "[PERSON_NAME]"
click at [273, 258] on input "Account Number" at bounding box center [307, 253] width 194 height 30
type input "062121"
click at [274, 330] on input "BSB" at bounding box center [307, 330] width 194 height 30
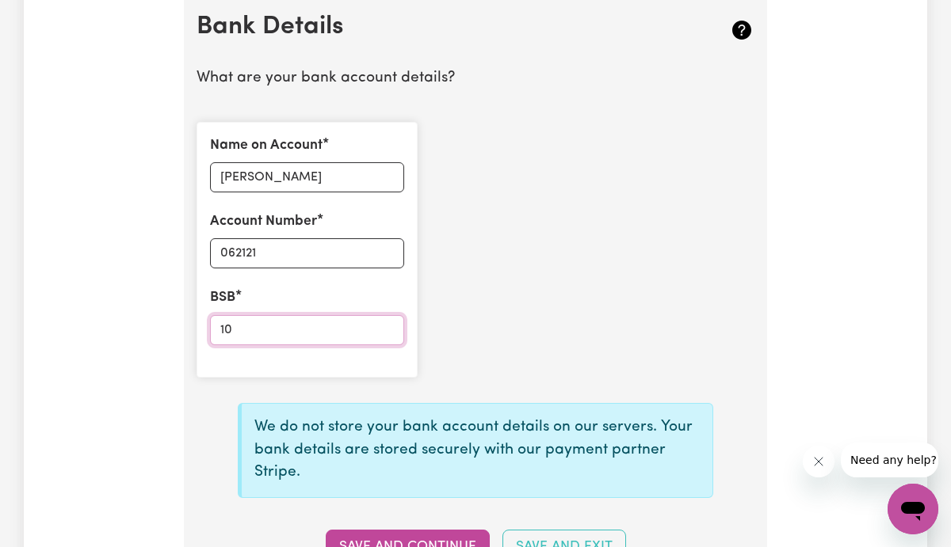
click at [269, 325] on input "10" at bounding box center [307, 330] width 194 height 30
type input "10760793"
click at [490, 319] on div "Name on Account [PERSON_NAME] Account Number 062121 BSB 10760793" at bounding box center [475, 249] width 577 height 281
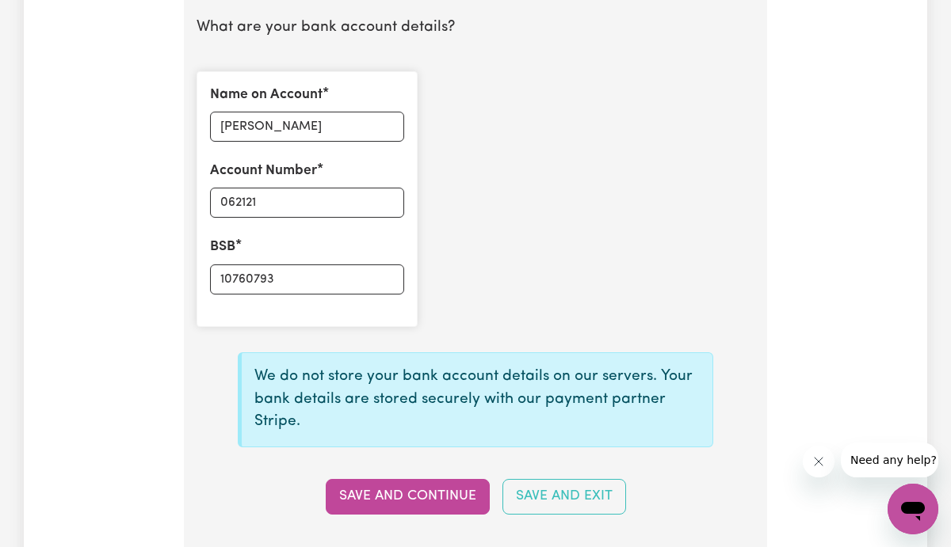
scroll to position [1193, 0]
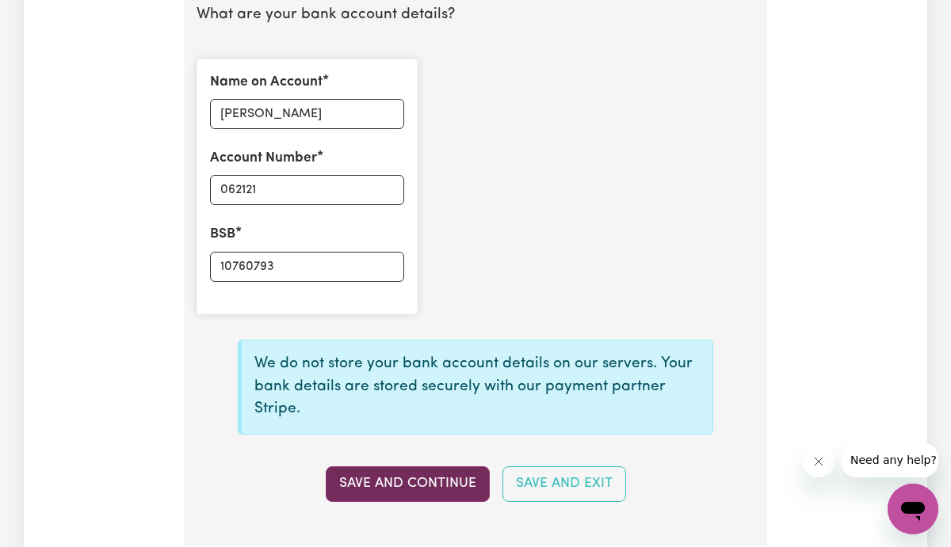
click at [446, 483] on button "Save and Continue" at bounding box center [408, 484] width 164 height 35
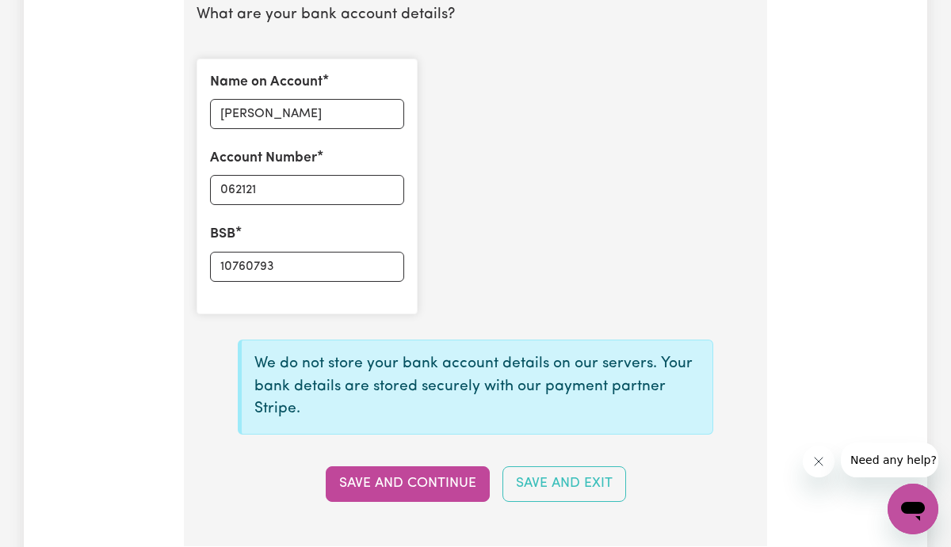
click at [587, 225] on div "Name on Account [PERSON_NAME] Account Number 062121 BSB 10760793" at bounding box center [475, 186] width 577 height 281
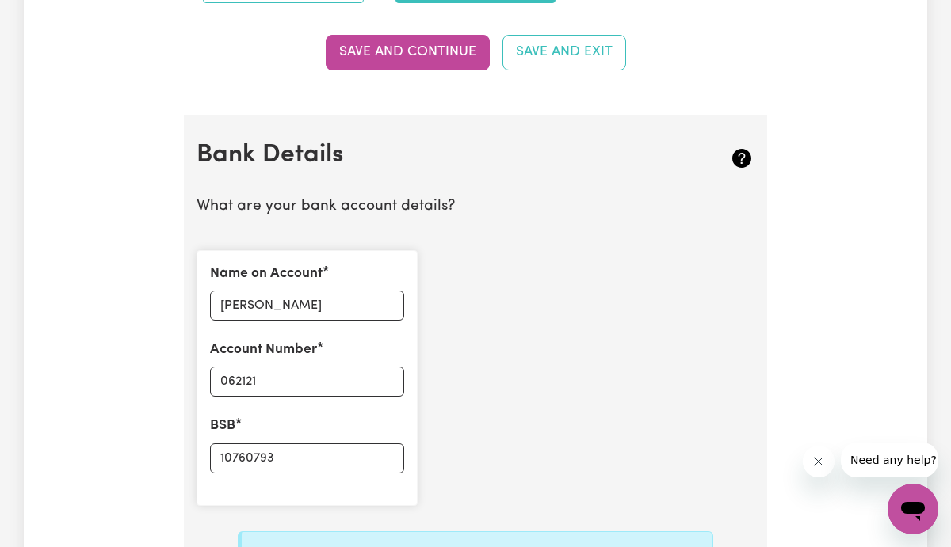
scroll to position [971, 0]
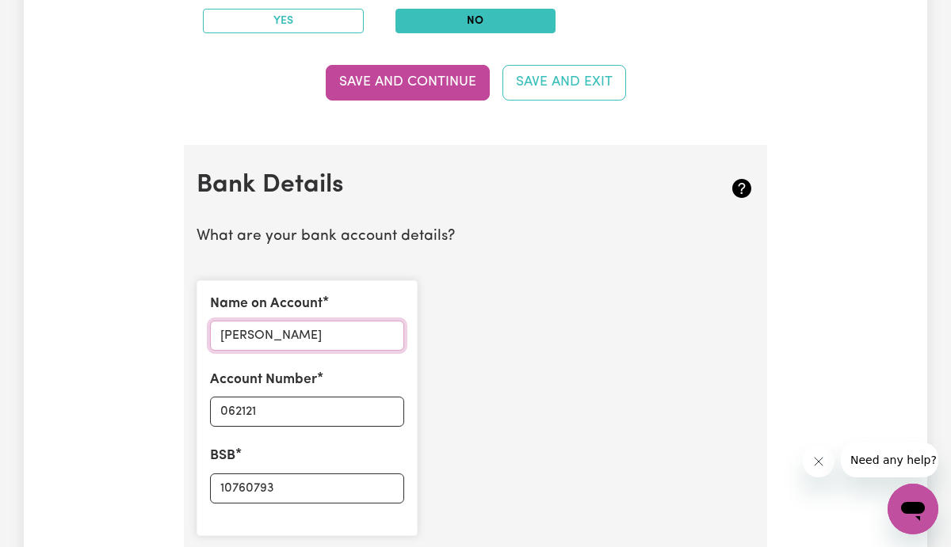
click at [371, 334] on input "[PERSON_NAME]" at bounding box center [307, 336] width 194 height 30
type input "[PERSON_NAME]"
click at [448, 408] on div "Name on Account [PERSON_NAME] Account Number 062121 BSB 10760793" at bounding box center [475, 408] width 577 height 281
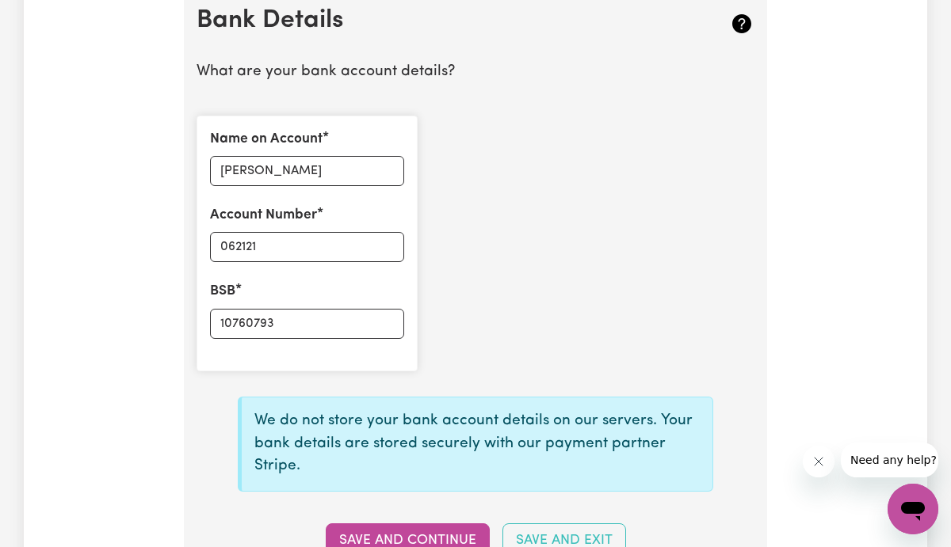
scroll to position [1162, 0]
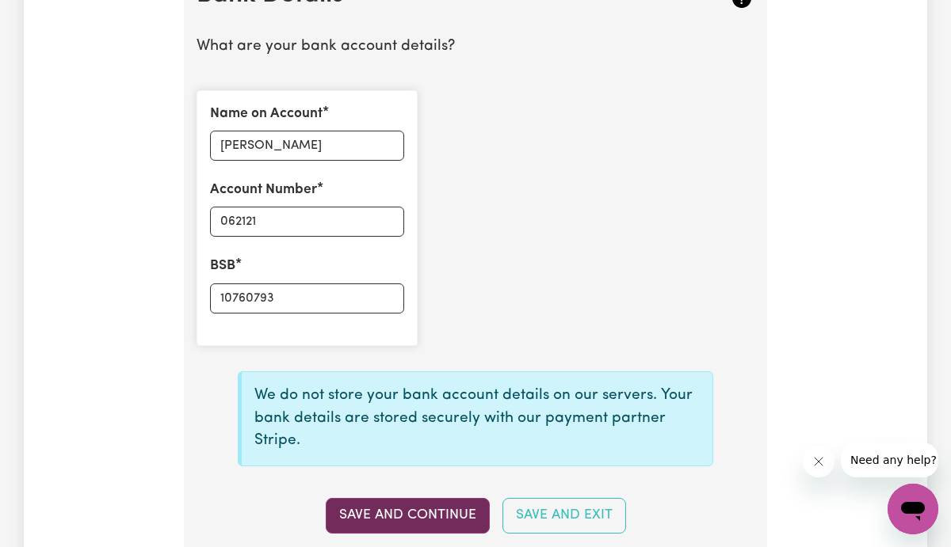
click at [428, 507] on button "Save and Continue" at bounding box center [408, 515] width 164 height 35
click at [569, 277] on div "Name on Account [PERSON_NAME] Account Number 062121 BSB 10760793" at bounding box center [475, 218] width 577 height 281
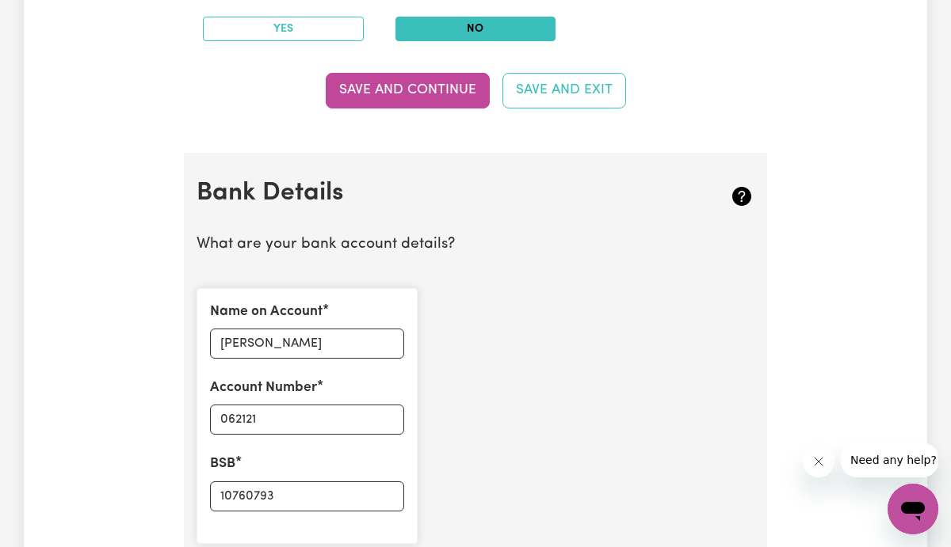
scroll to position [908, 0]
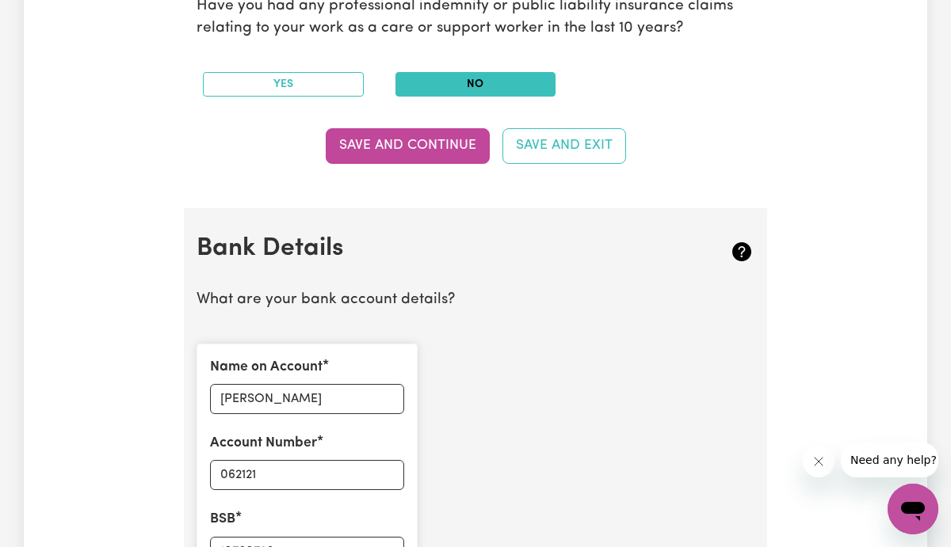
click at [727, 417] on div "Name on Account [PERSON_NAME] Account Number 062121 BSB 10760793" at bounding box center [475, 471] width 577 height 281
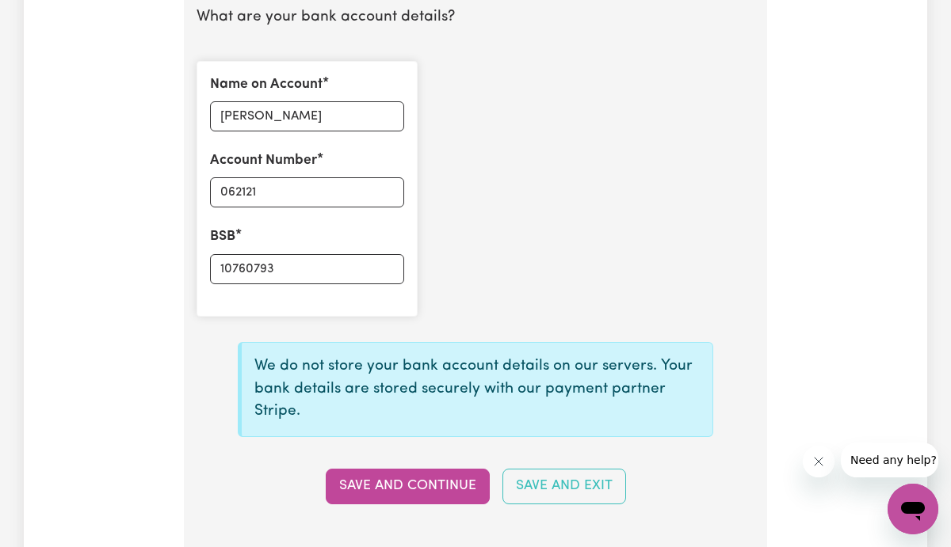
scroll to position [1193, 0]
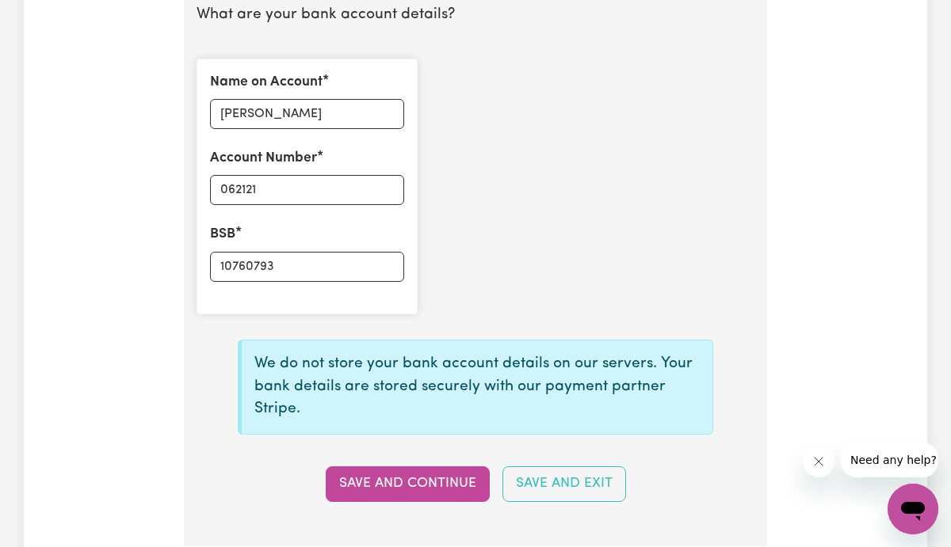
click at [923, 460] on span "Need any help?" at bounding box center [892, 460] width 86 height 13
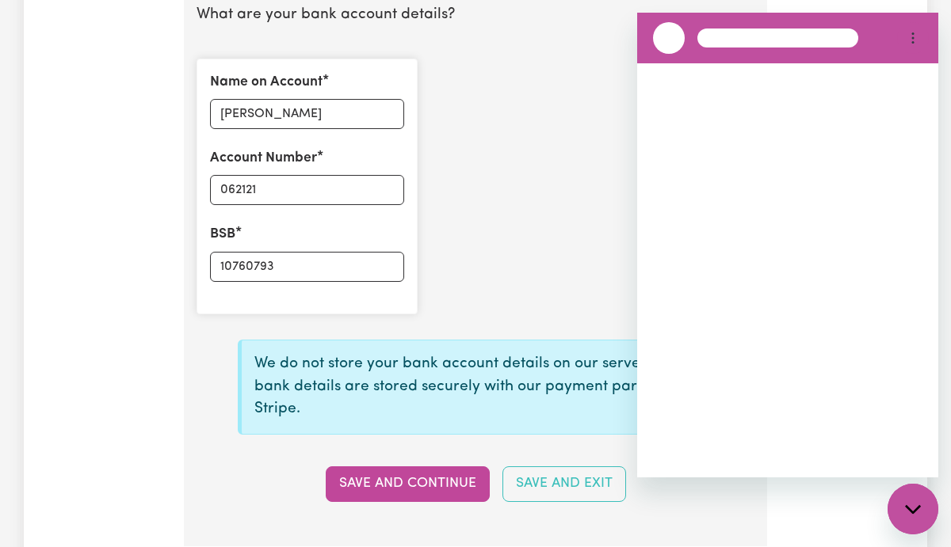
scroll to position [0, 0]
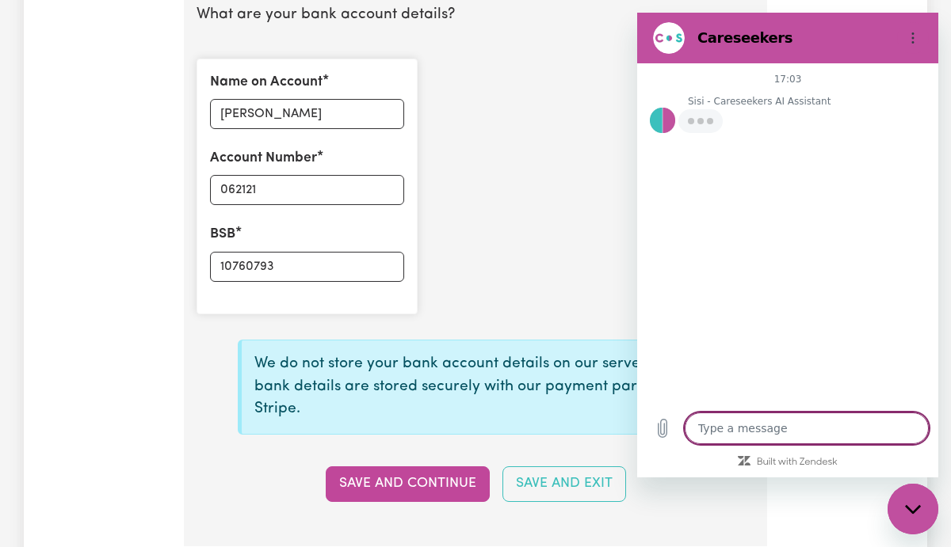
type textarea "x"
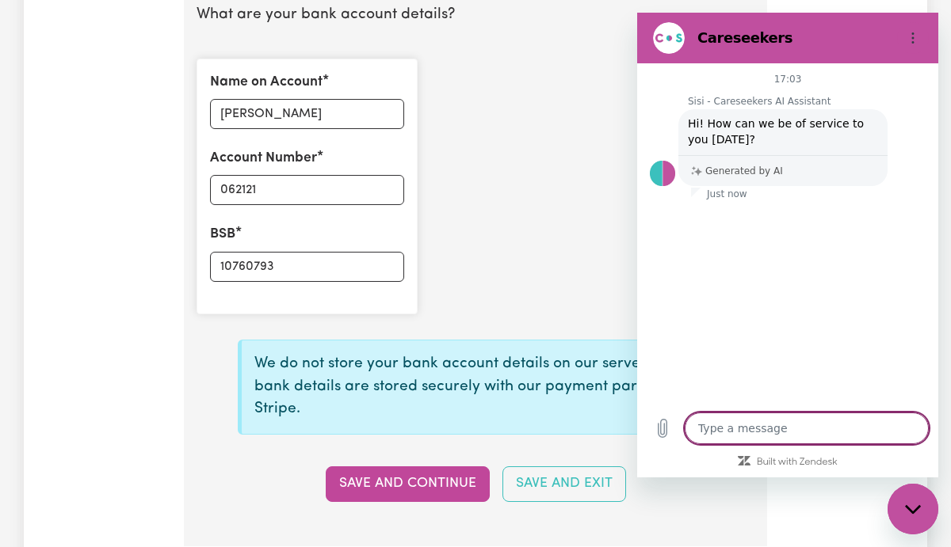
click at [758, 427] on textarea at bounding box center [807, 429] width 244 height 32
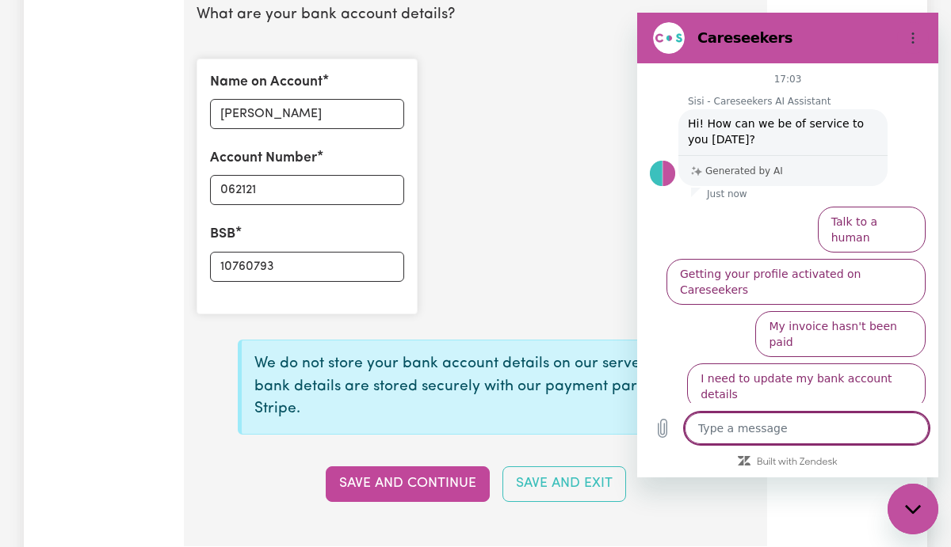
type textarea "i"
type textarea "x"
type textarea "it"
type textarea "x"
type textarea "it"
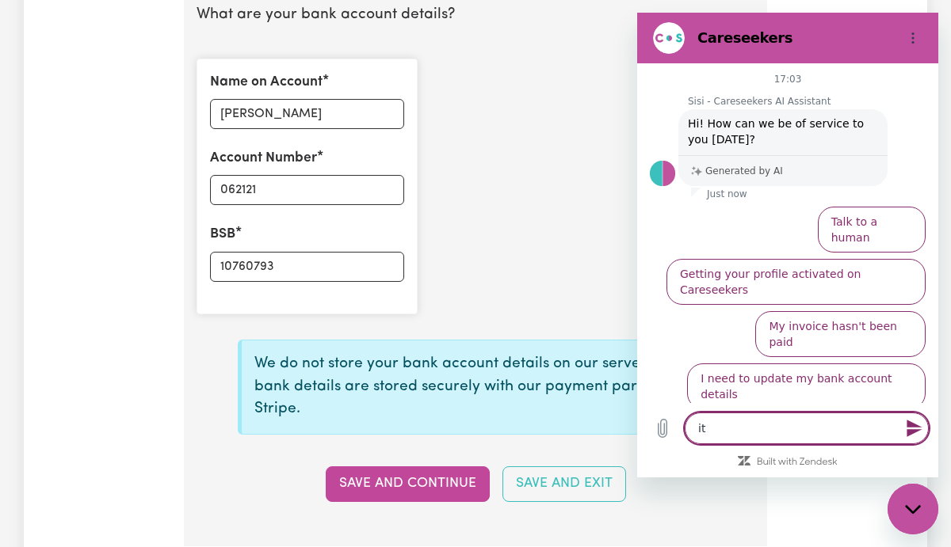
type textarea "x"
type textarea "it w"
type textarea "x"
type textarea "it wo"
type textarea "x"
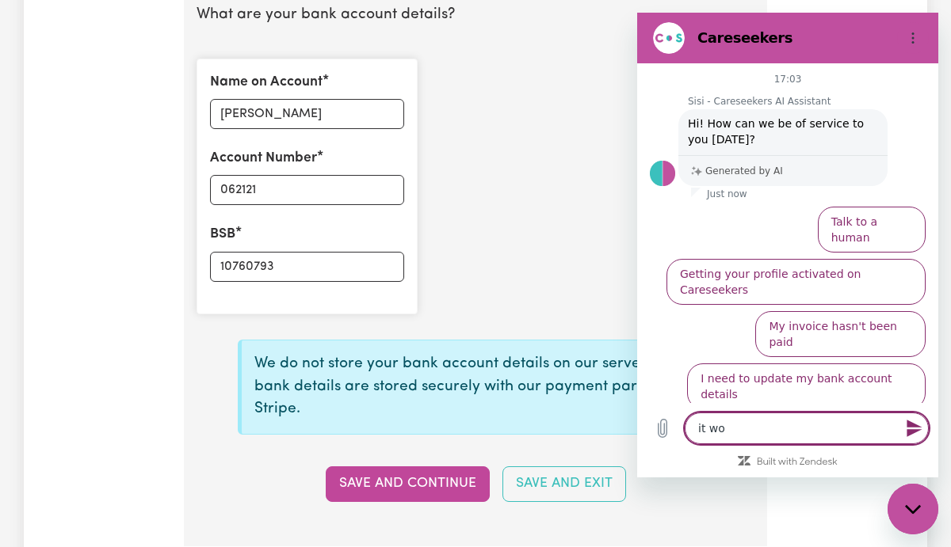
type textarea "it won"
type textarea "x"
type textarea "it wont"
type textarea "x"
type textarea "it wont"
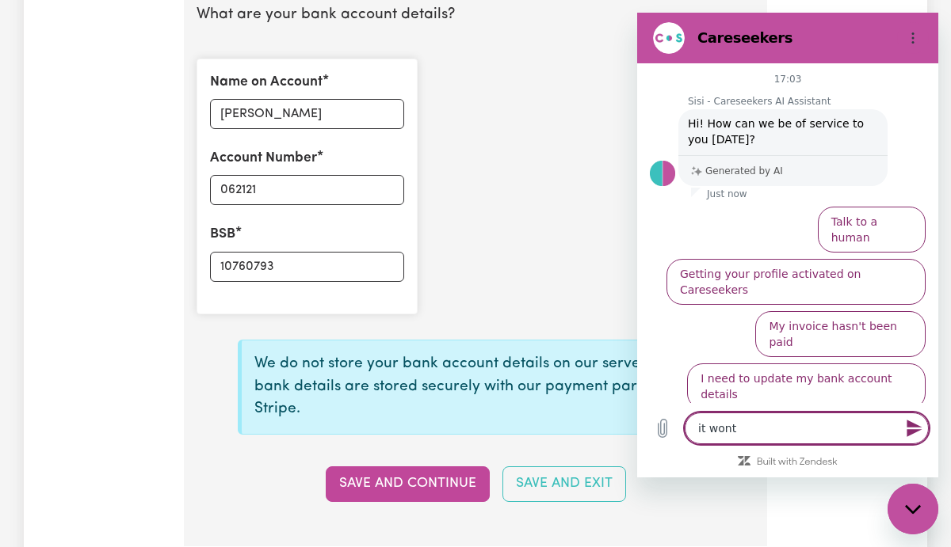
type textarea "x"
type textarea "it wont l"
type textarea "x"
type textarea "it wont lt"
type textarea "x"
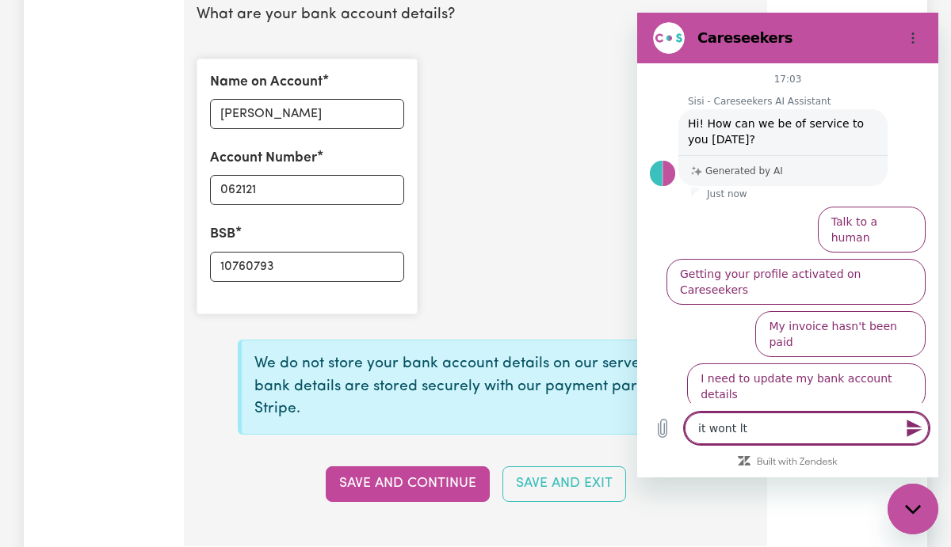
type textarea "it wont lte"
type textarea "x"
type textarea "it wont lte"
type textarea "x"
type textarea "it wont lte m"
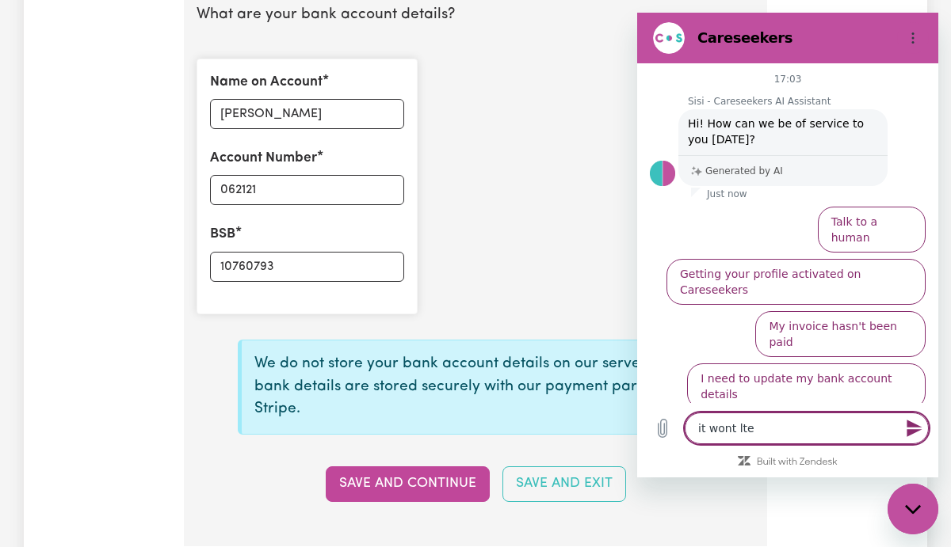
type textarea "x"
type textarea "it wont lte"
type textarea "x"
type textarea "it wont lte"
type textarea "x"
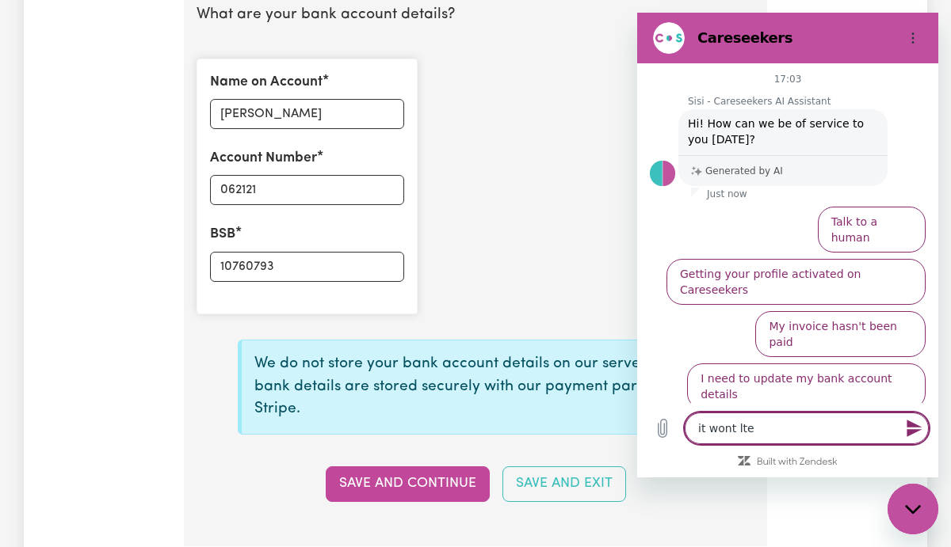
type textarea "it wont lt"
type textarea "x"
type textarea "it wont l"
type textarea "x"
type textarea "it wont"
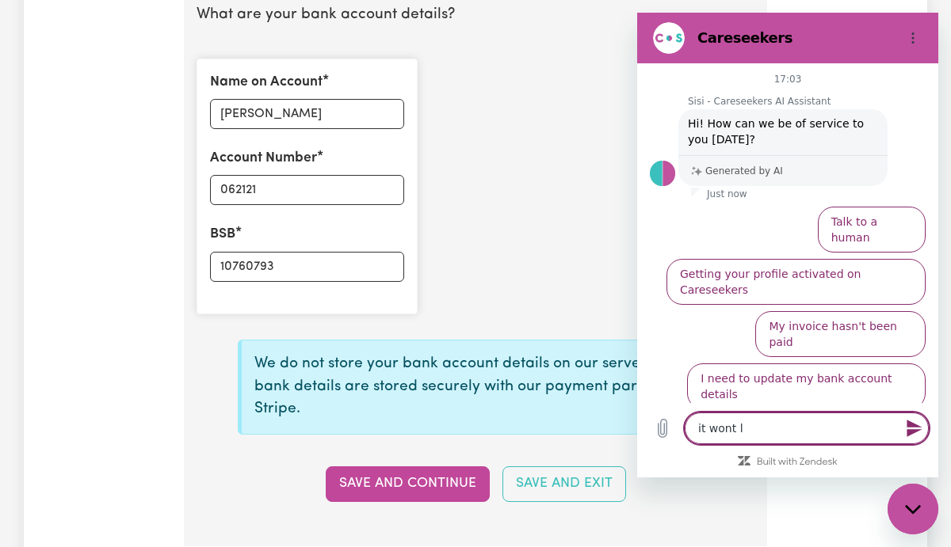
type textarea "x"
type textarea "it wont l"
type textarea "x"
type textarea "it wont le"
type textarea "x"
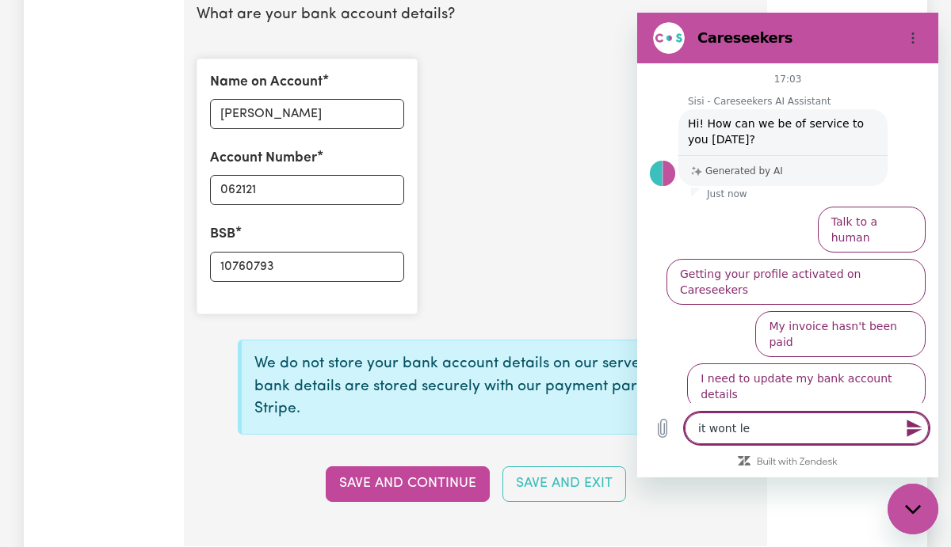
type textarea "it wont let"
type textarea "x"
type textarea "it wont let"
type textarea "x"
type textarea "it wont let m"
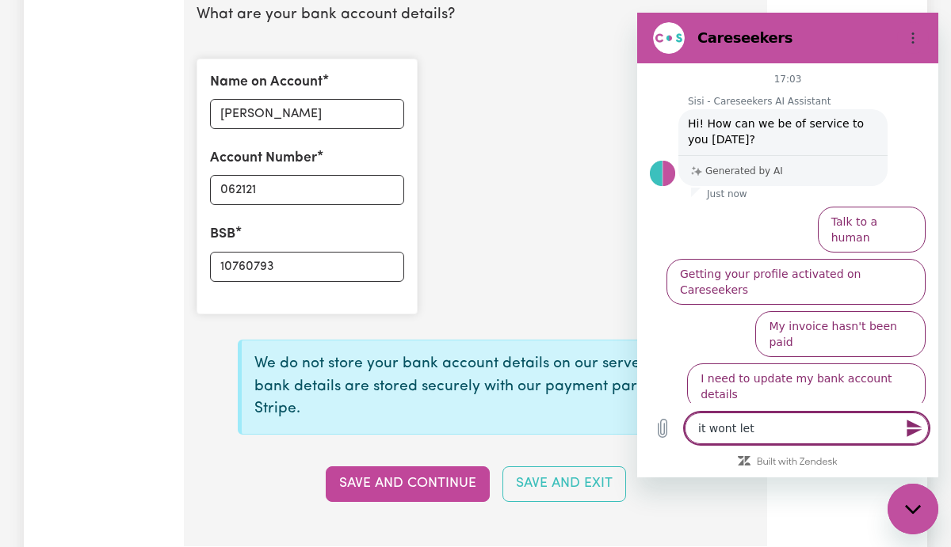
type textarea "x"
type textarea "it wont let me"
type textarea "x"
type textarea "it wont let me"
type textarea "x"
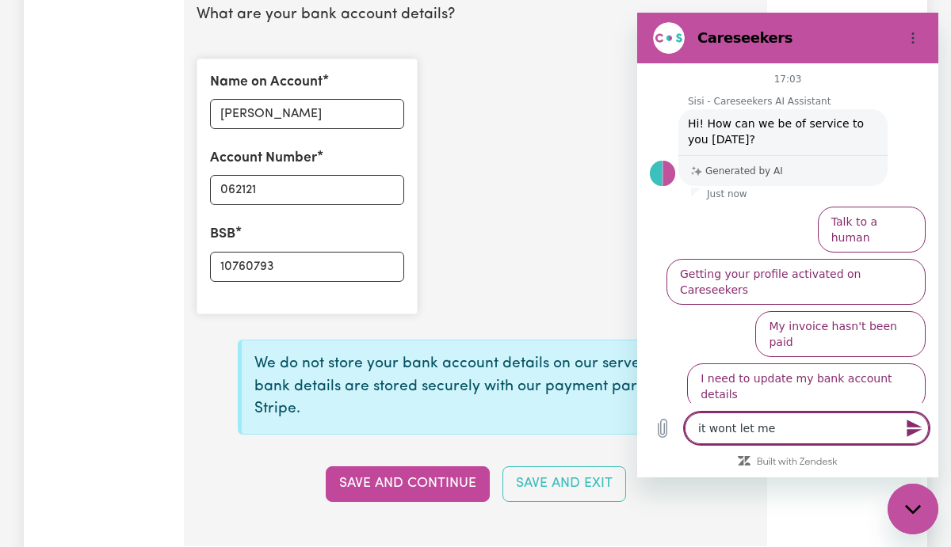
type textarea "it wont let me s"
type textarea "x"
type textarea "it wont let me sa"
type textarea "x"
type textarea "it wont let me sav"
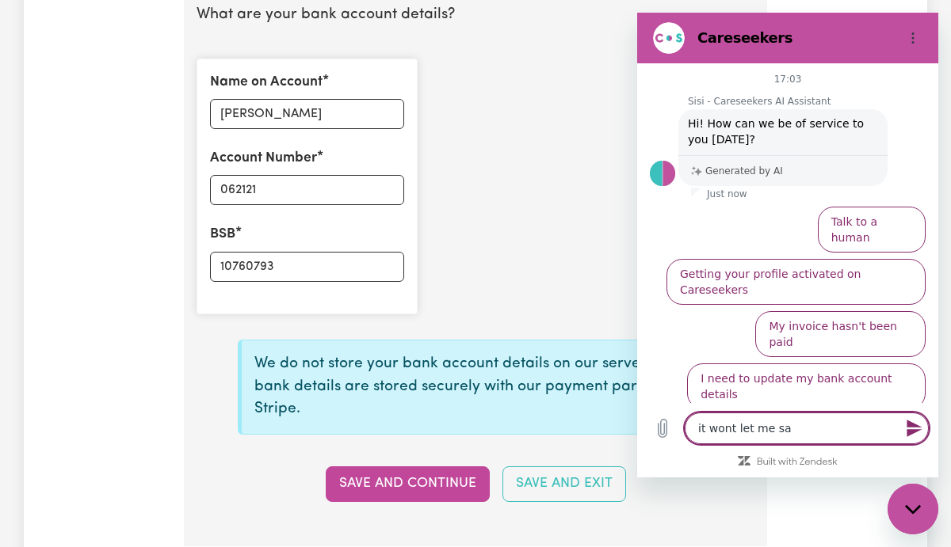
type textarea "x"
type textarea "it wont let me save"
type textarea "x"
type textarea "it wont let me save"
type textarea "x"
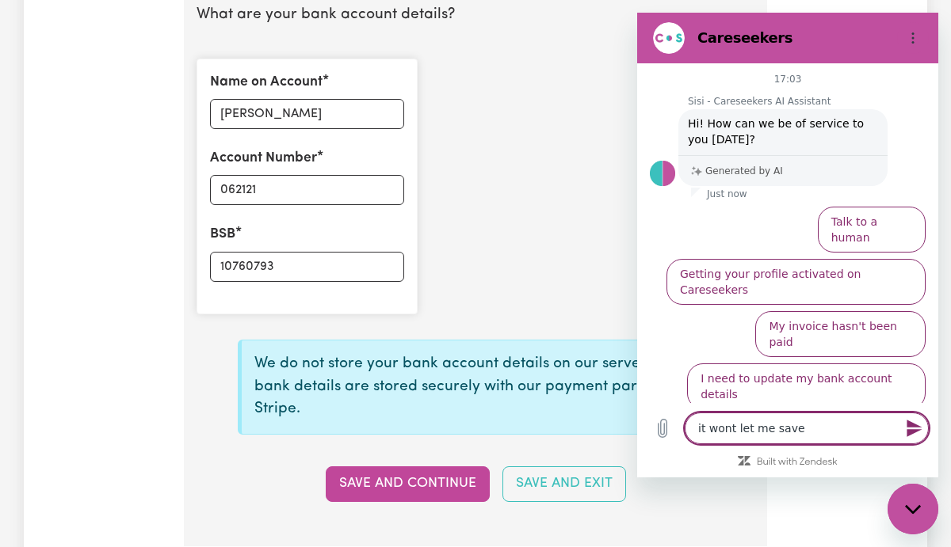
type textarea "it wont let me save a"
type textarea "x"
type textarea "it wont let me save an"
type textarea "x"
type textarea "it wont let me save an"
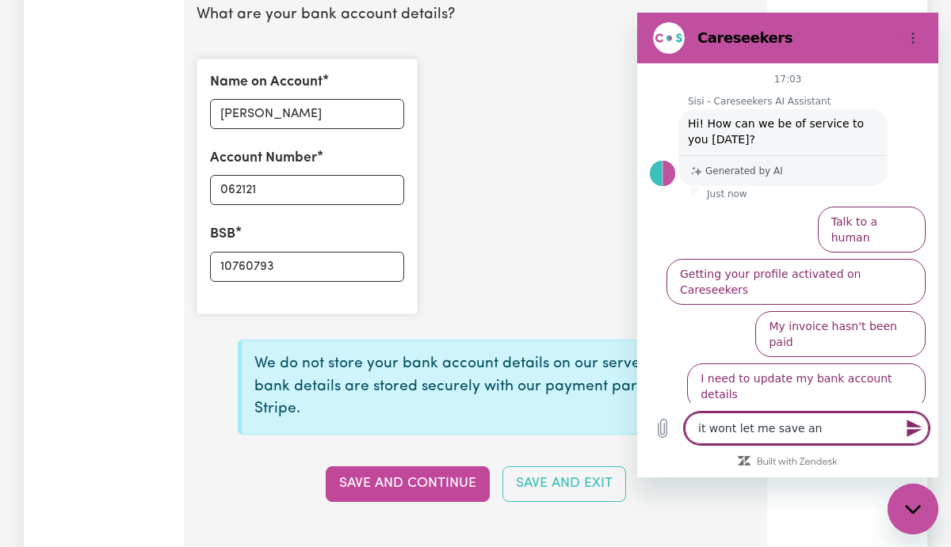
type textarea "x"
type textarea "it wont let me save an c"
type textarea "x"
type textarea "it wont let me save an co"
type textarea "x"
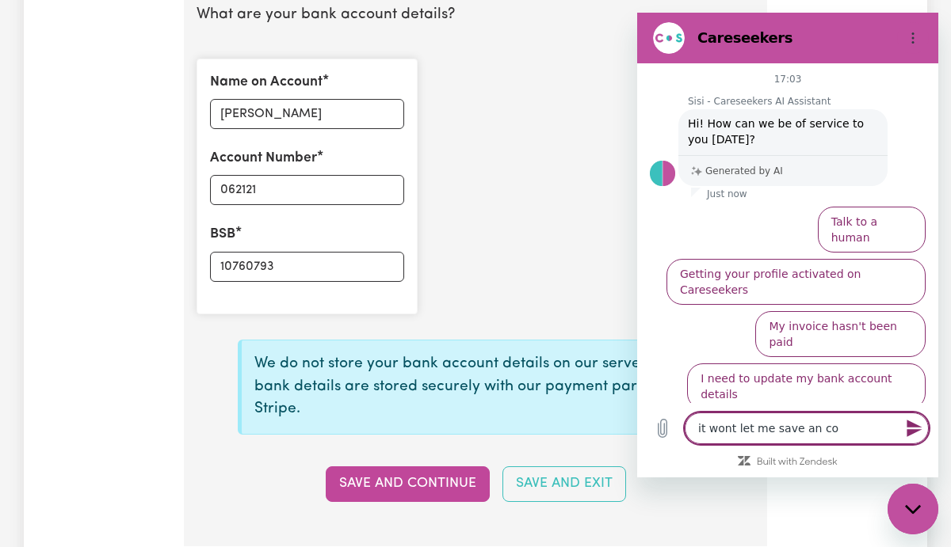
type textarea "it wont let me save an con"
type textarea "x"
type textarea "it wont let me save an cont"
type textarea "x"
type textarea "it wont let me save an [PERSON_NAME]"
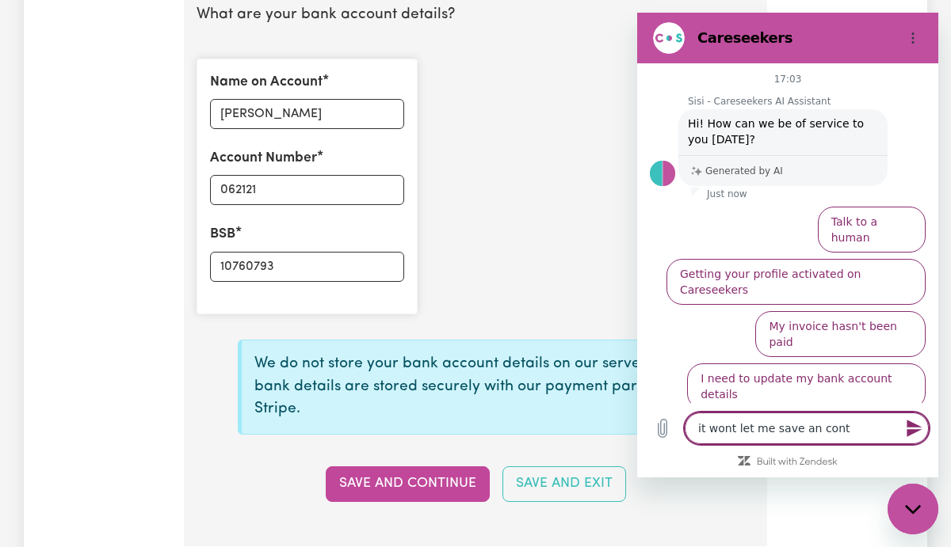
type textarea "x"
type textarea "it wont let me save an contin"
type textarea "x"
type textarea "it wont let me save an continu"
type textarea "x"
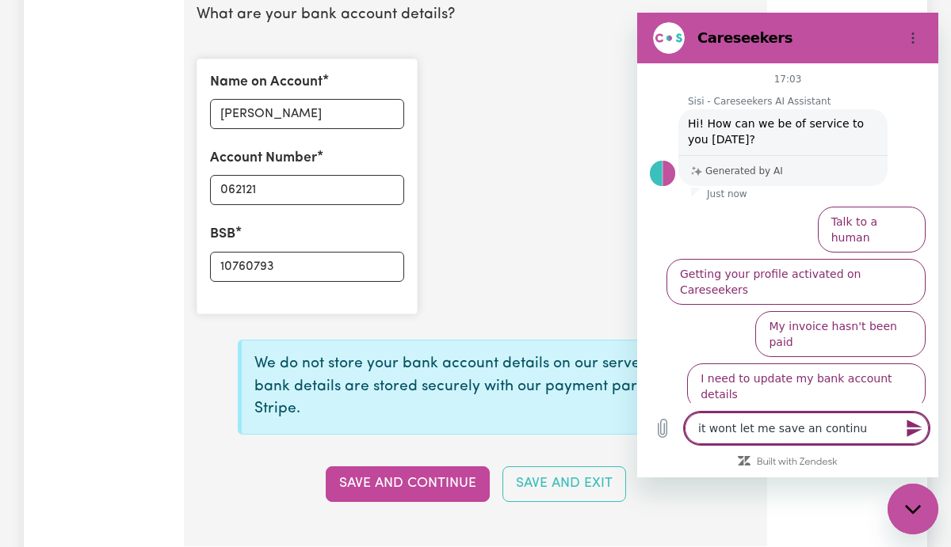
type textarea "it wont let me save an continue"
type textarea "x"
type textarea "it wont let me save an continue"
type textarea "x"
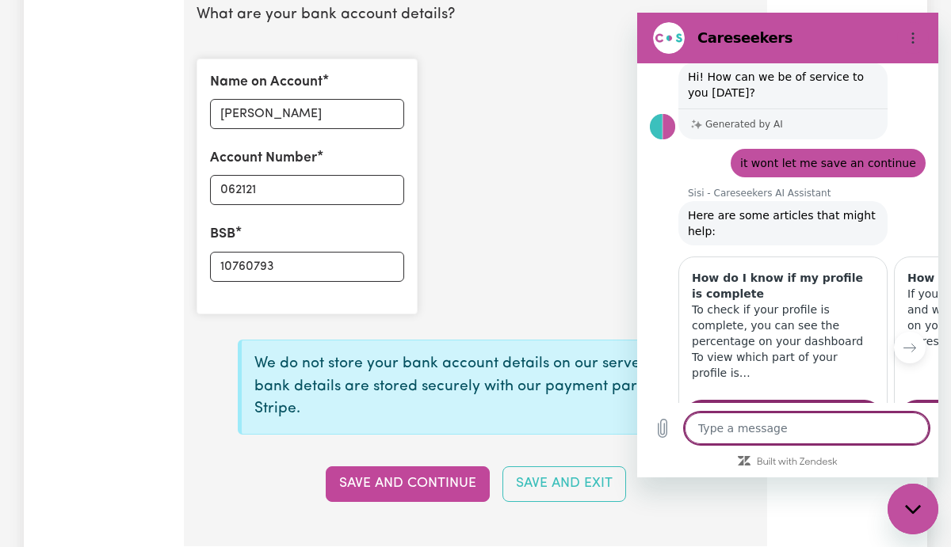
scroll to position [66, 0]
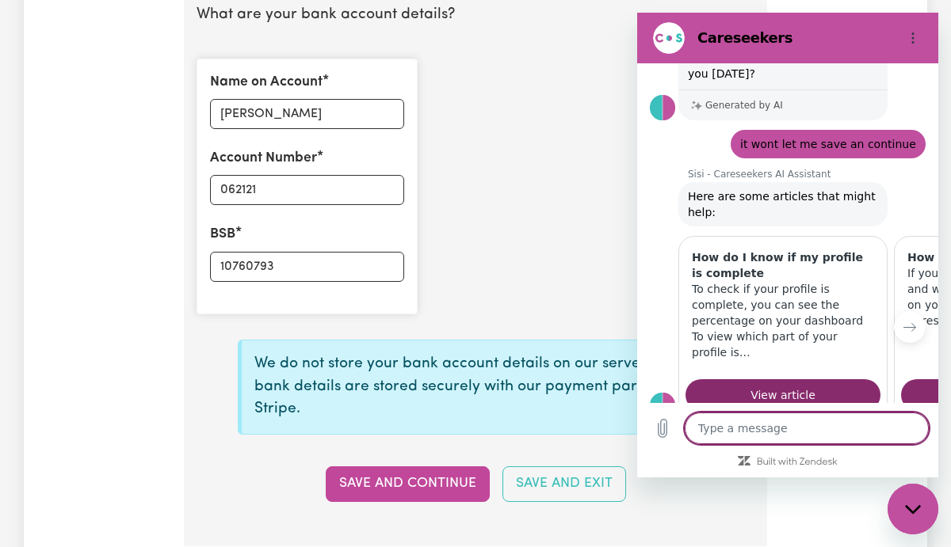
type textarea "x"
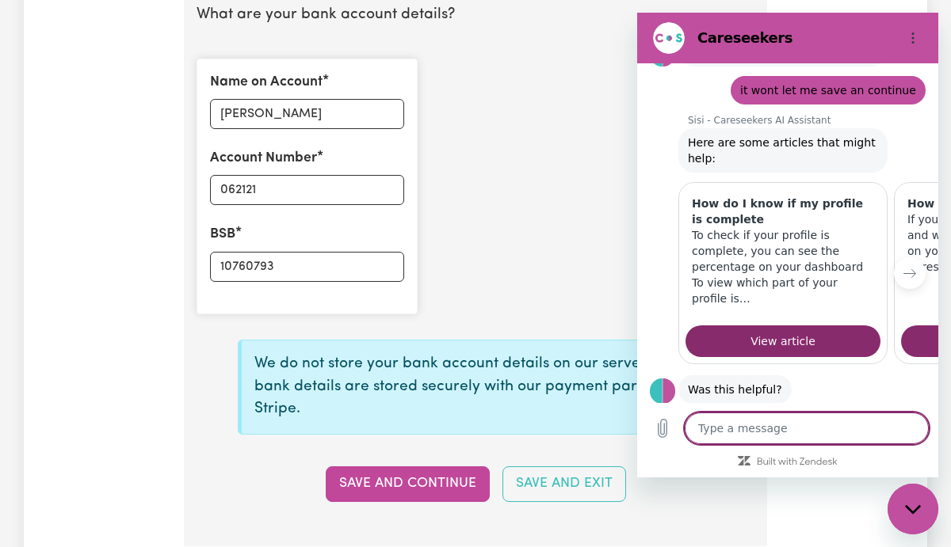
scroll to position [159, 0]
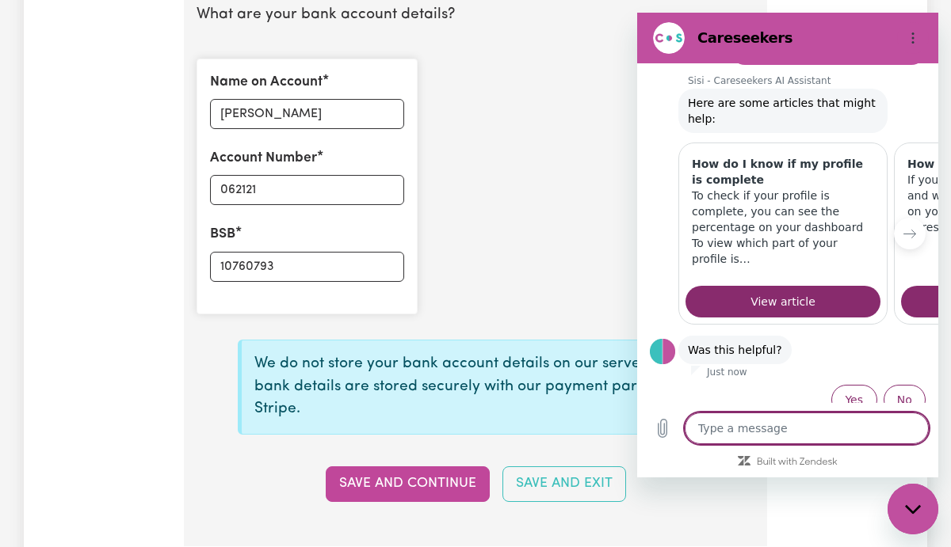
type textarea "a"
type textarea "x"
type textarea "af"
type textarea "x"
type textarea "aft"
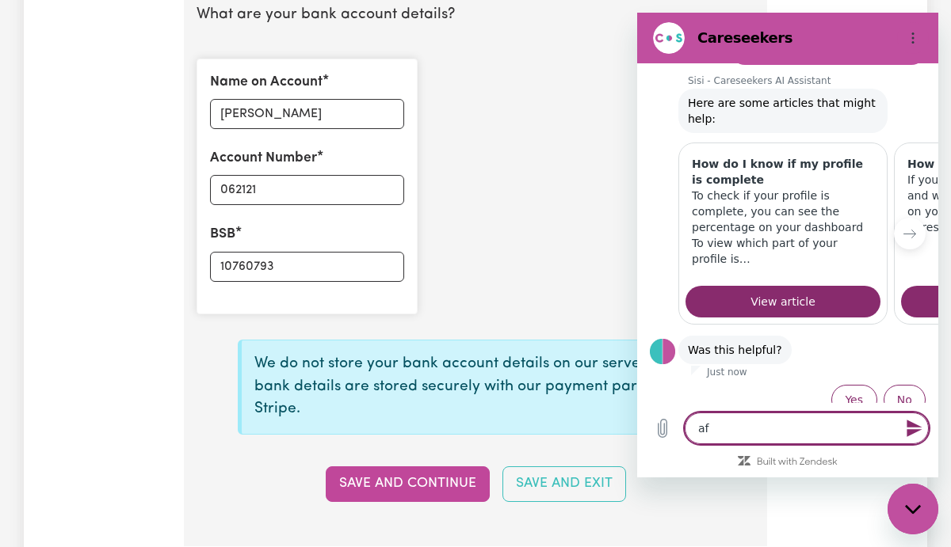
type textarea "x"
type textarea "af"
type textarea "x"
type textarea "a"
type textarea "x"
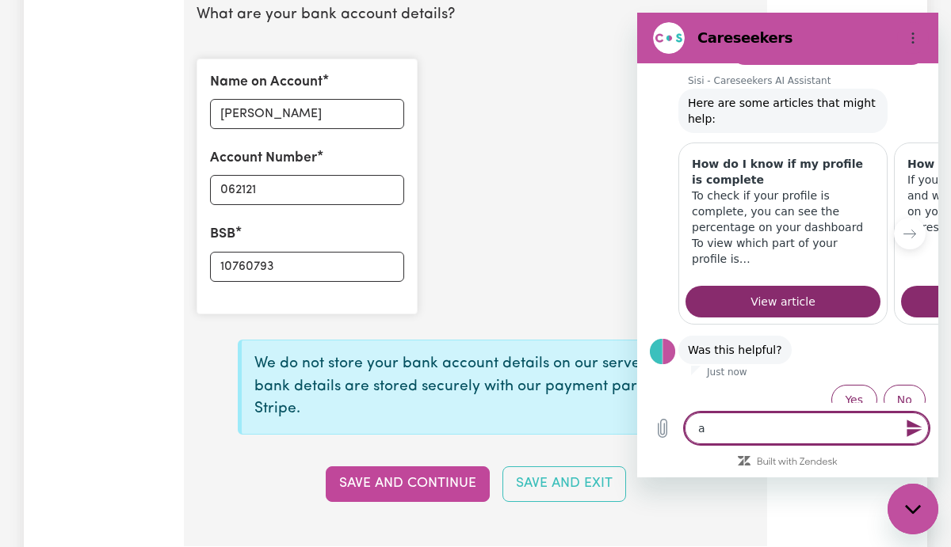
type textarea "x"
type textarea "i"
type textarea "x"
type textarea "it"
type textarea "x"
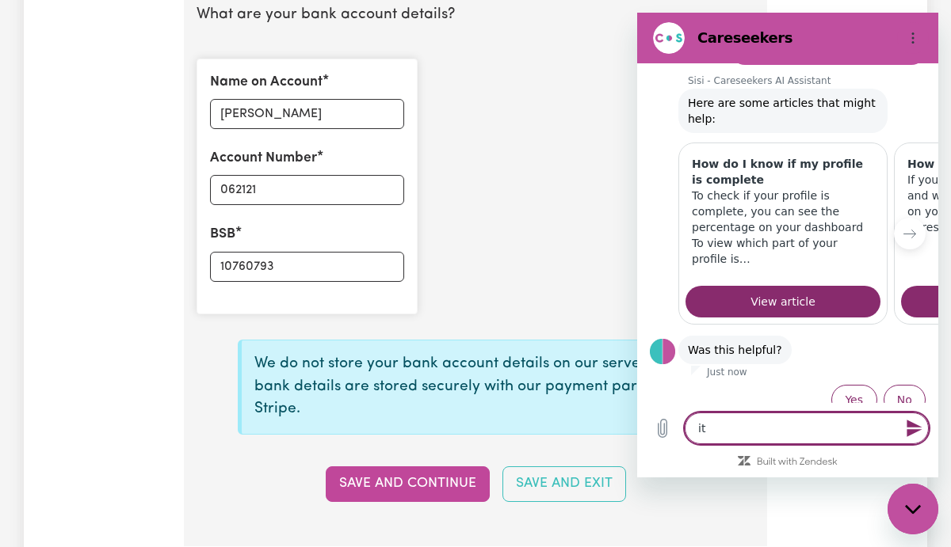
type textarea "it"
type textarea "x"
type textarea "it w"
type textarea "x"
type textarea "it wi"
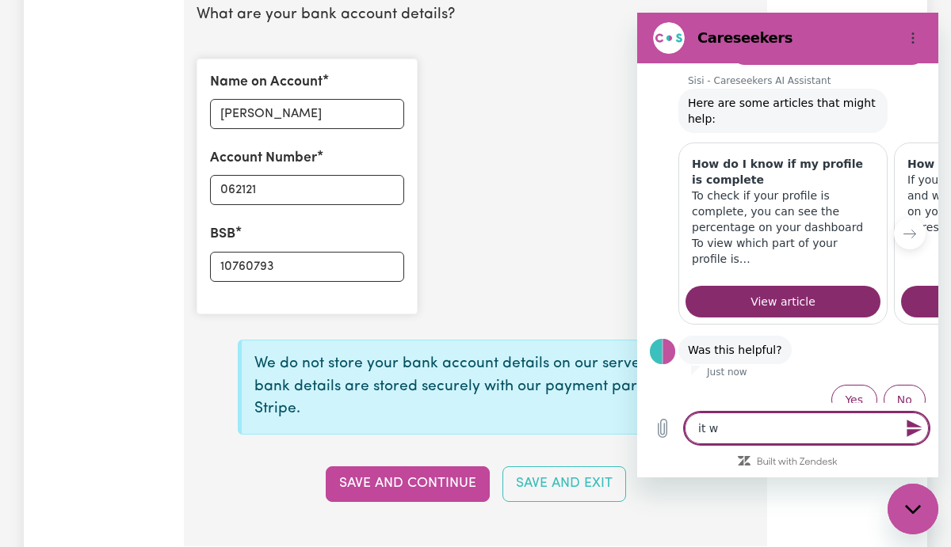
type textarea "x"
type textarea "it win"
type textarea "x"
type textarea "it [PERSON_NAME]"
type textarea "x"
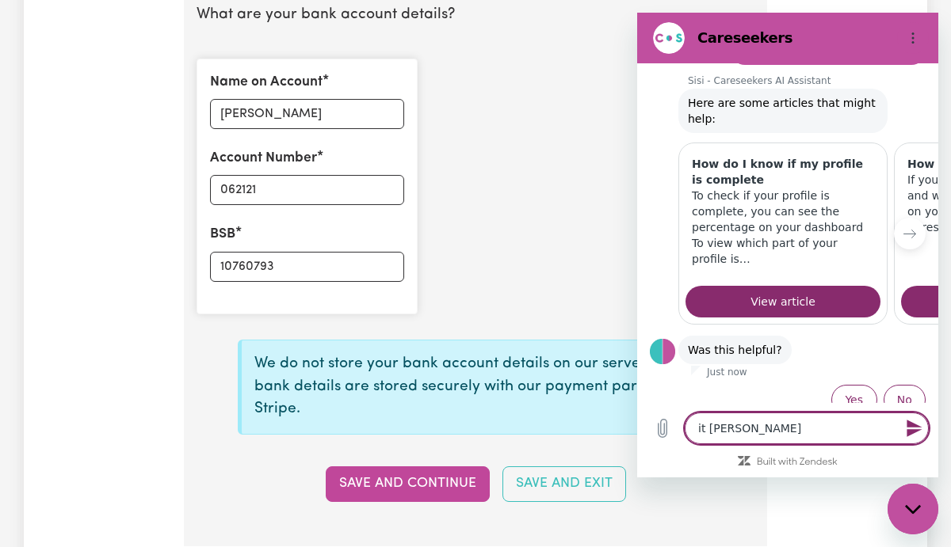
type textarea "it [PERSON_NAME]"
type textarea "x"
type textarea "it [PERSON_NAME]"
type textarea "x"
type textarea "it win"
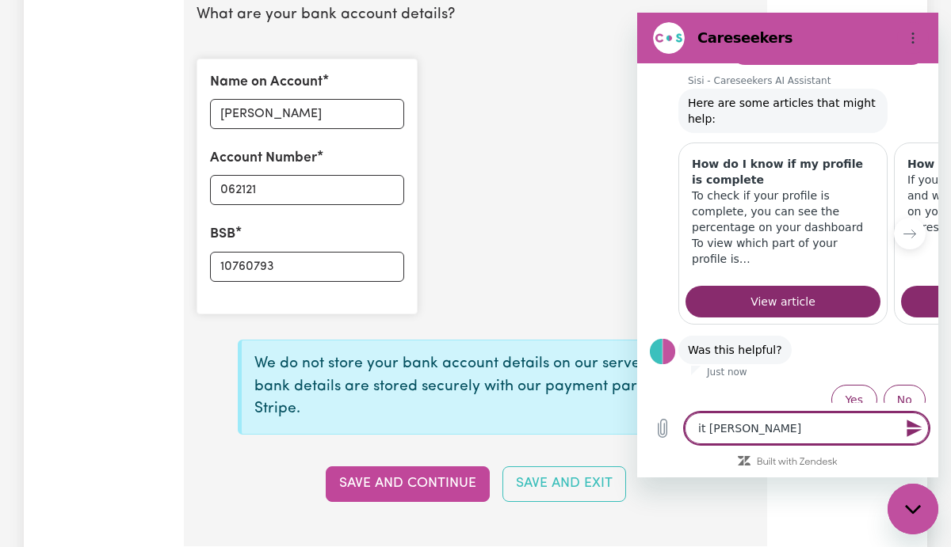
type textarea "x"
type textarea "it wi"
type textarea "x"
type textarea "it w"
type textarea "x"
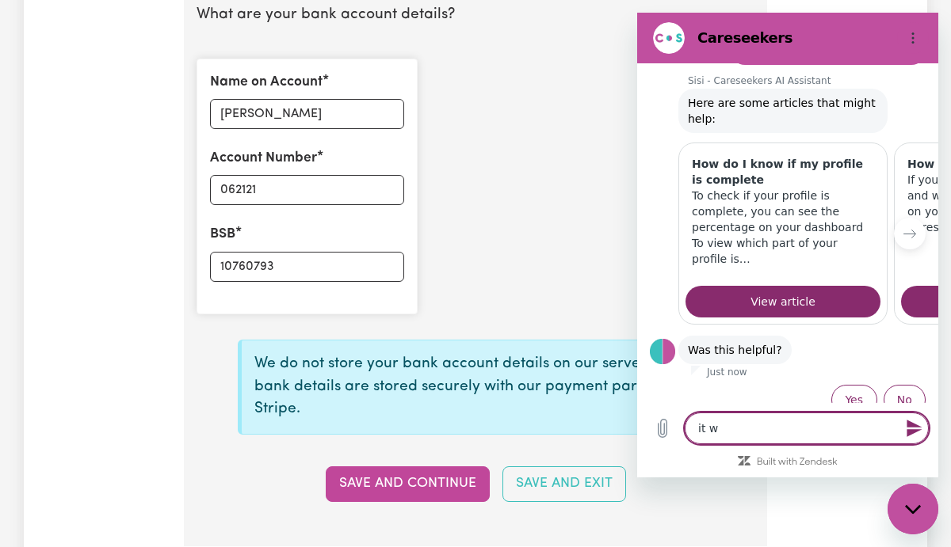
type textarea "it wo"
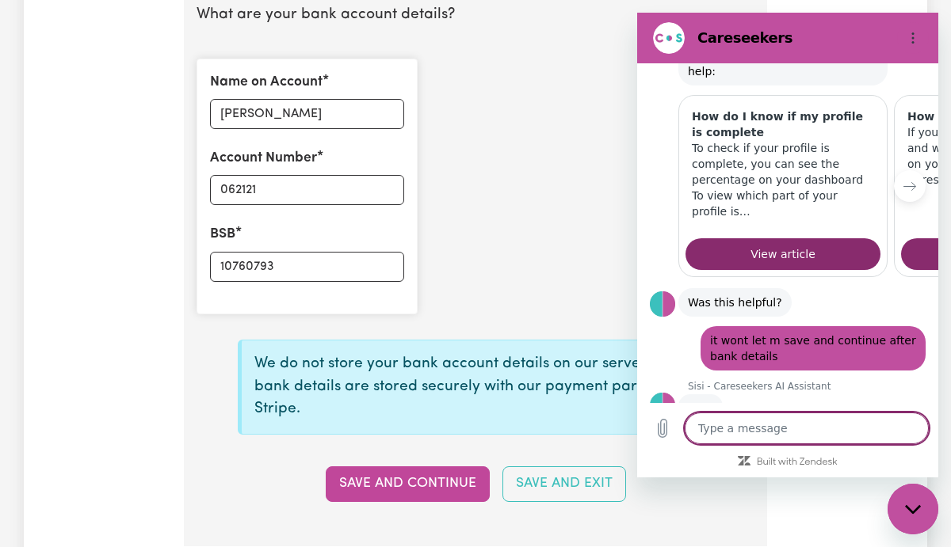
scroll to position [311, 0]
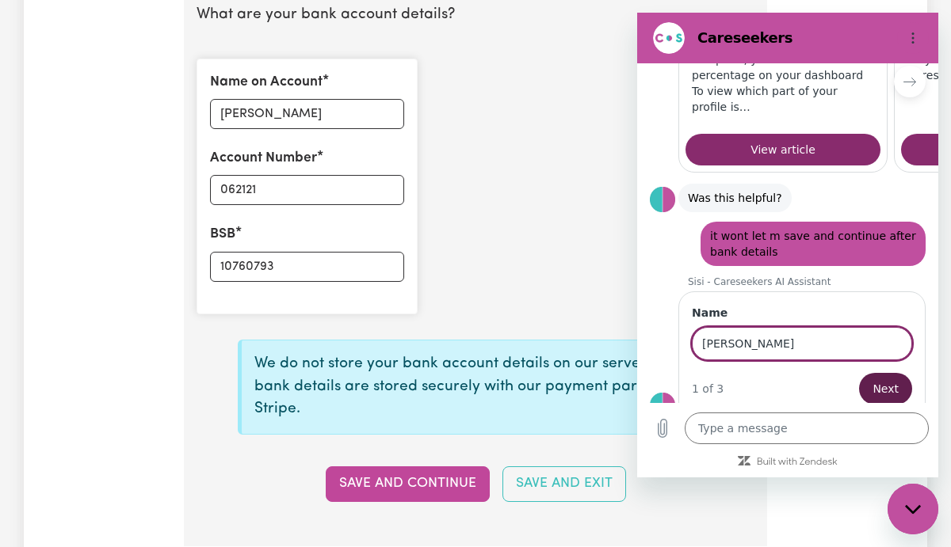
click at [891, 380] on span "Next" at bounding box center [885, 389] width 26 height 19
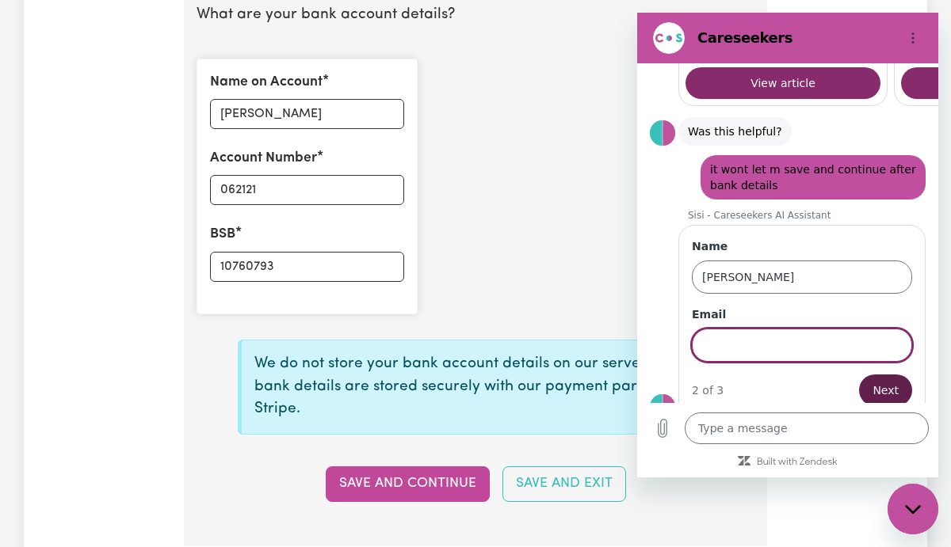
scroll to position [380, 0]
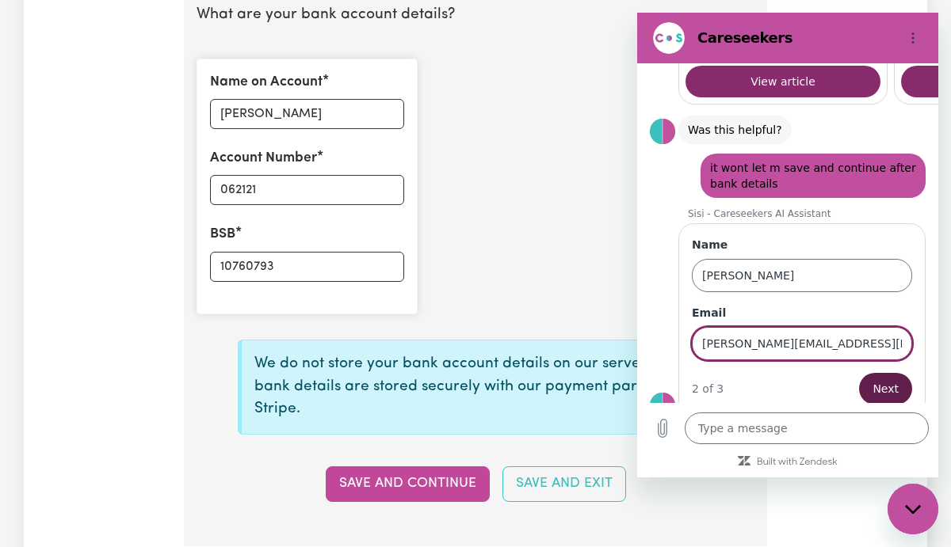
click at [883, 380] on span "Next" at bounding box center [885, 389] width 26 height 19
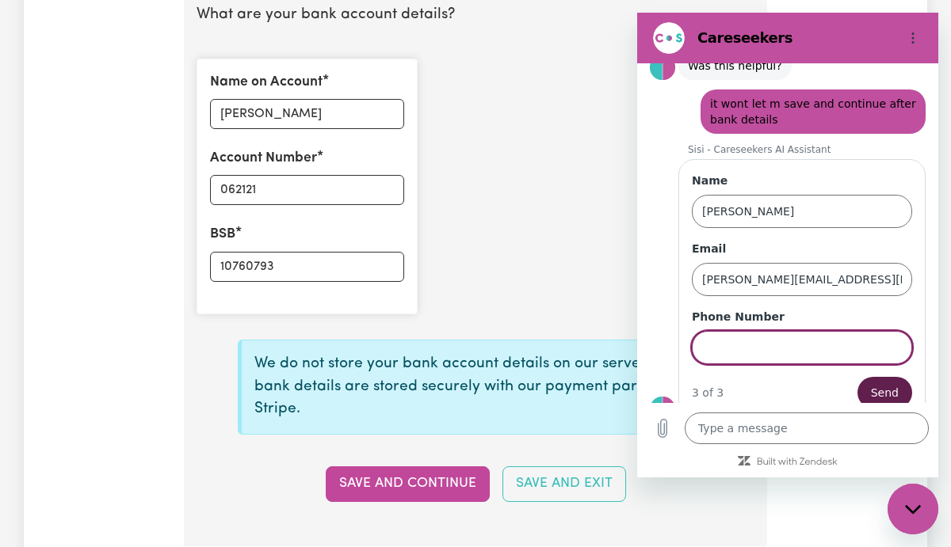
scroll to position [448, 0]
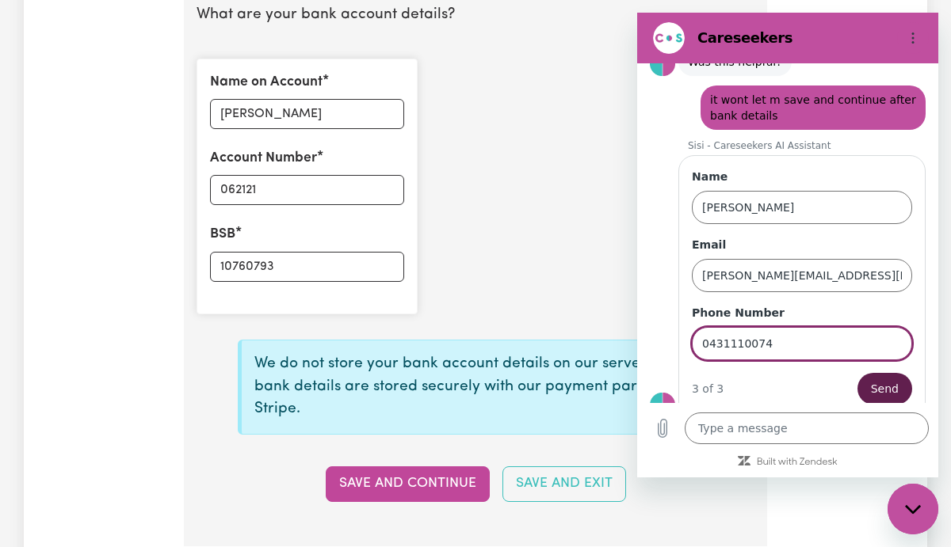
click at [898, 373] on button "Send" at bounding box center [884, 389] width 55 height 32
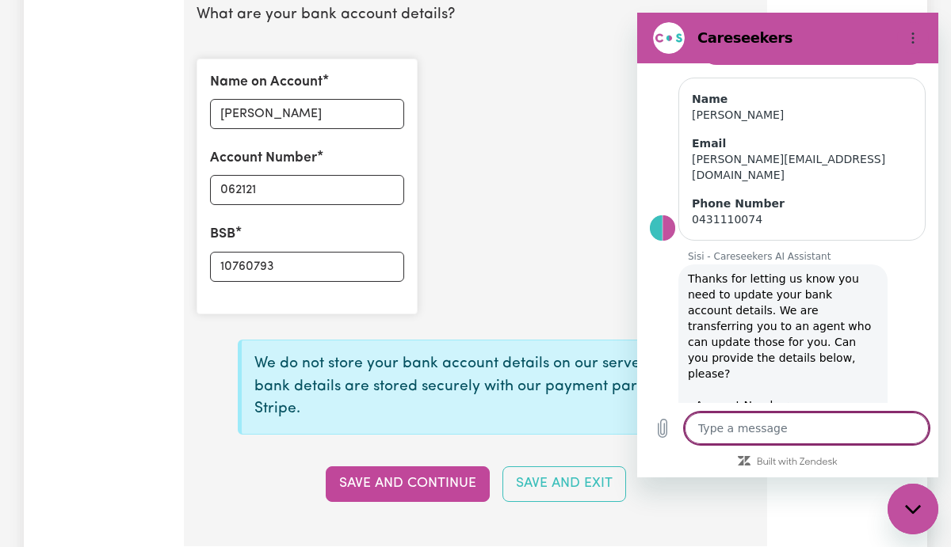
scroll to position [516, 0]
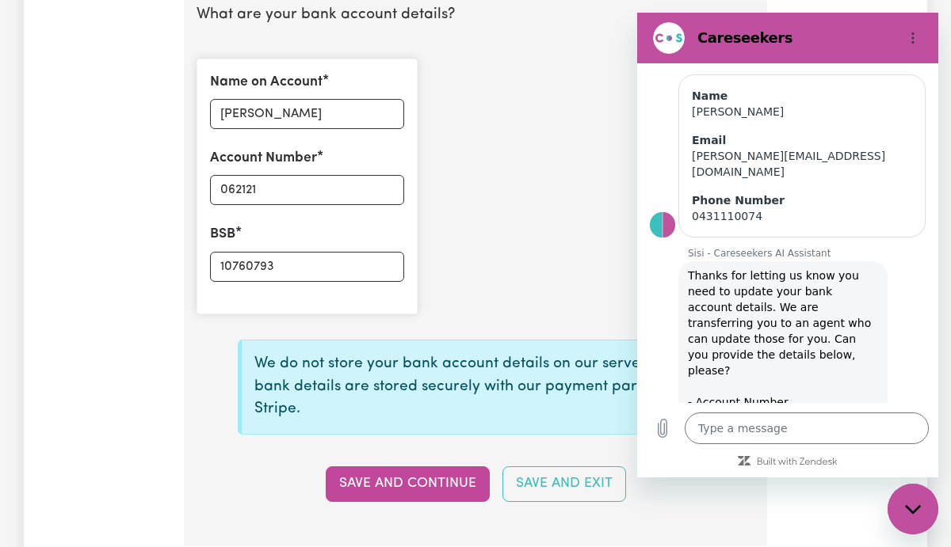
click at [566, 246] on div "Name on Account [PERSON_NAME] Account Number 062121 BSB 10760793" at bounding box center [475, 186] width 577 height 281
click at [574, 171] on div "Name on Account [PERSON_NAME] Account Number 062121 BSB 10760793" at bounding box center [475, 186] width 577 height 281
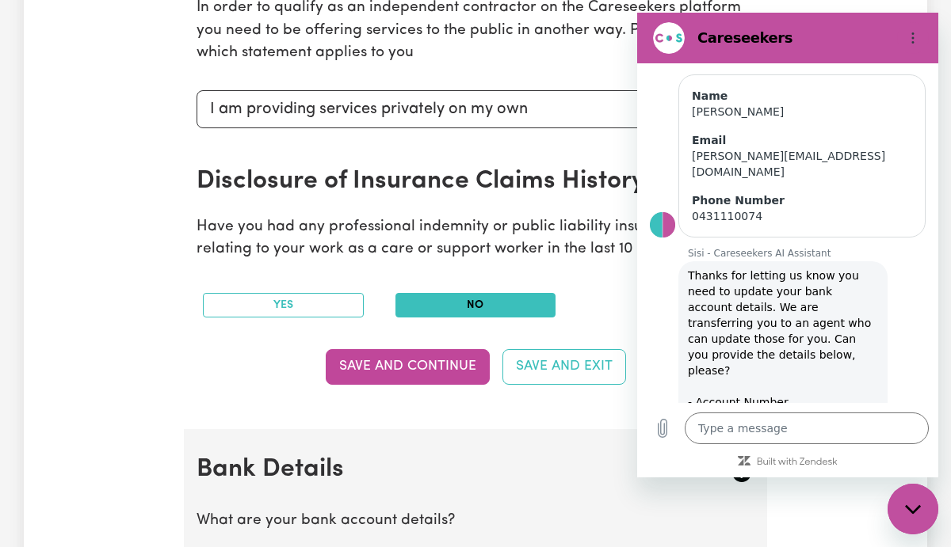
scroll to position [686, 0]
click at [475, 422] on section "Australian Business Number As an Independent Contractor, please enter your ABN …" at bounding box center [475, 55] width 583 height 747
click at [912, 499] on div "Close messaging window" at bounding box center [913, 510] width 48 height 48
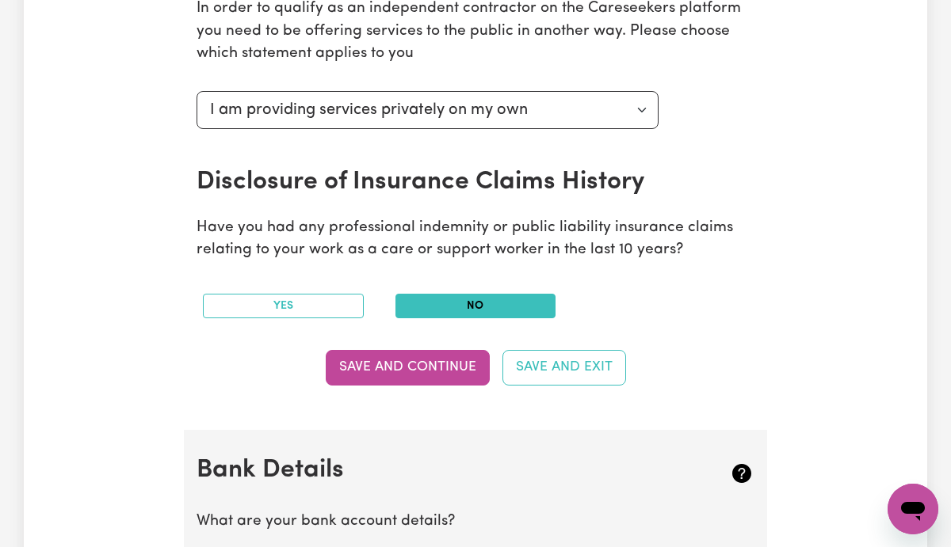
click at [825, 275] on div "Update Profile 1 2 3 4 5 Step 5 : Payment Details We can't wait for you to comp…" at bounding box center [475, 234] width 903 height 1640
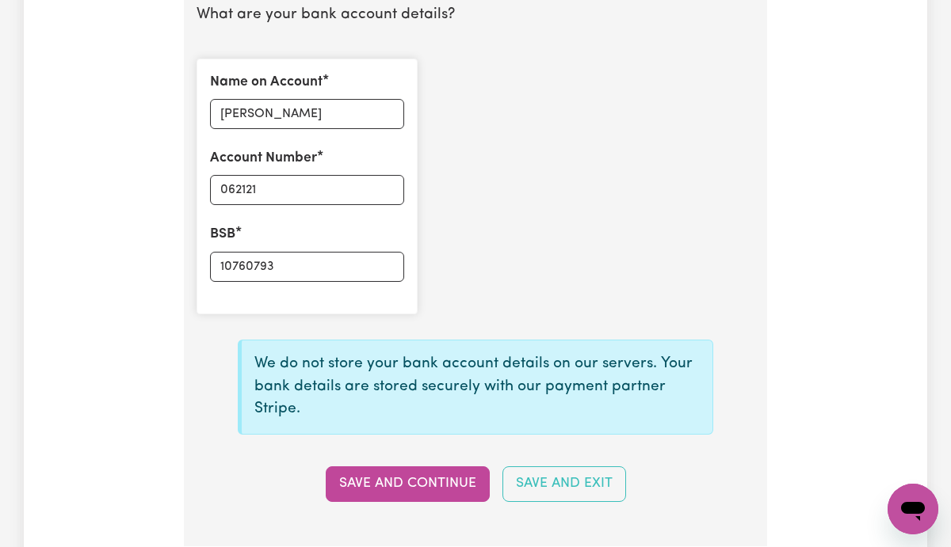
scroll to position [1225, 0]
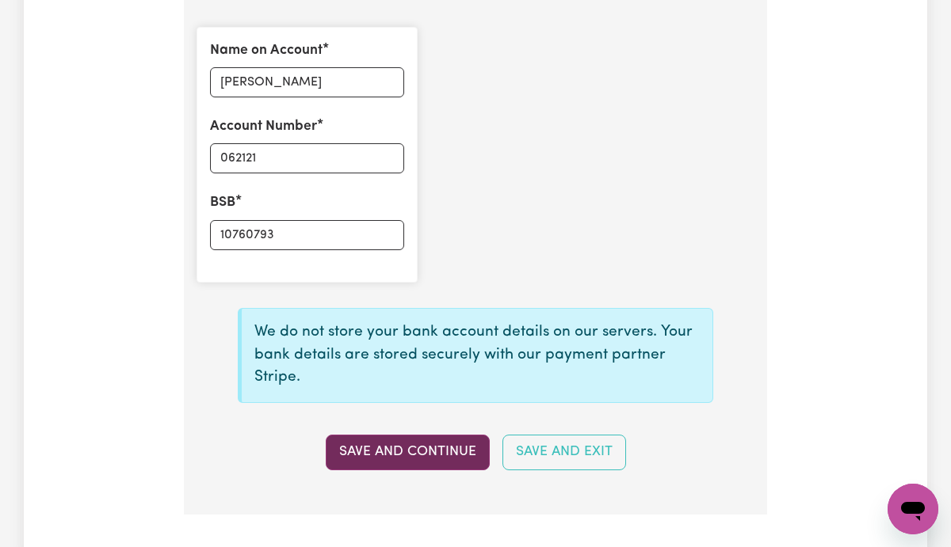
click at [385, 453] on button "Save and Continue" at bounding box center [408, 452] width 164 height 35
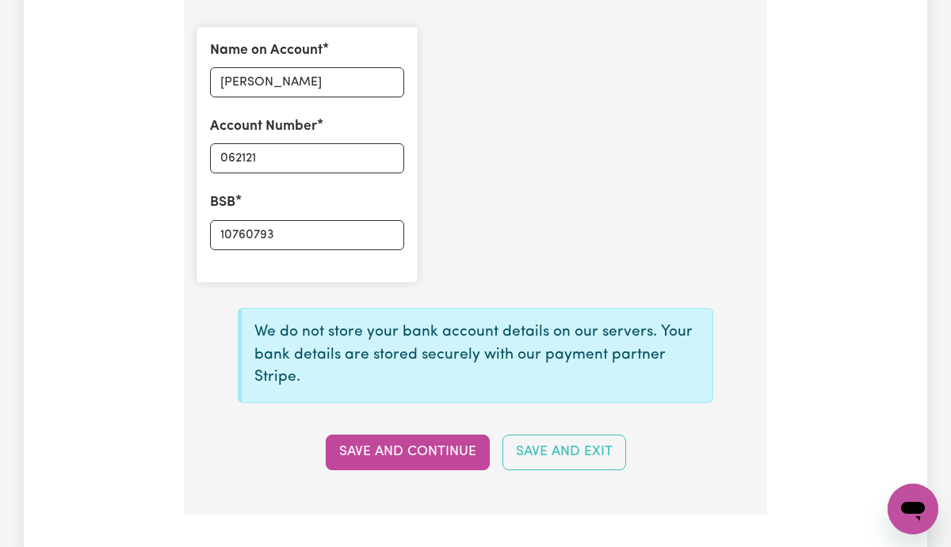
click at [385, 454] on button "Save and Continue" at bounding box center [408, 452] width 164 height 35
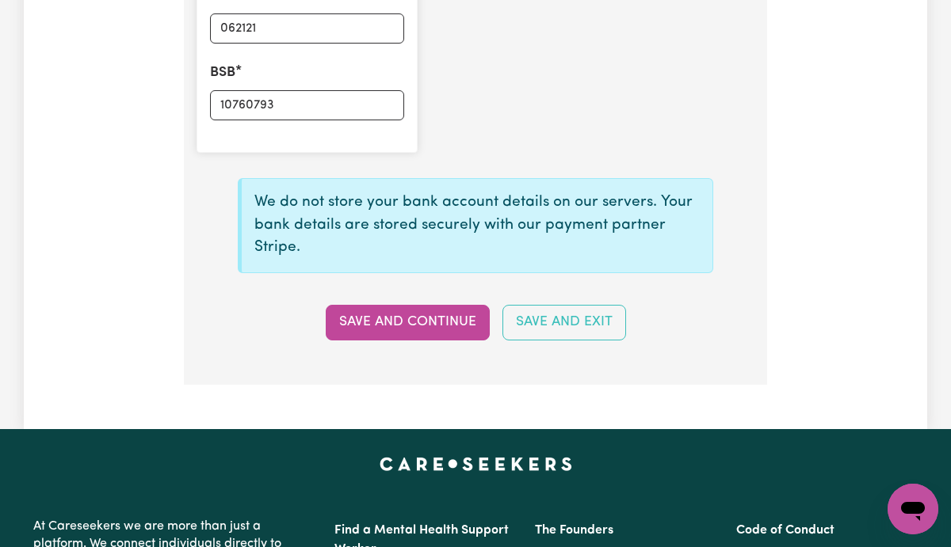
scroll to position [1352, 0]
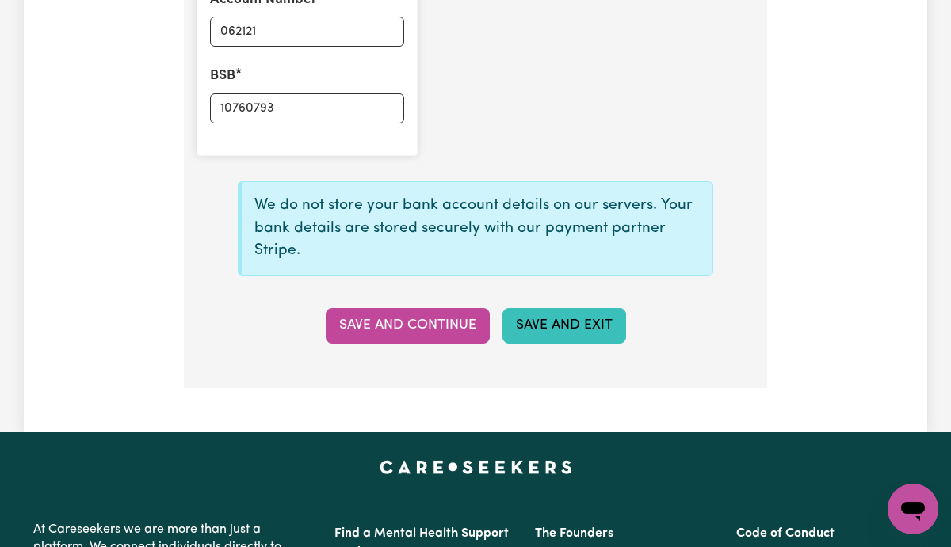
click at [566, 335] on button "Save and Exit" at bounding box center [564, 325] width 124 height 35
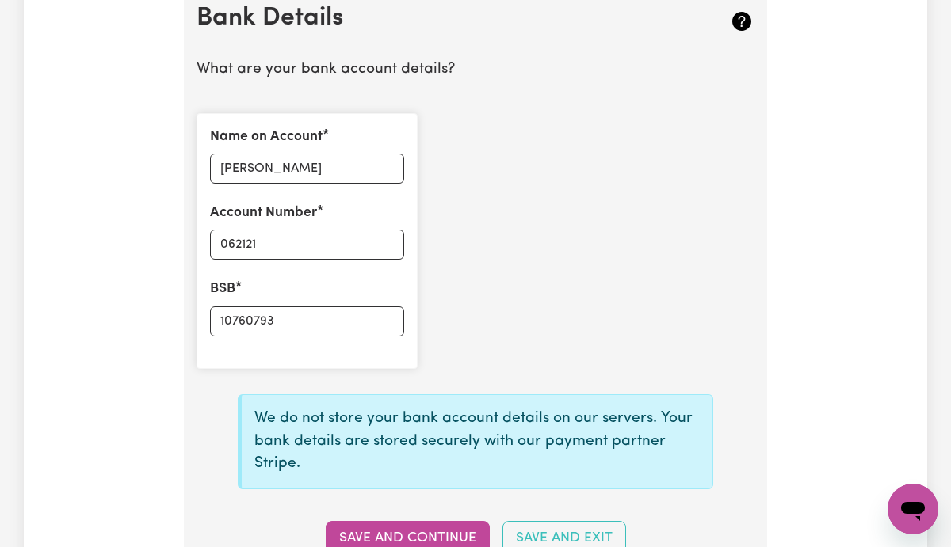
scroll to position [1141, 0]
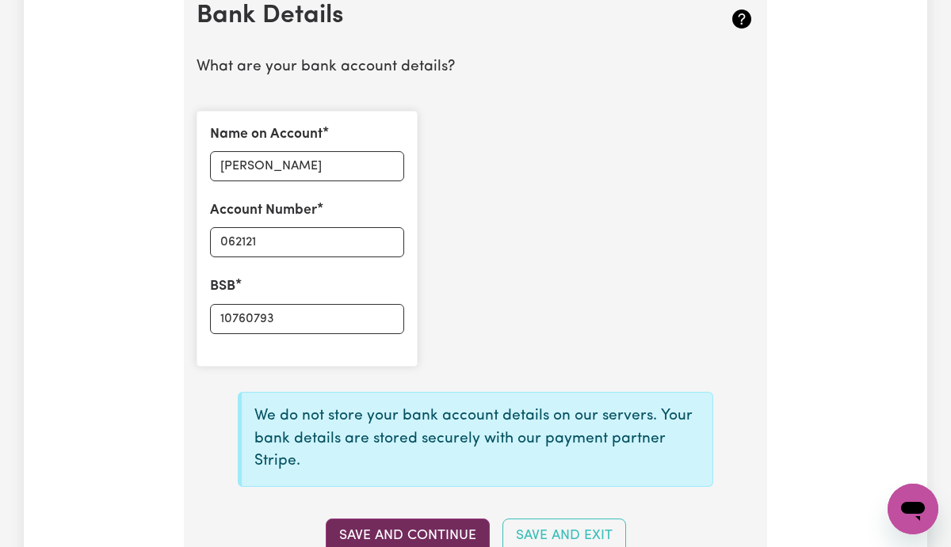
click at [441, 534] on button "Save and Continue" at bounding box center [408, 536] width 164 height 35
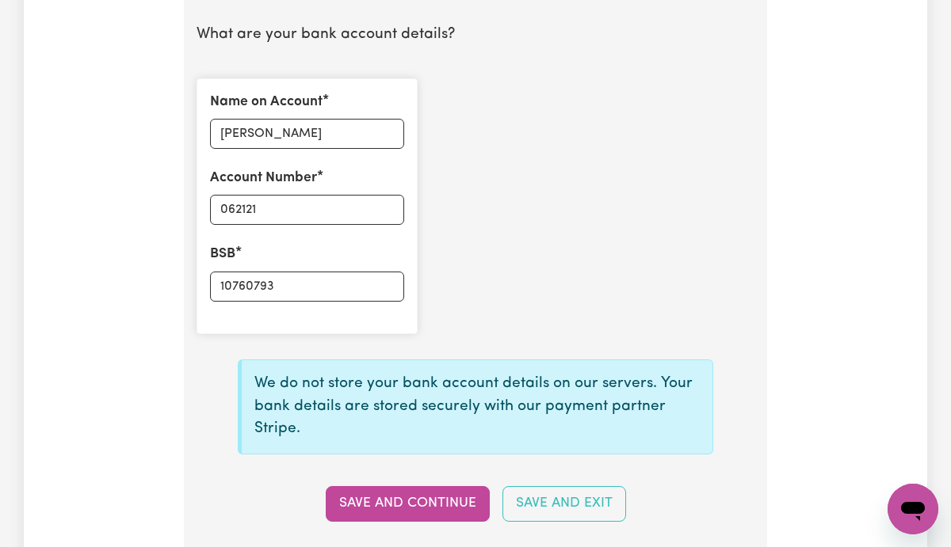
scroll to position [1204, 0]
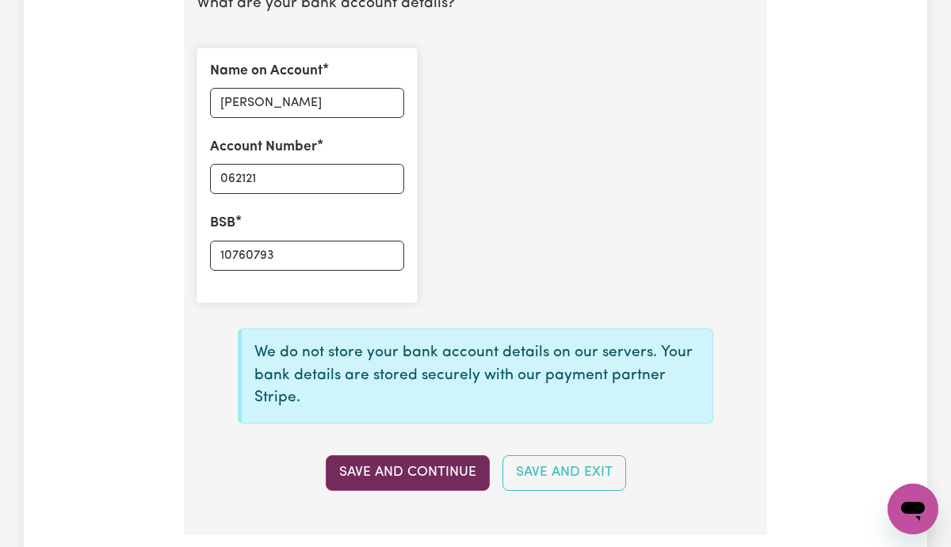
click at [426, 480] on button "Save and Continue" at bounding box center [408, 473] width 164 height 35
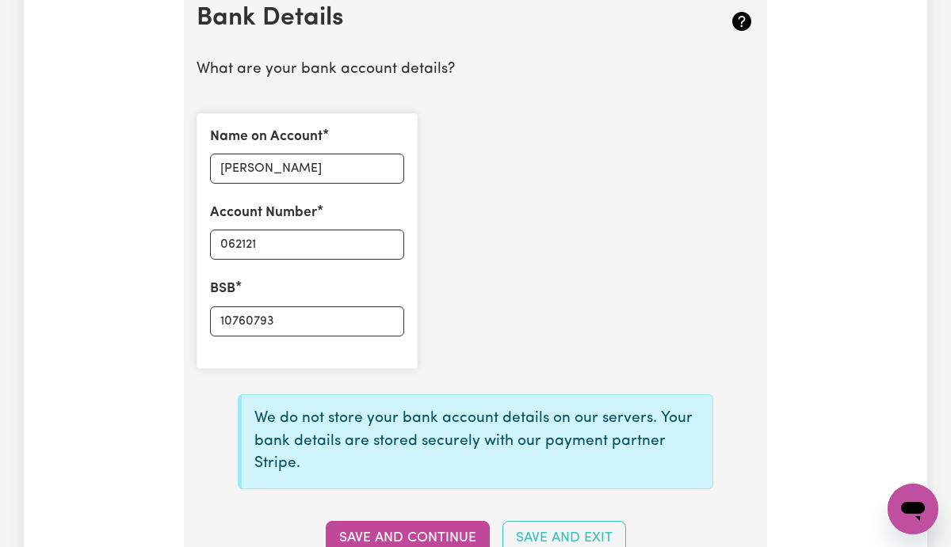
scroll to position [1141, 0]
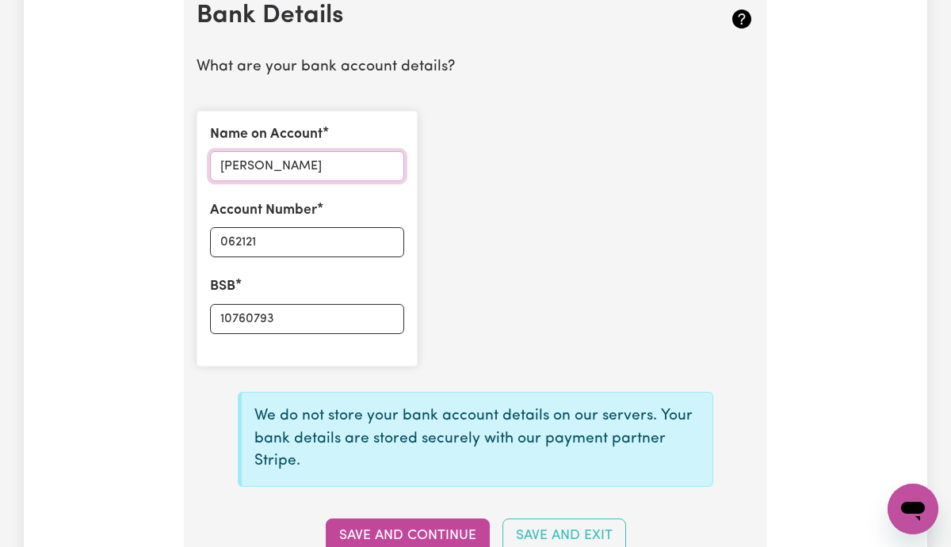
click at [319, 163] on input "[PERSON_NAME]" at bounding box center [307, 166] width 194 height 30
click at [701, 216] on div "Name on Account [PERSON_NAME] Account Number 062121 BSB 10760793" at bounding box center [475, 238] width 577 height 281
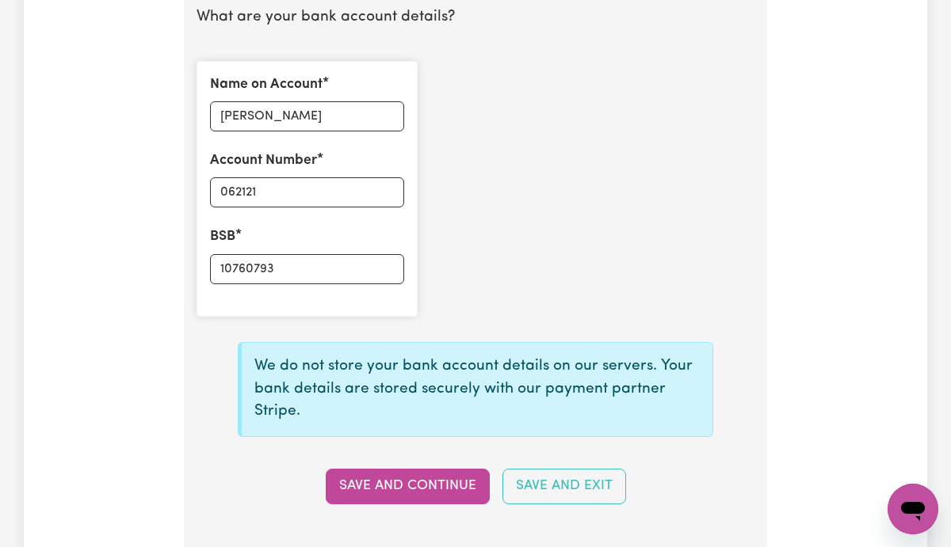
scroll to position [1204, 0]
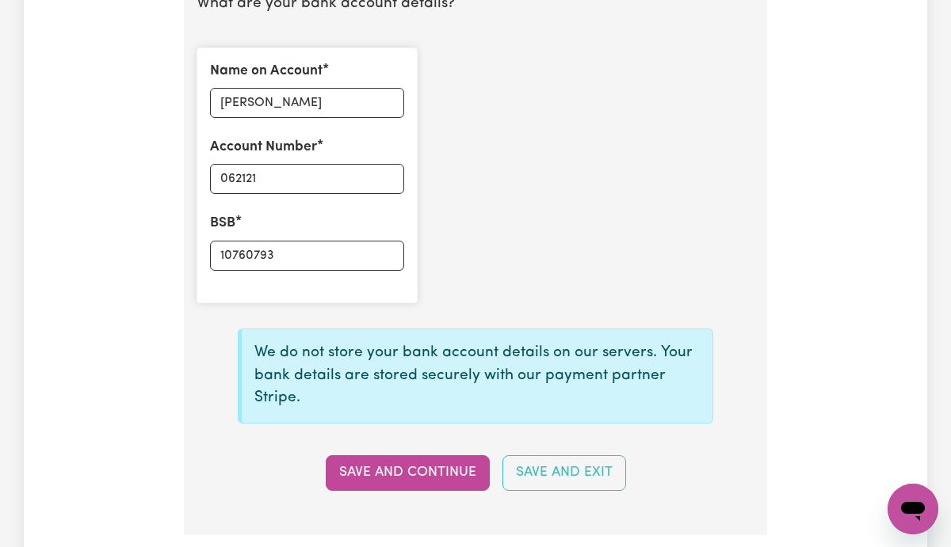
click at [462, 458] on button "Save and Continue" at bounding box center [408, 473] width 164 height 35
click at [901, 509] on icon "Open messaging window" at bounding box center [913, 511] width 24 height 19
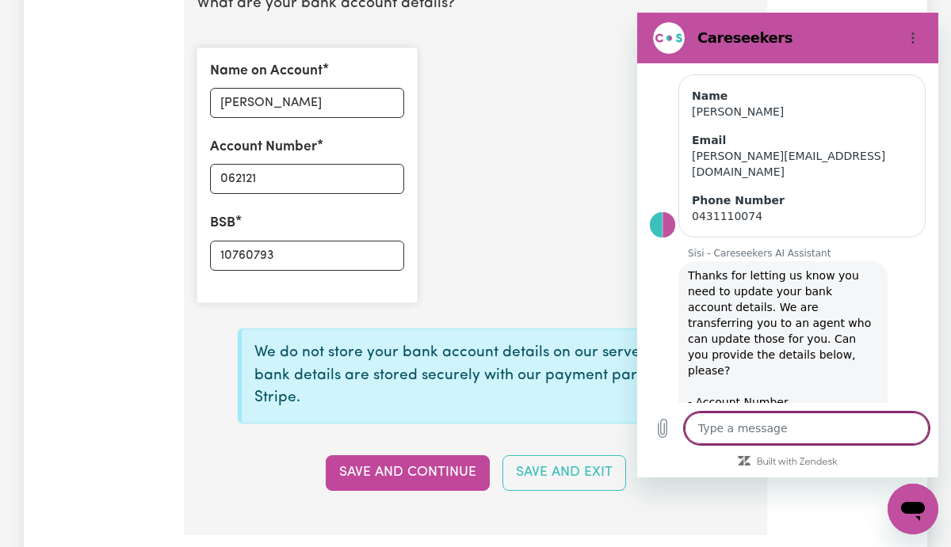
scroll to position [0, 0]
click at [556, 237] on div "Name on Account [PERSON_NAME] Account Number 062121 BSB 10760793" at bounding box center [475, 175] width 577 height 281
click at [898, 505] on div "Close messaging window" at bounding box center [913, 510] width 48 height 48
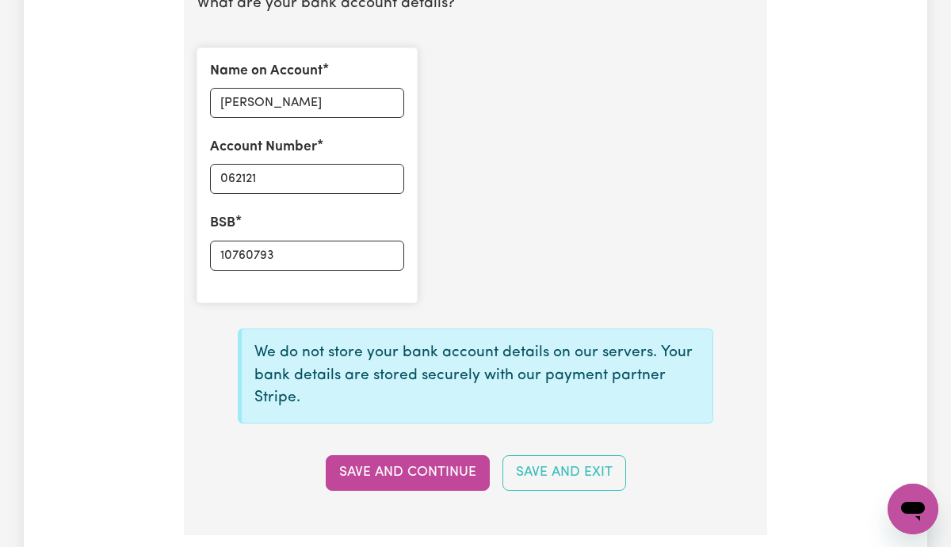
click at [722, 189] on div "Name on Account [PERSON_NAME] Account Number 062121 BSB 10760793" at bounding box center [475, 175] width 577 height 281
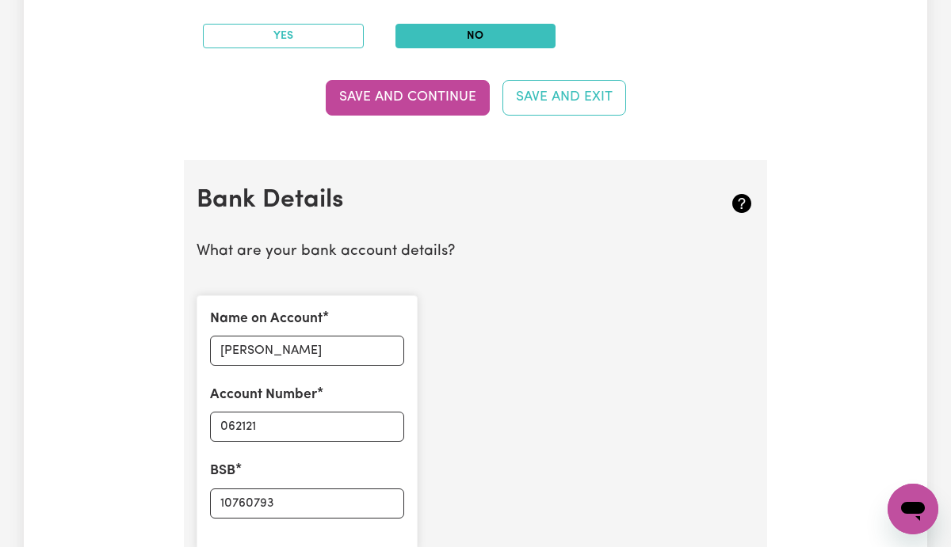
scroll to position [951, 0]
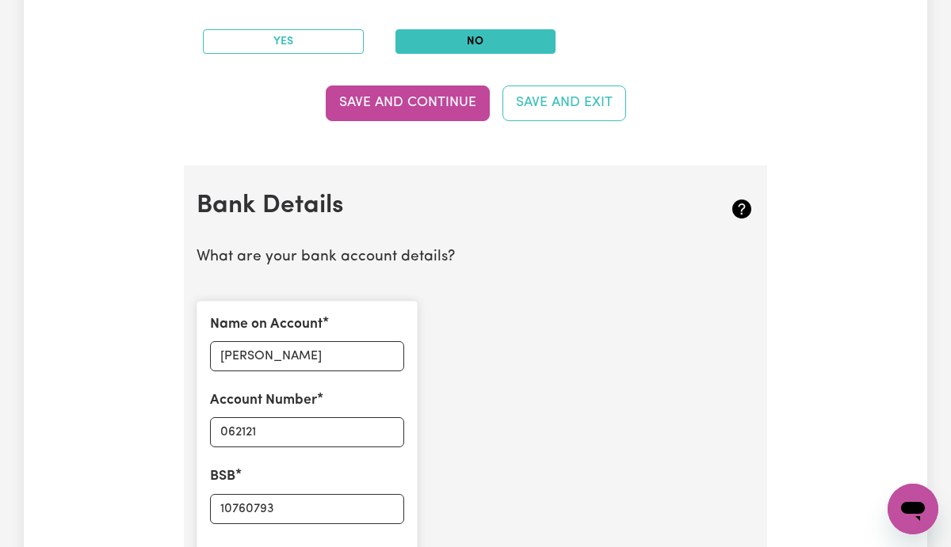
click at [654, 322] on div "Name on Account [PERSON_NAME] Account Number 062121 BSB 10760793" at bounding box center [475, 428] width 577 height 281
click at [619, 400] on div "Name on Account [PERSON_NAME] Account Number 062121 BSB 10760793" at bounding box center [475, 428] width 577 height 281
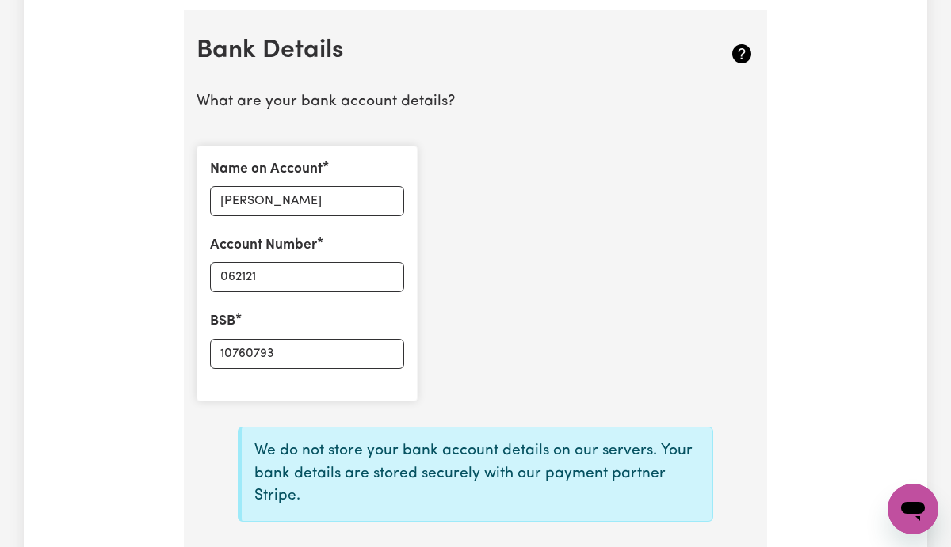
scroll to position [1109, 0]
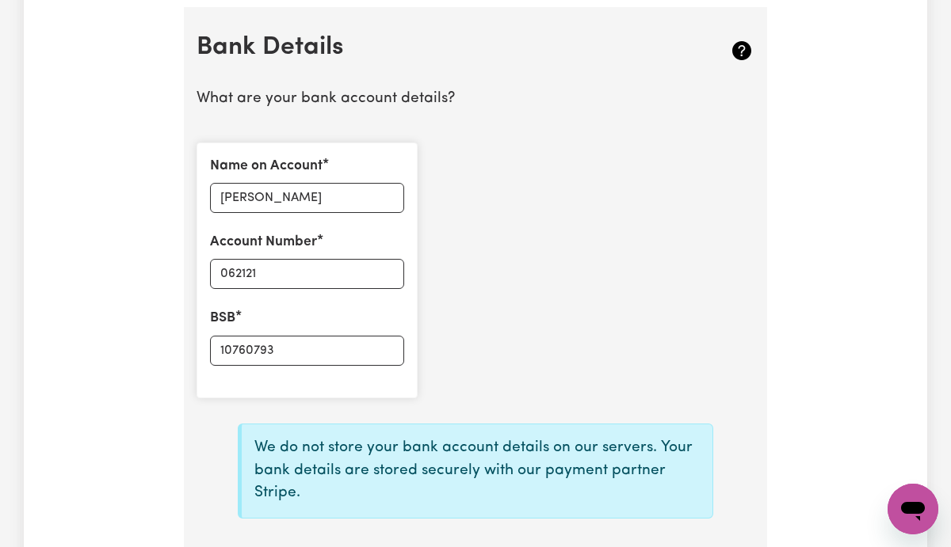
click at [899, 509] on icon "Open messaging window" at bounding box center [912, 509] width 29 height 29
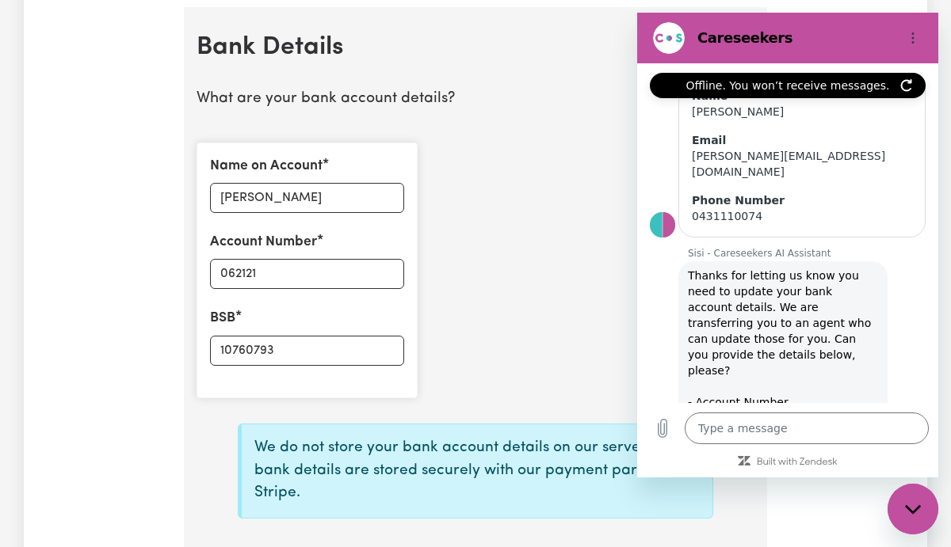
click at [574, 304] on div "Name on Account [PERSON_NAME] Account Number 062121 BSB 10760793" at bounding box center [475, 270] width 577 height 281
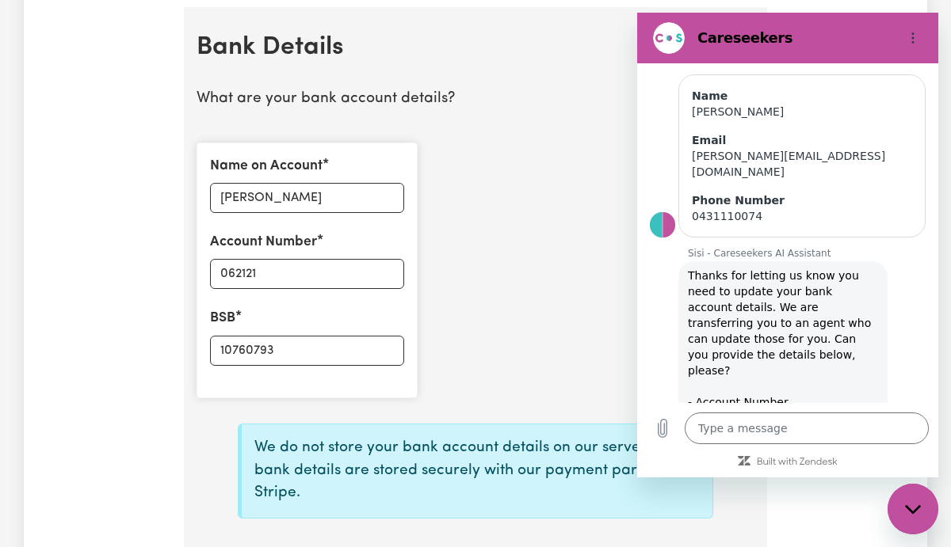
click at [558, 246] on div "Name on Account [PERSON_NAME] Account Number 062121 BSB 10760793" at bounding box center [475, 270] width 577 height 281
click at [518, 254] on div "Name on Account [PERSON_NAME] Account Number 062121 BSB 10760793" at bounding box center [475, 270] width 577 height 281
click at [898, 507] on div "Close messaging window" at bounding box center [913, 510] width 48 height 48
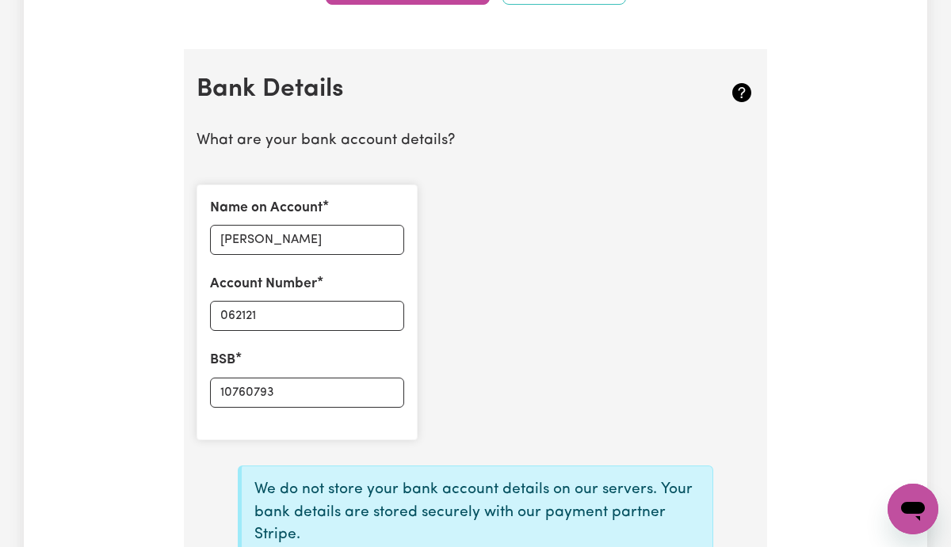
scroll to position [1046, 0]
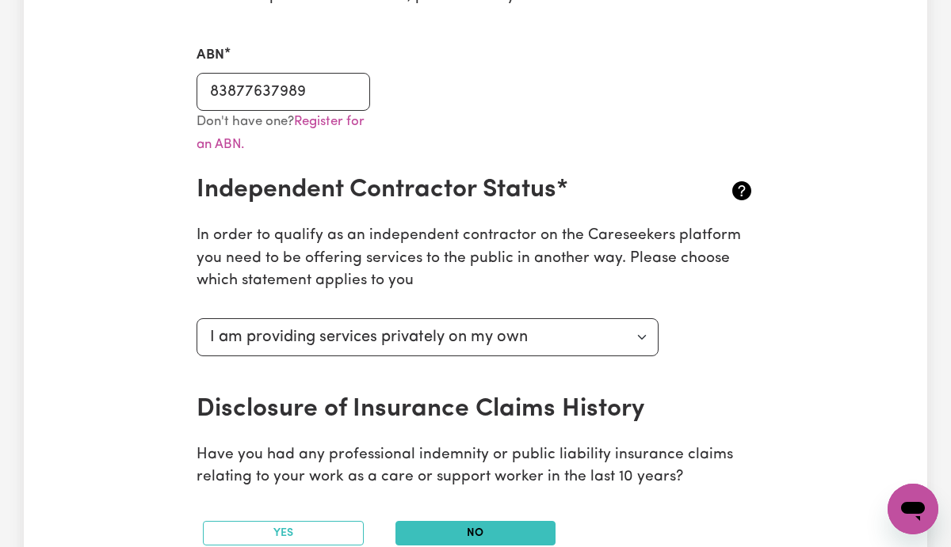
scroll to position [475, 0]
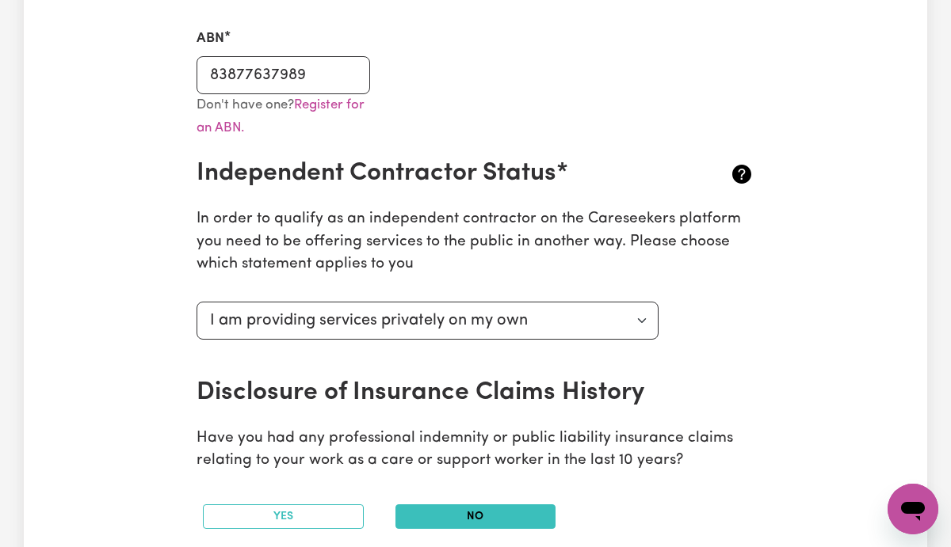
click at [819, 280] on div "Update Profile 1 2 3 4 5 Step 5 : Payment Details We can't wait for you to comp…" at bounding box center [475, 444] width 903 height 1640
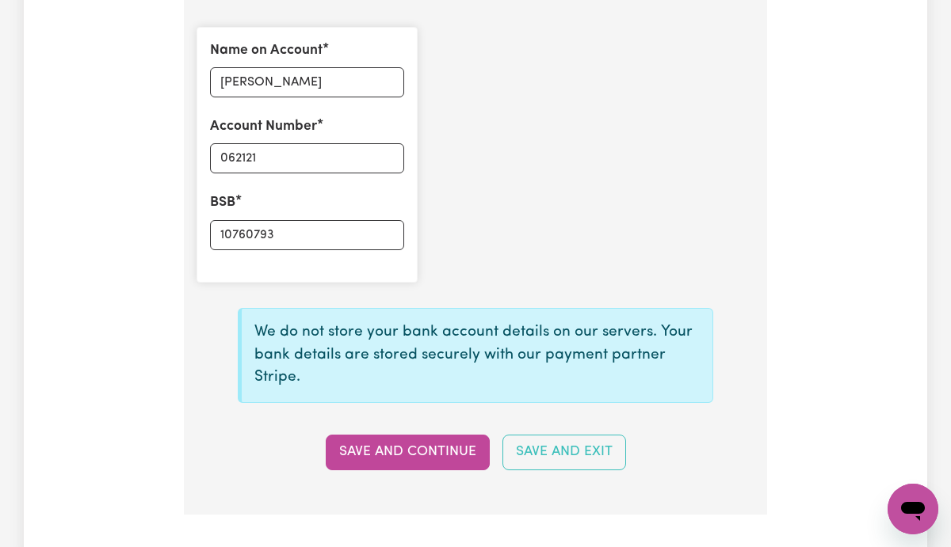
scroll to position [1236, 0]
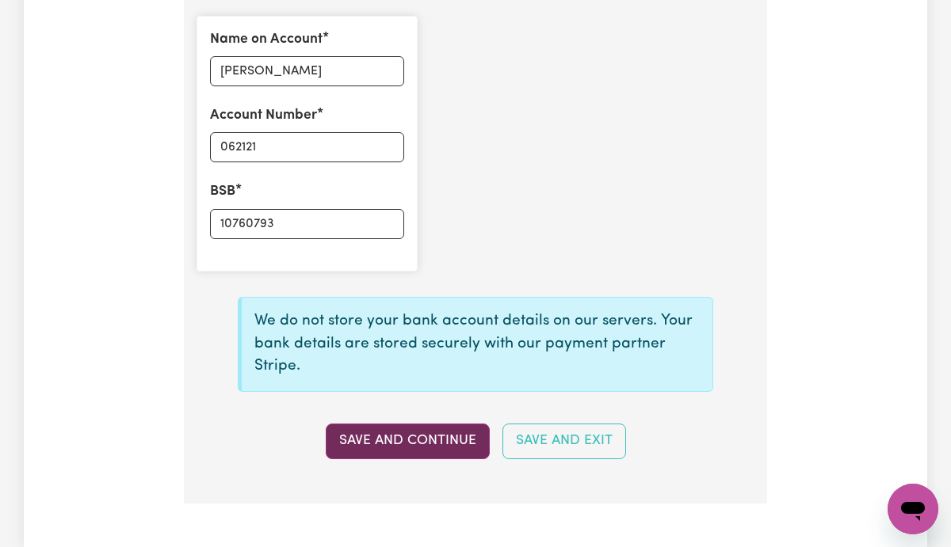
click at [385, 449] on button "Save and Continue" at bounding box center [408, 441] width 164 height 35
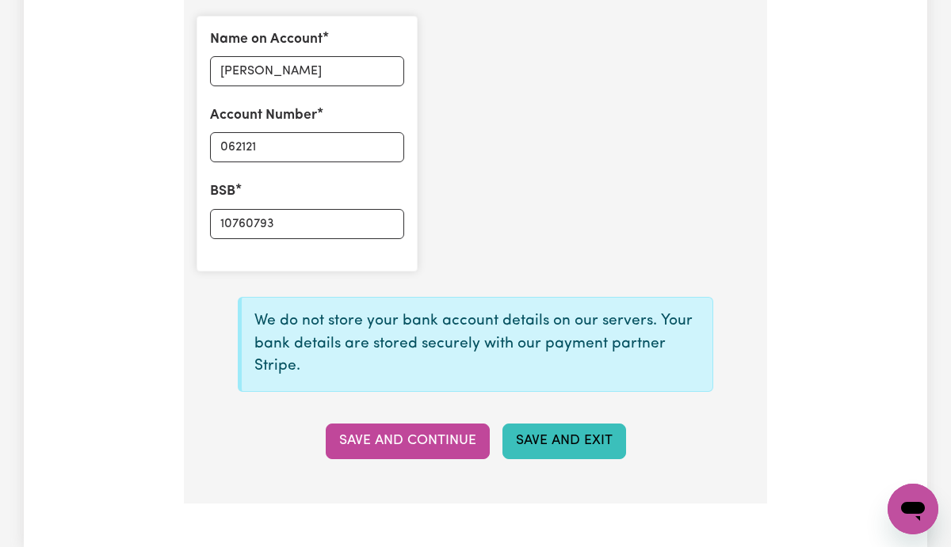
click at [532, 436] on button "Save and Exit" at bounding box center [564, 441] width 124 height 35
